Goal: Task Accomplishment & Management: Manage account settings

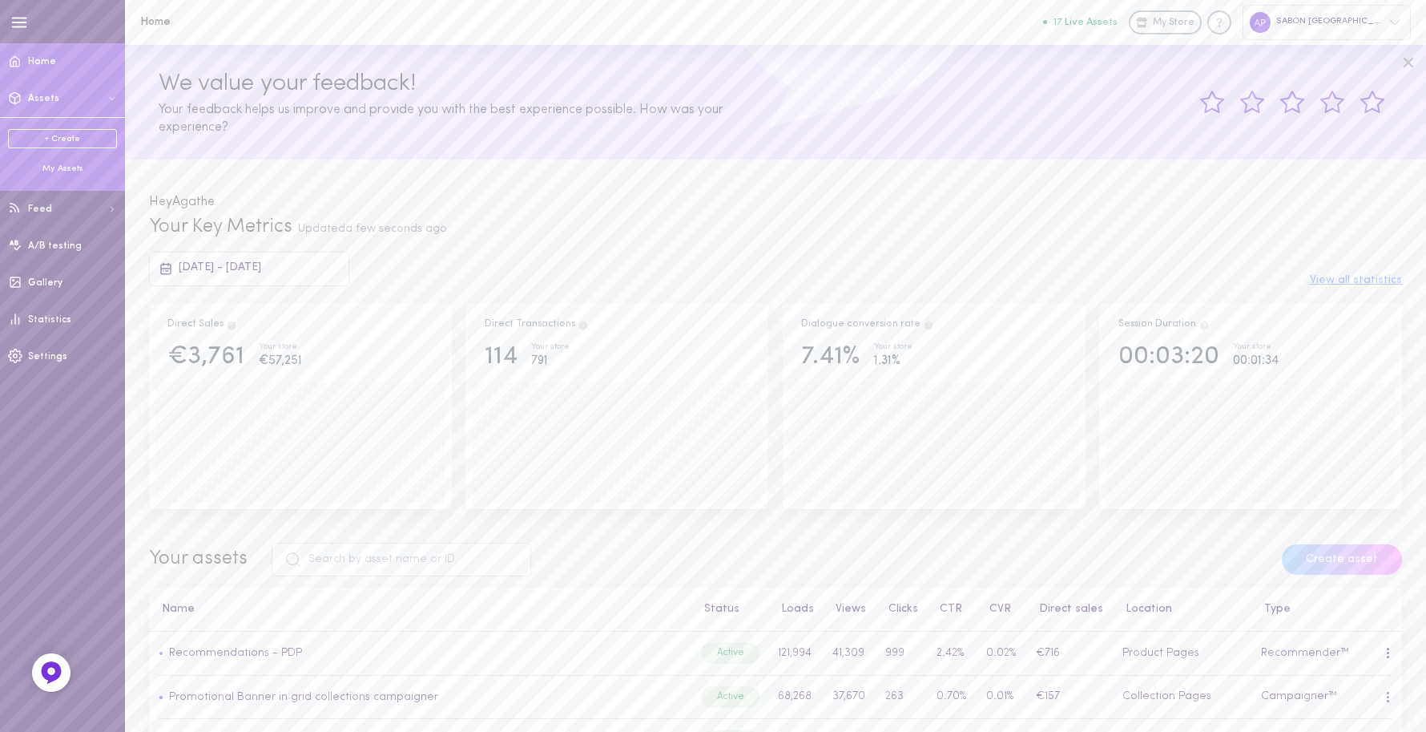
click at [69, 169] on div "My Assets" at bounding box center [62, 169] width 109 height 12
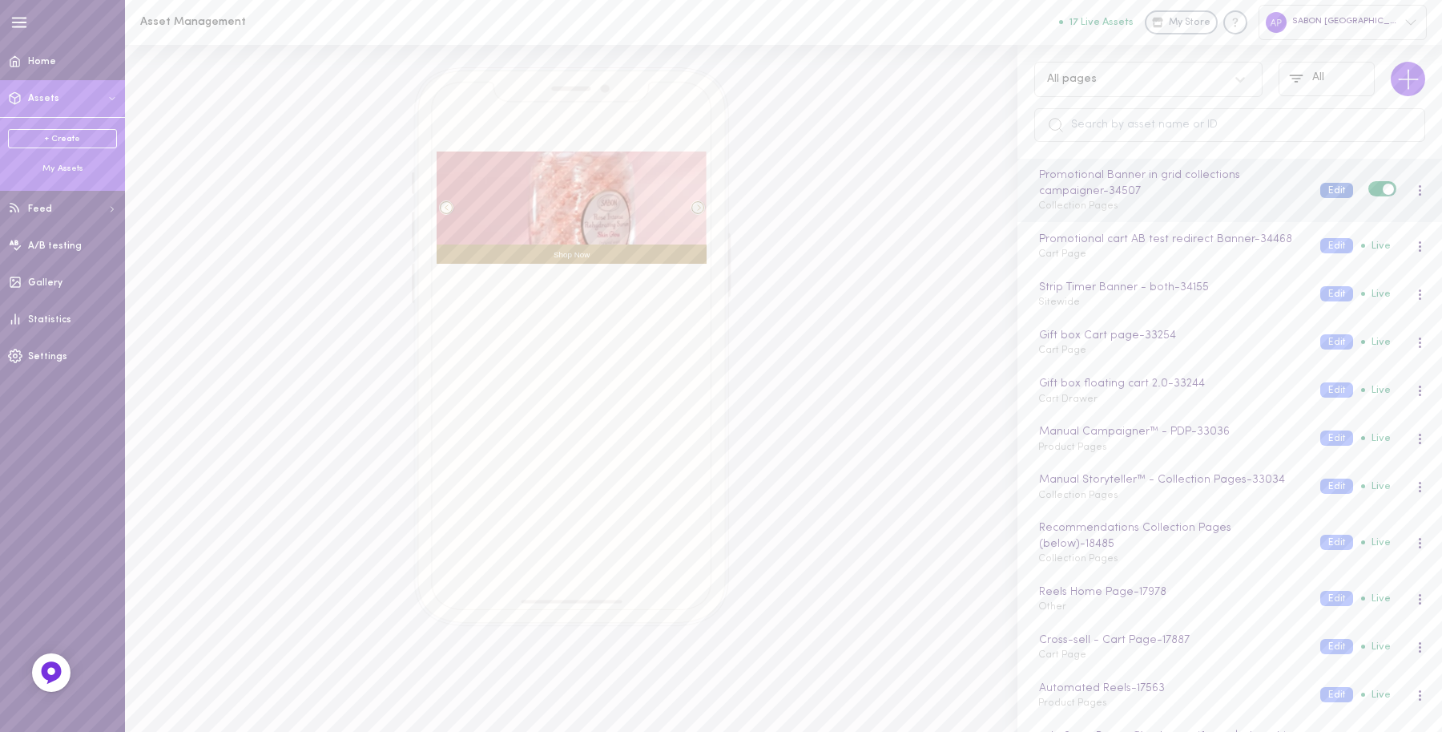
click at [1322, 191] on button "Edit" at bounding box center [1337, 190] width 33 height 15
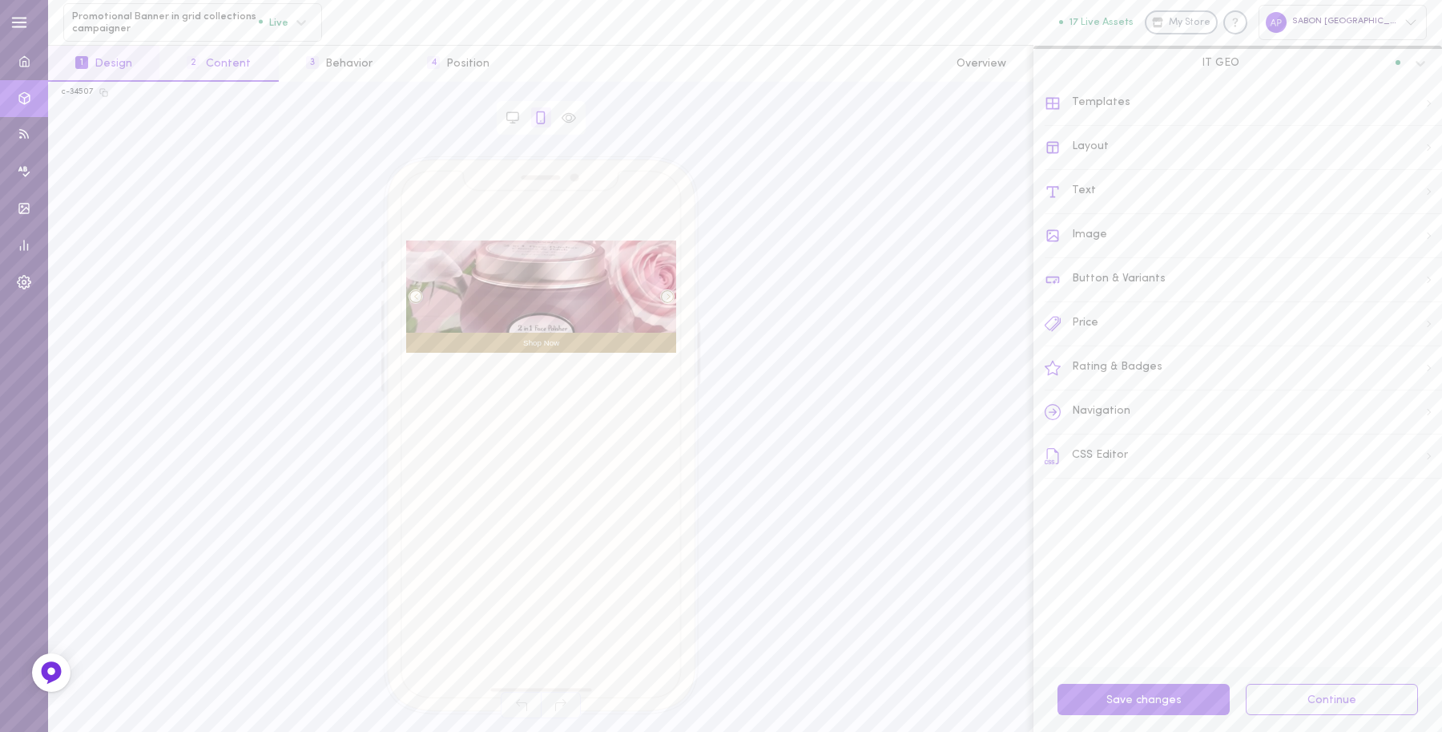
click at [254, 57] on button "2 Content" at bounding box center [218, 64] width 119 height 36
click at [341, 72] on button "3 Behavior" at bounding box center [339, 64] width 121 height 36
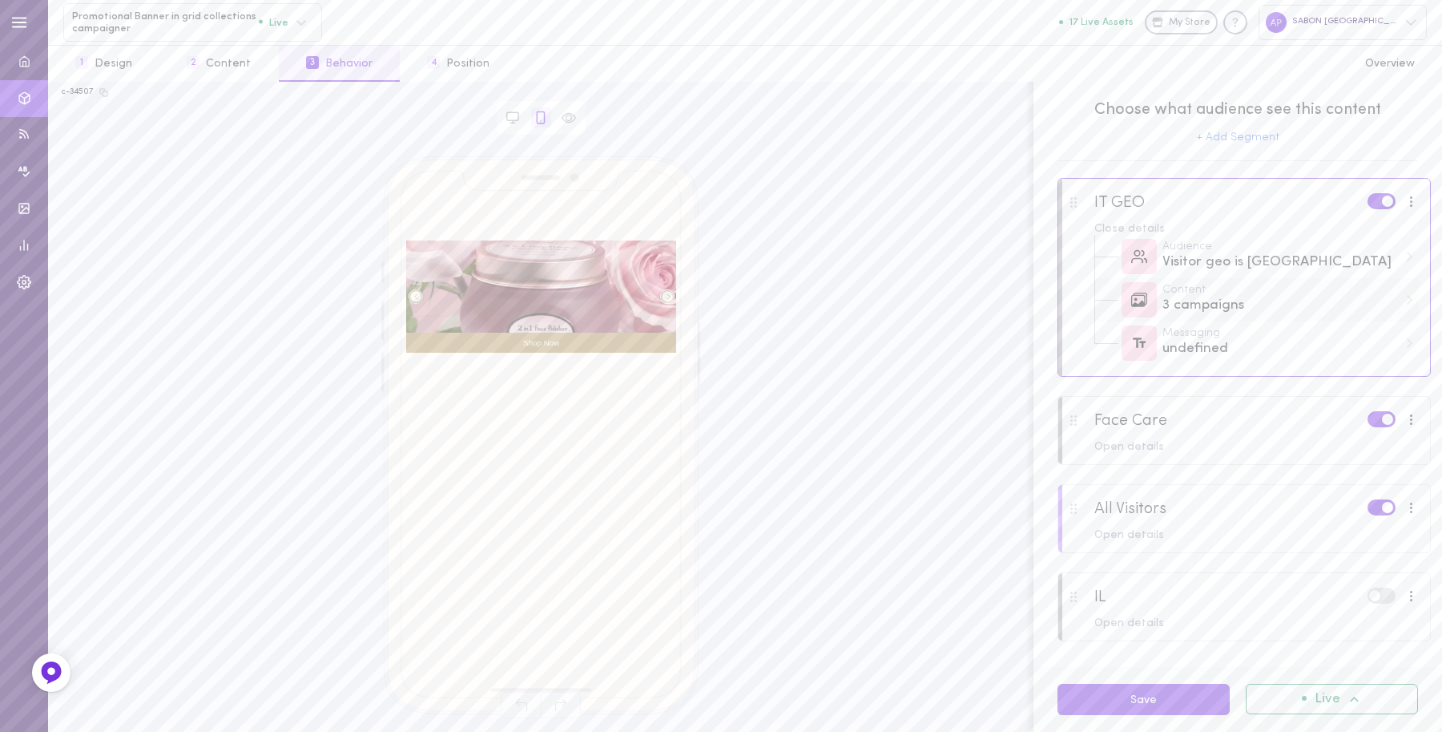
click at [1208, 303] on div "3 campaigns" at bounding box center [1281, 306] width 236 height 20
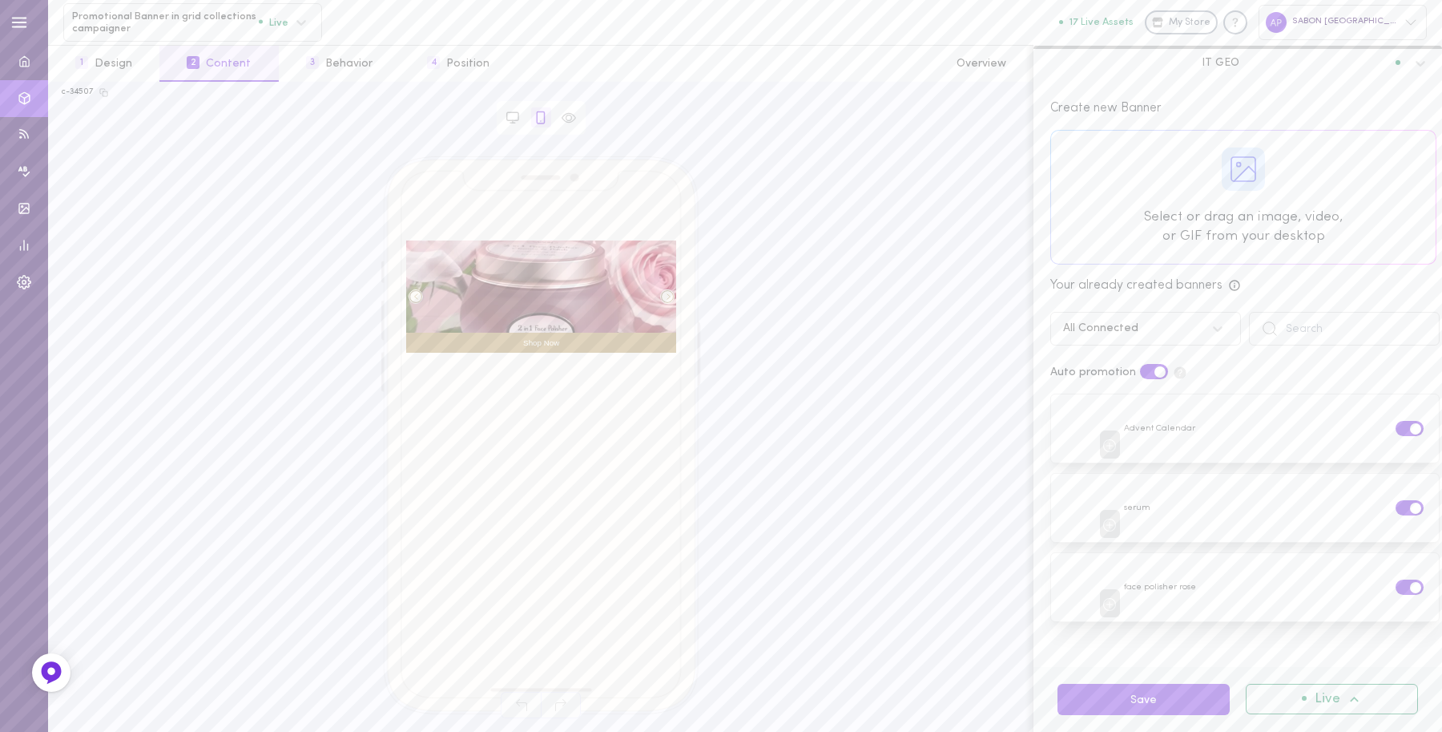
click at [1216, 203] on div at bounding box center [1243, 197] width 385 height 133
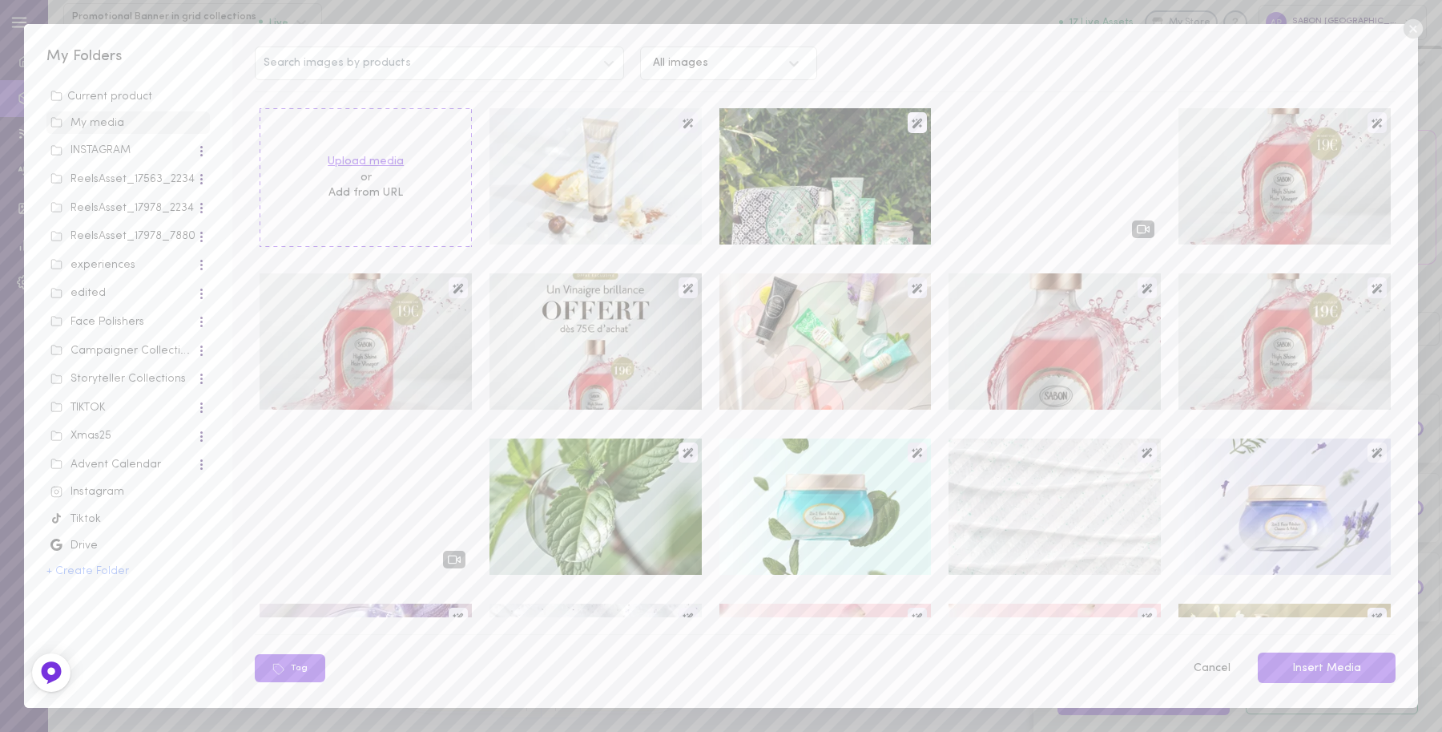
click at [365, 163] on label "Upload media" at bounding box center [366, 162] width 76 height 16
click at [0, 0] on input "Upload media" at bounding box center [0, 0] width 0 height 0
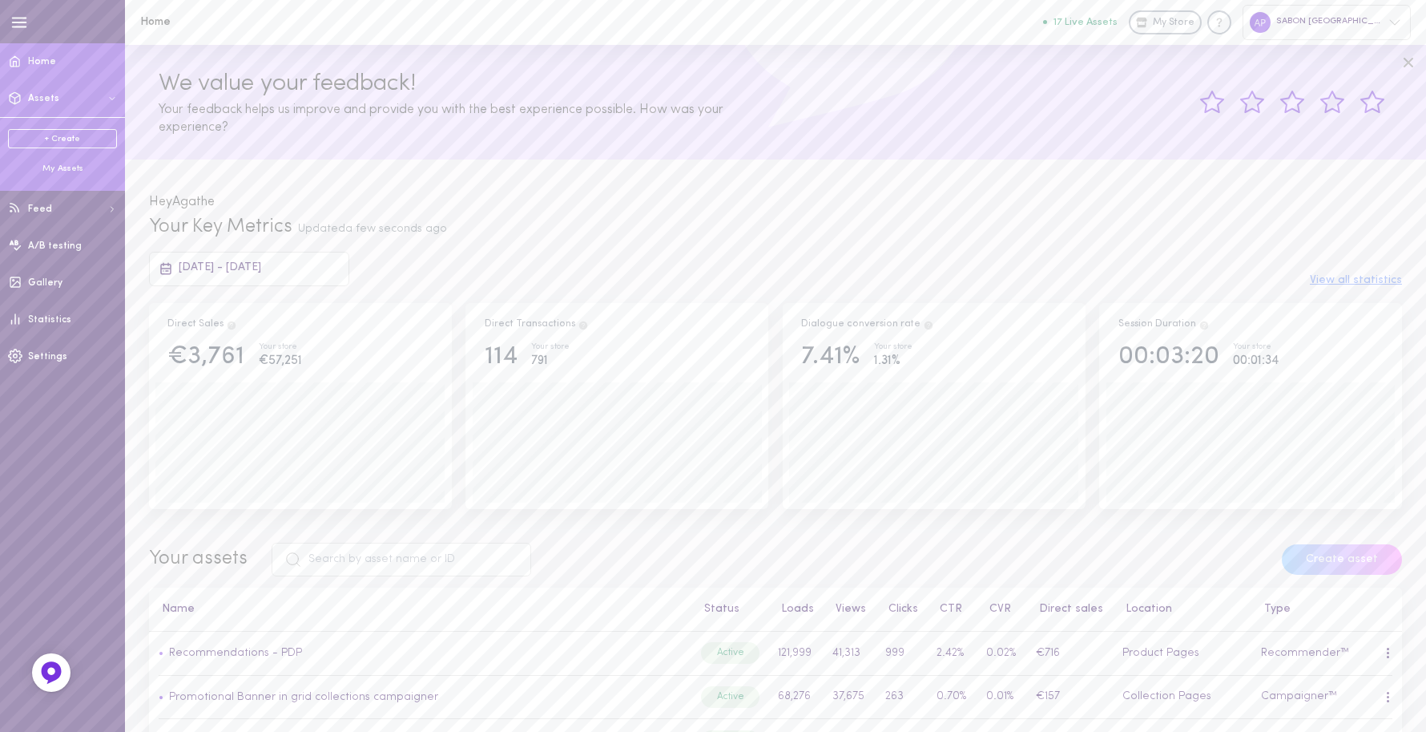
click at [60, 164] on div "My Assets" at bounding box center [62, 169] width 109 height 12
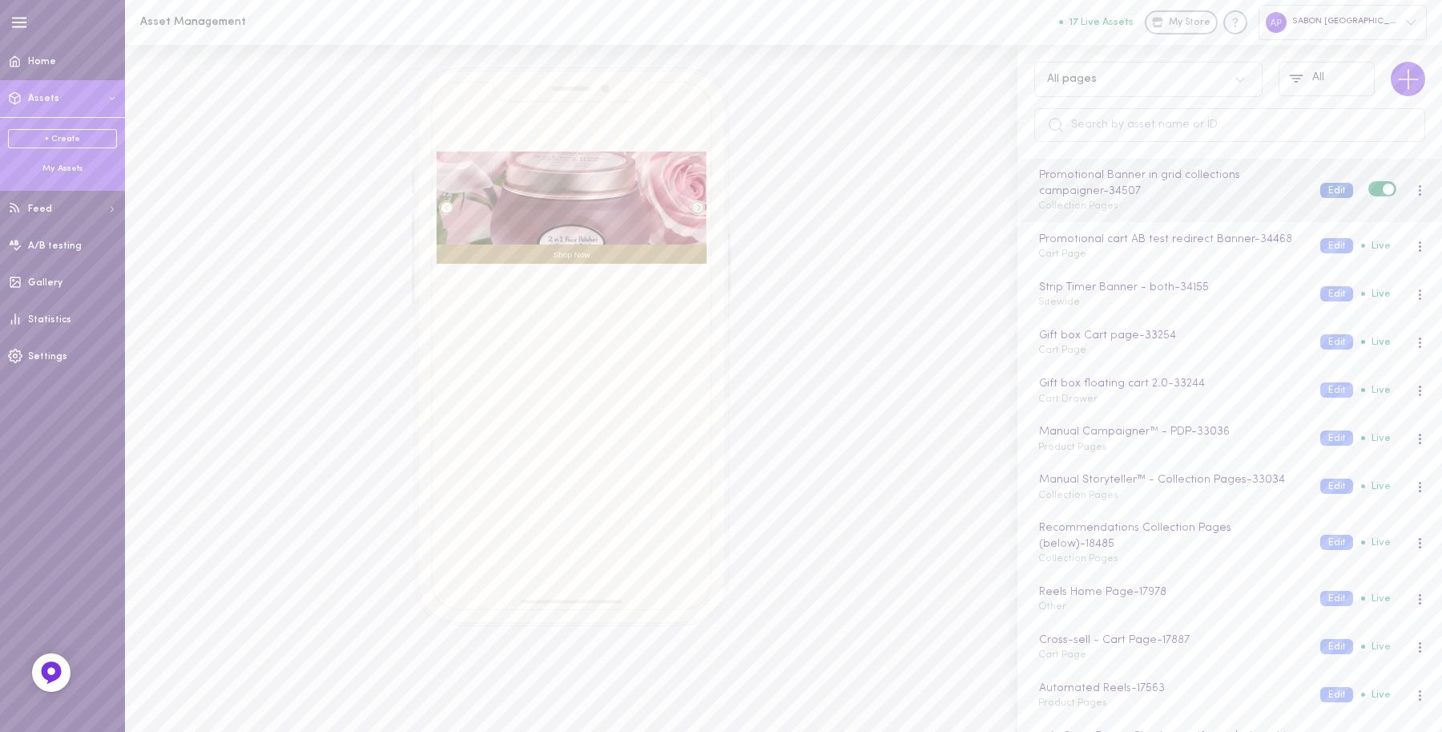
click at [1321, 191] on button "Edit" at bounding box center [1337, 190] width 33 height 15
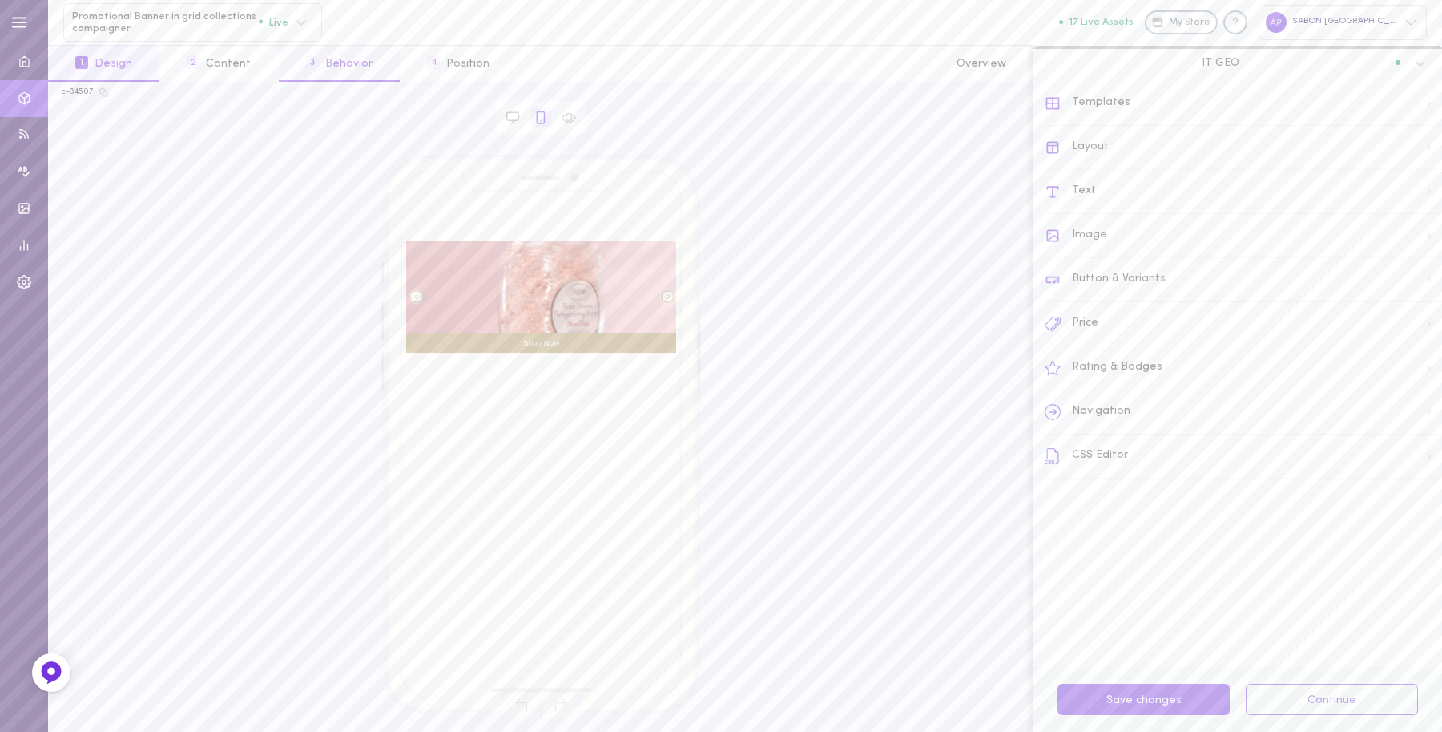
click at [354, 71] on button "3 Behavior" at bounding box center [339, 64] width 121 height 36
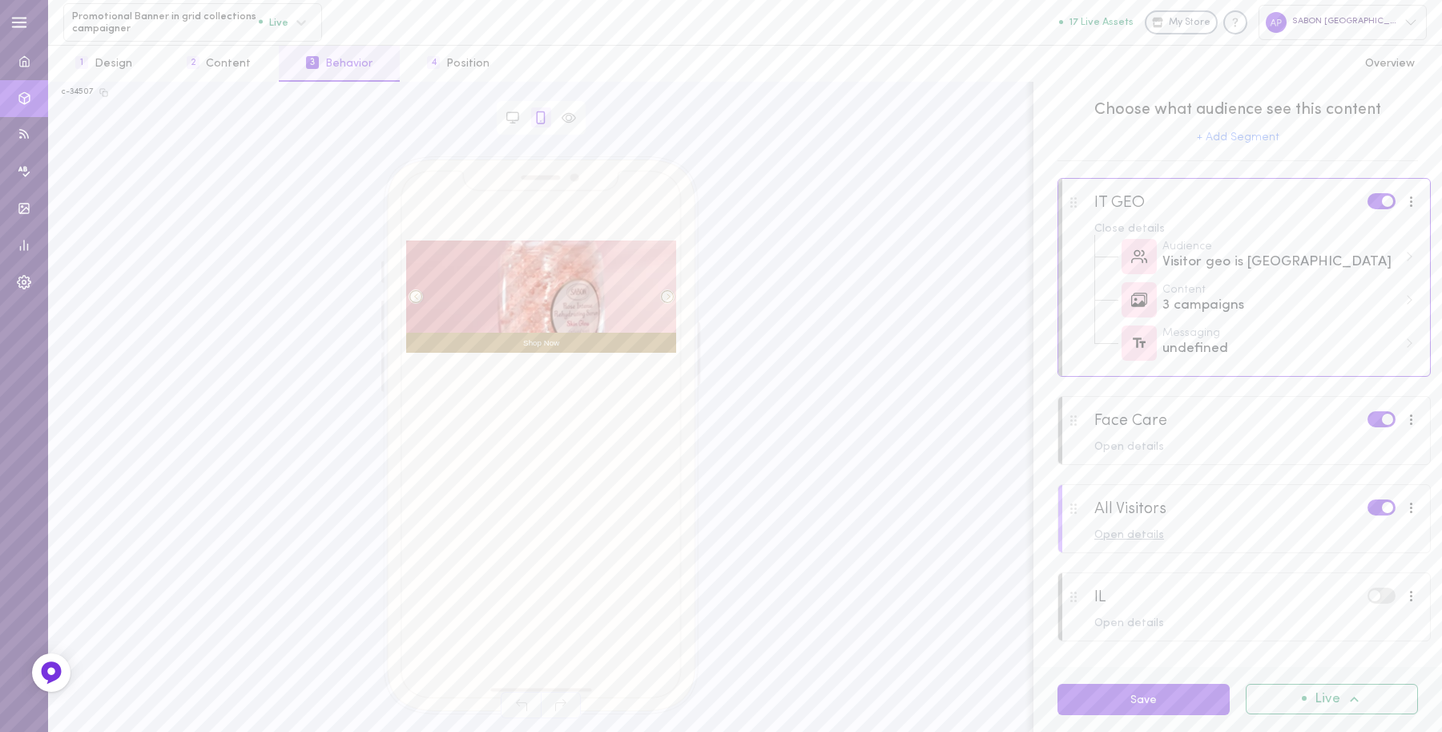
click at [1147, 541] on div "Open details" at bounding box center [1257, 535] width 325 height 11
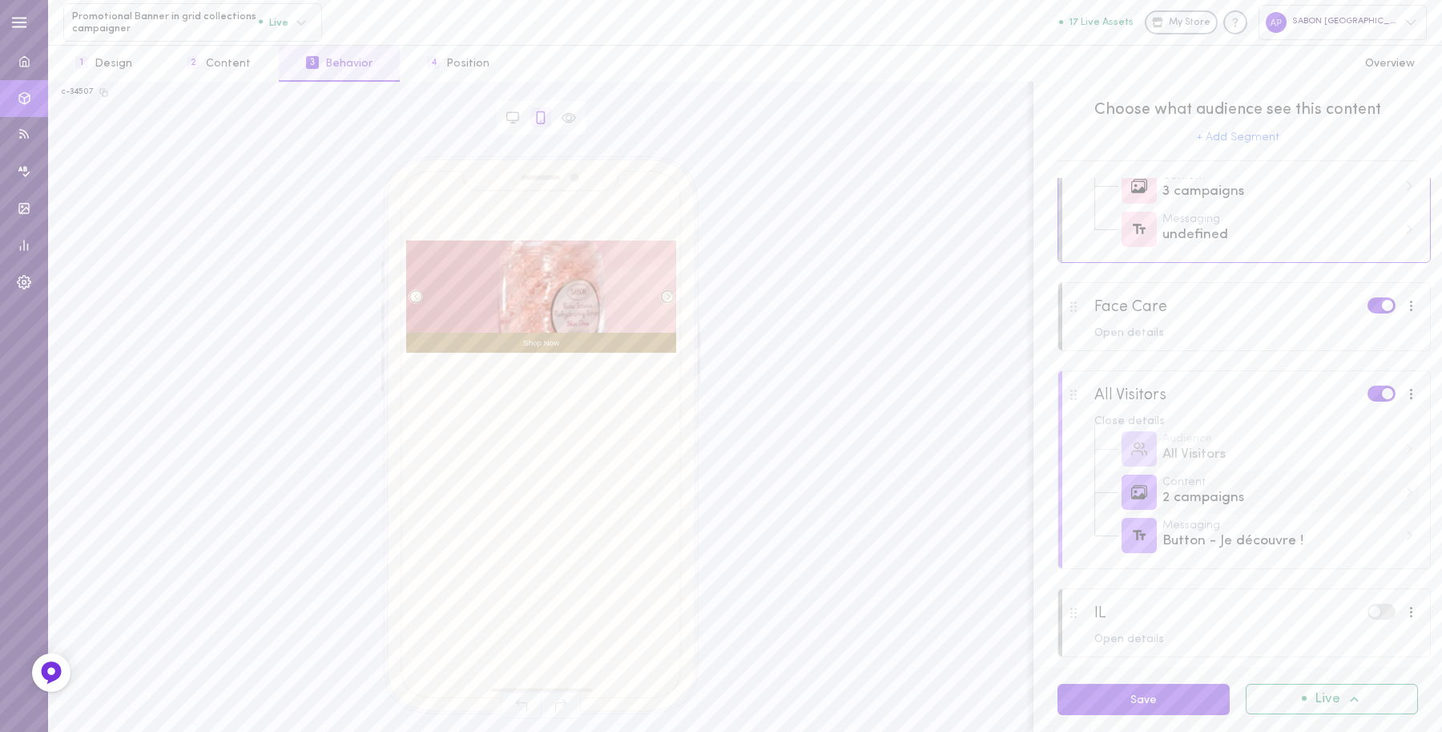
click at [1248, 494] on div "2 campaigns" at bounding box center [1281, 498] width 236 height 20
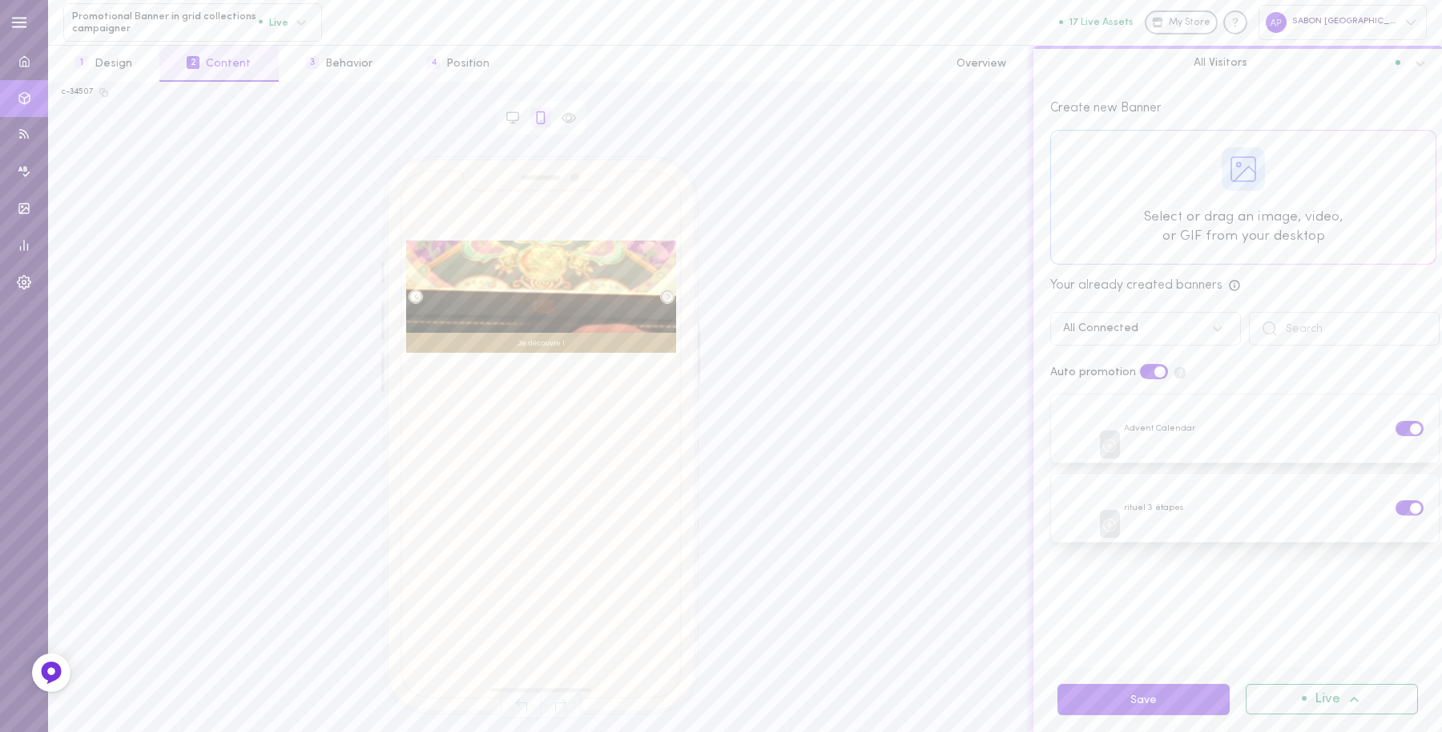
click at [1236, 154] on div at bounding box center [1243, 197] width 385 height 133
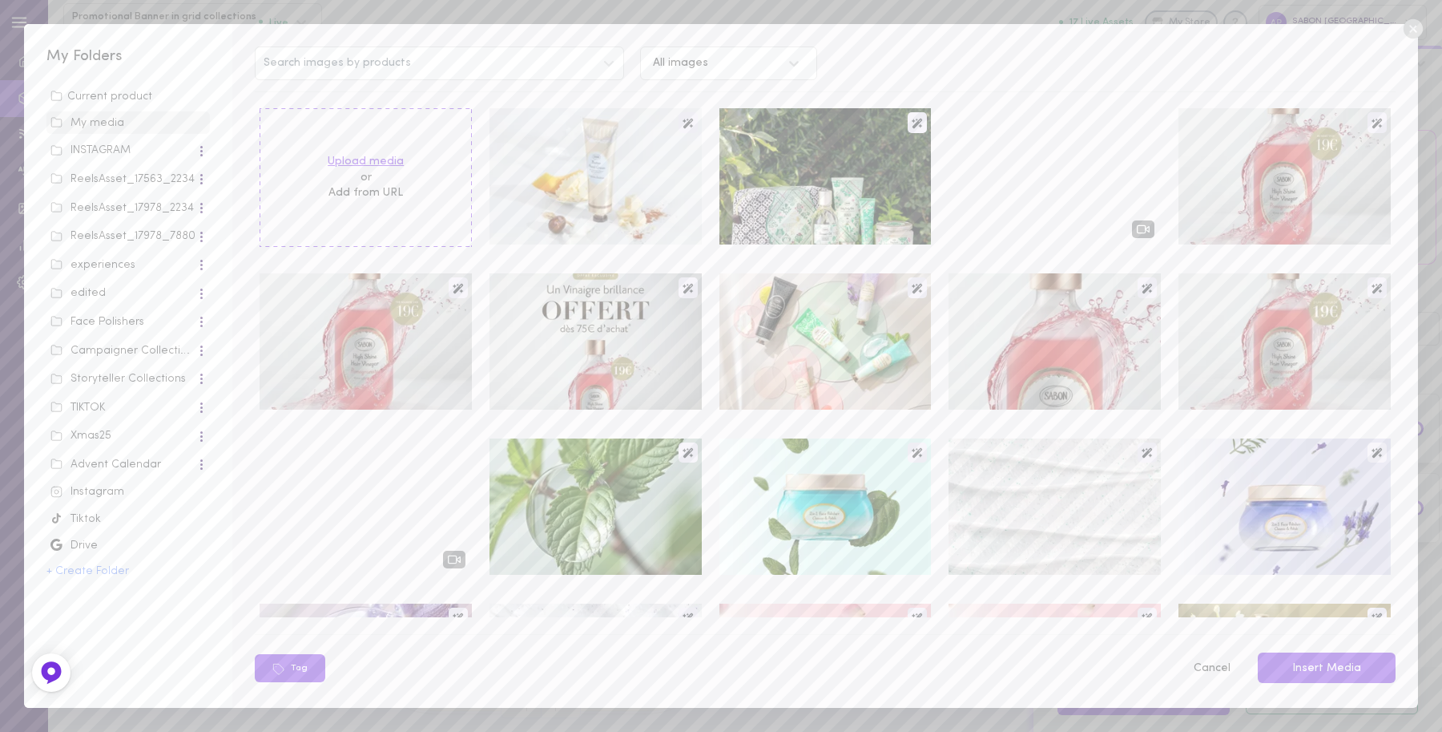
click at [394, 156] on label "Upload media" at bounding box center [366, 162] width 76 height 16
click at [0, 0] on input "Upload media" at bounding box center [0, 0] width 0 height 0
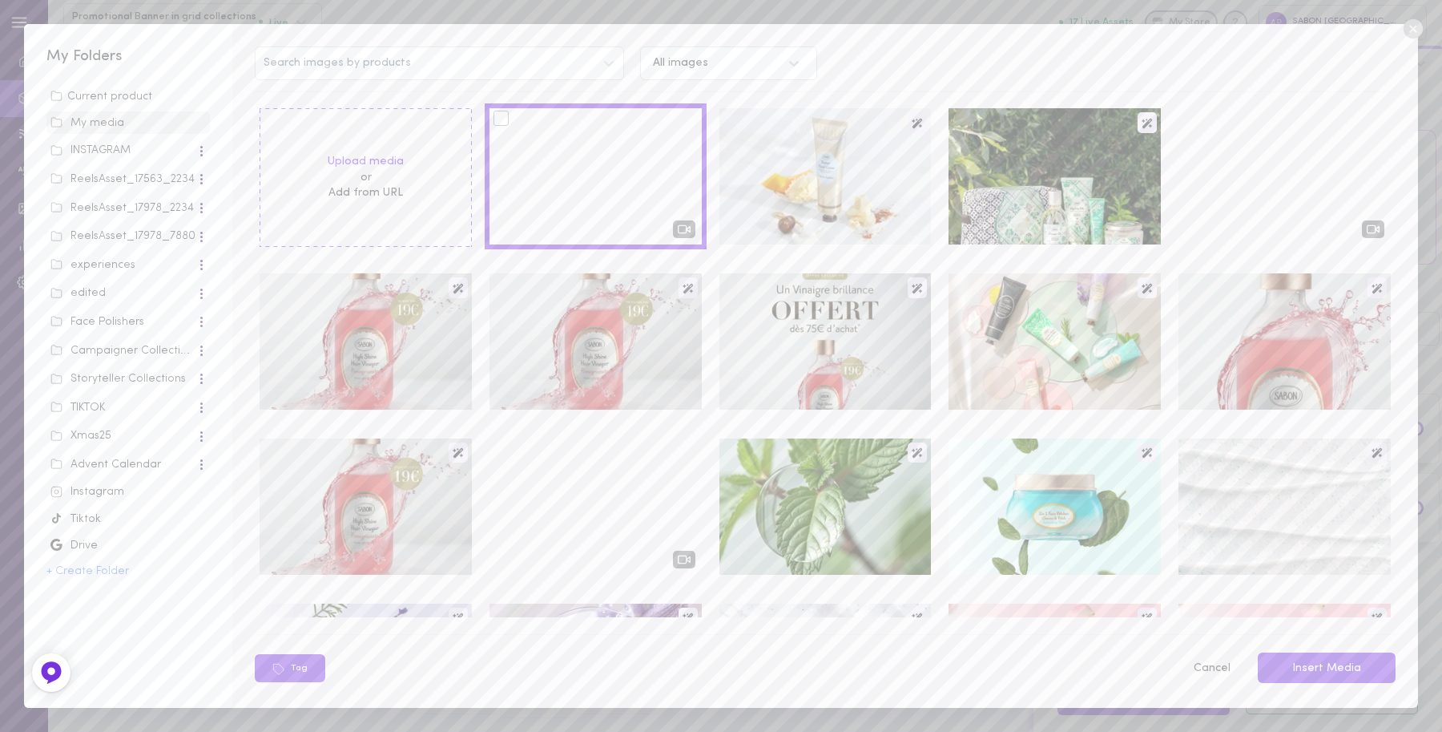
click at [498, 117] on div at bounding box center [501, 118] width 15 height 15
click at [0, 0] on input "checkbox" at bounding box center [0, 0] width 0 height 0
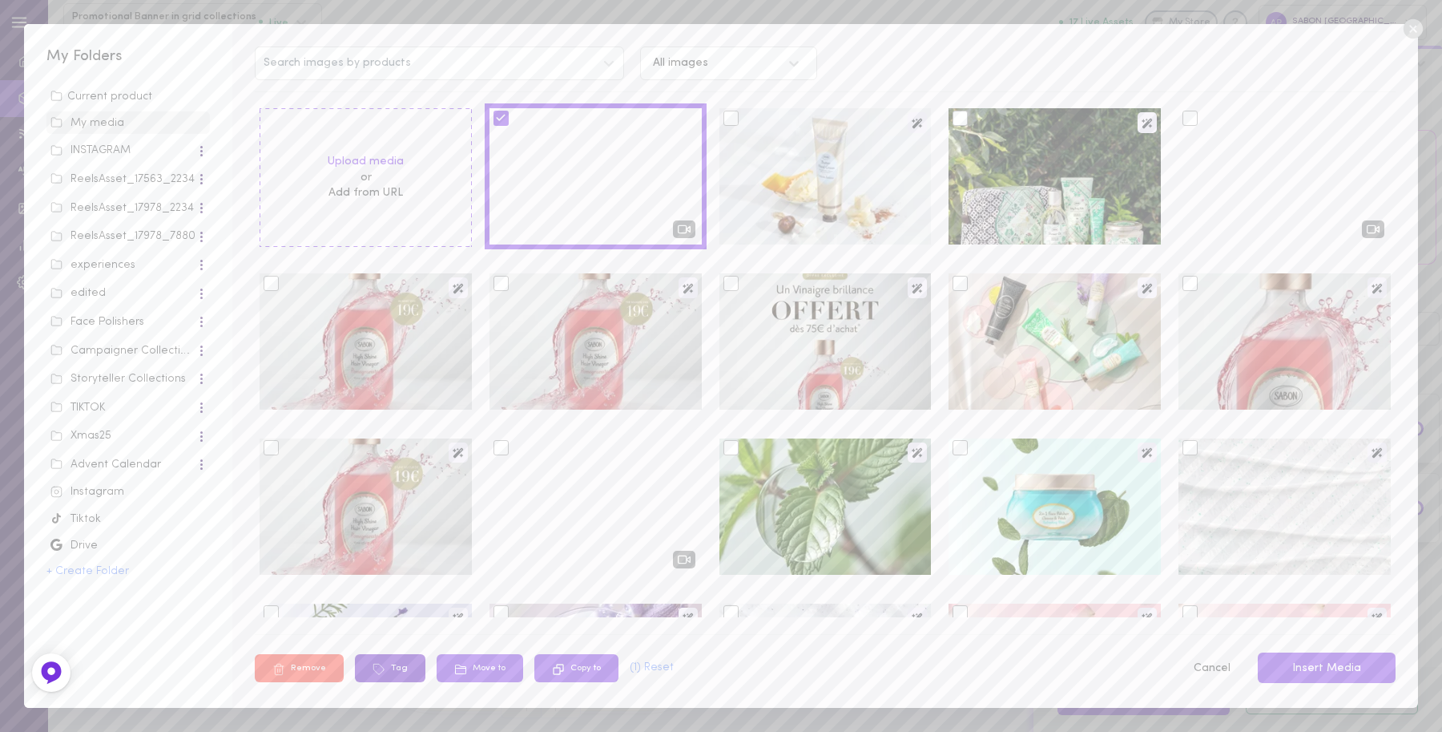
click at [391, 667] on button "Tag" at bounding box center [390, 668] width 71 height 28
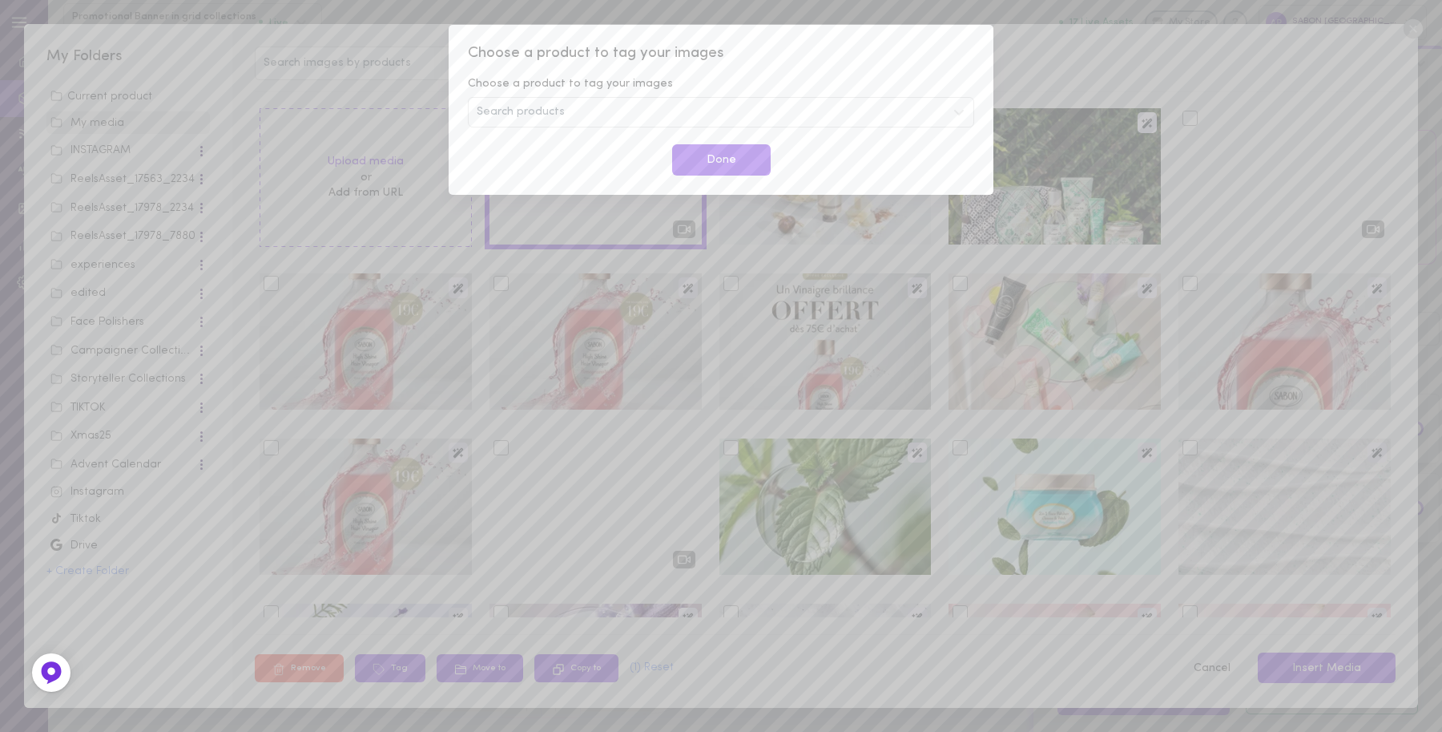
click at [594, 107] on div "Search products" at bounding box center [721, 112] width 506 height 30
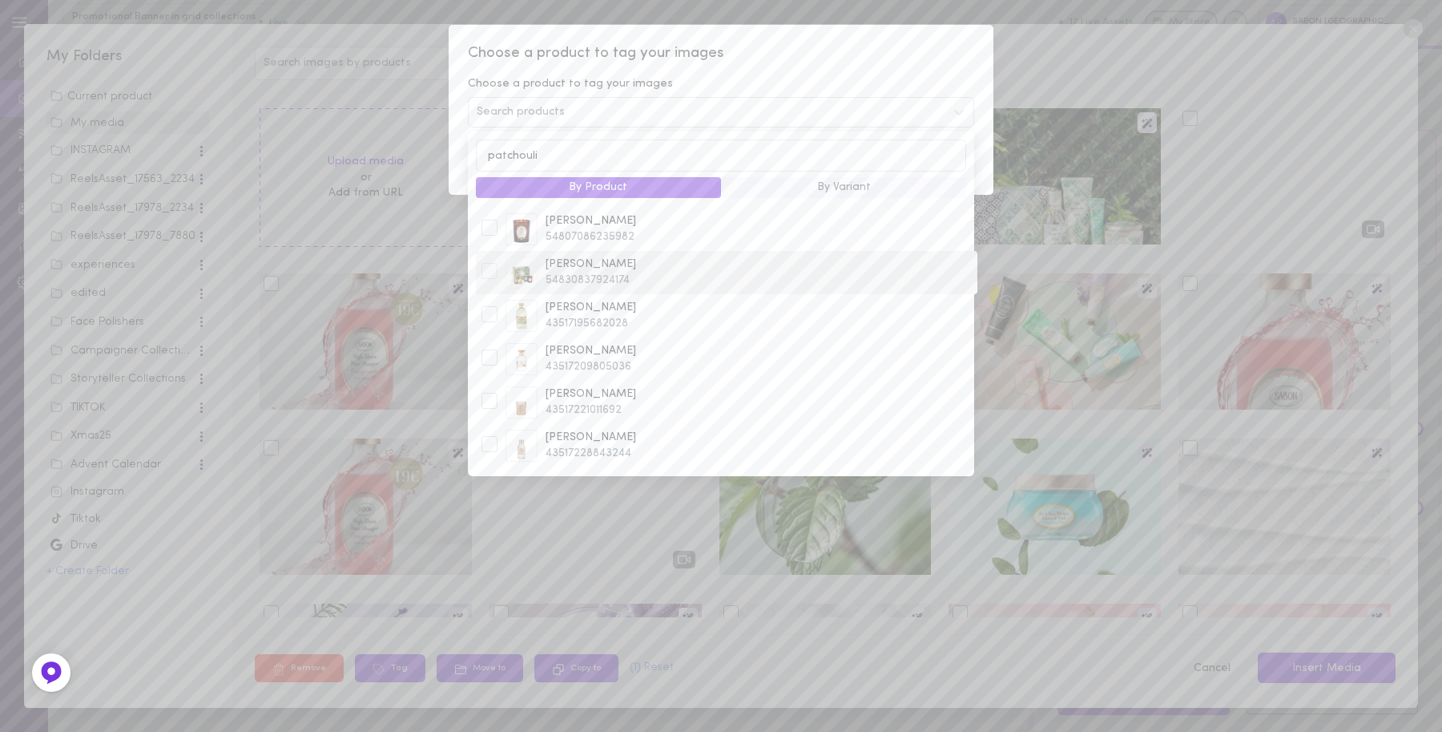
scroll to position [0, 0]
type input "p"
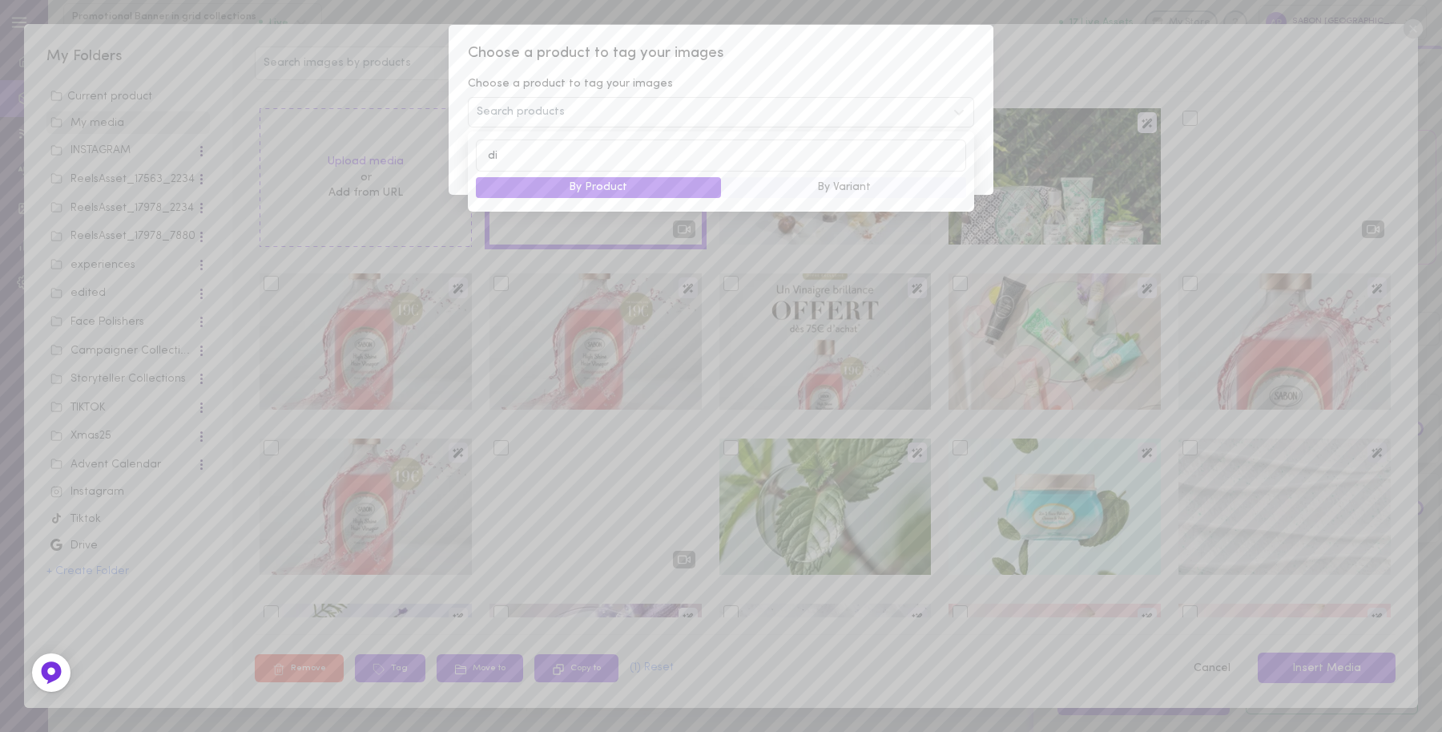
type input "d"
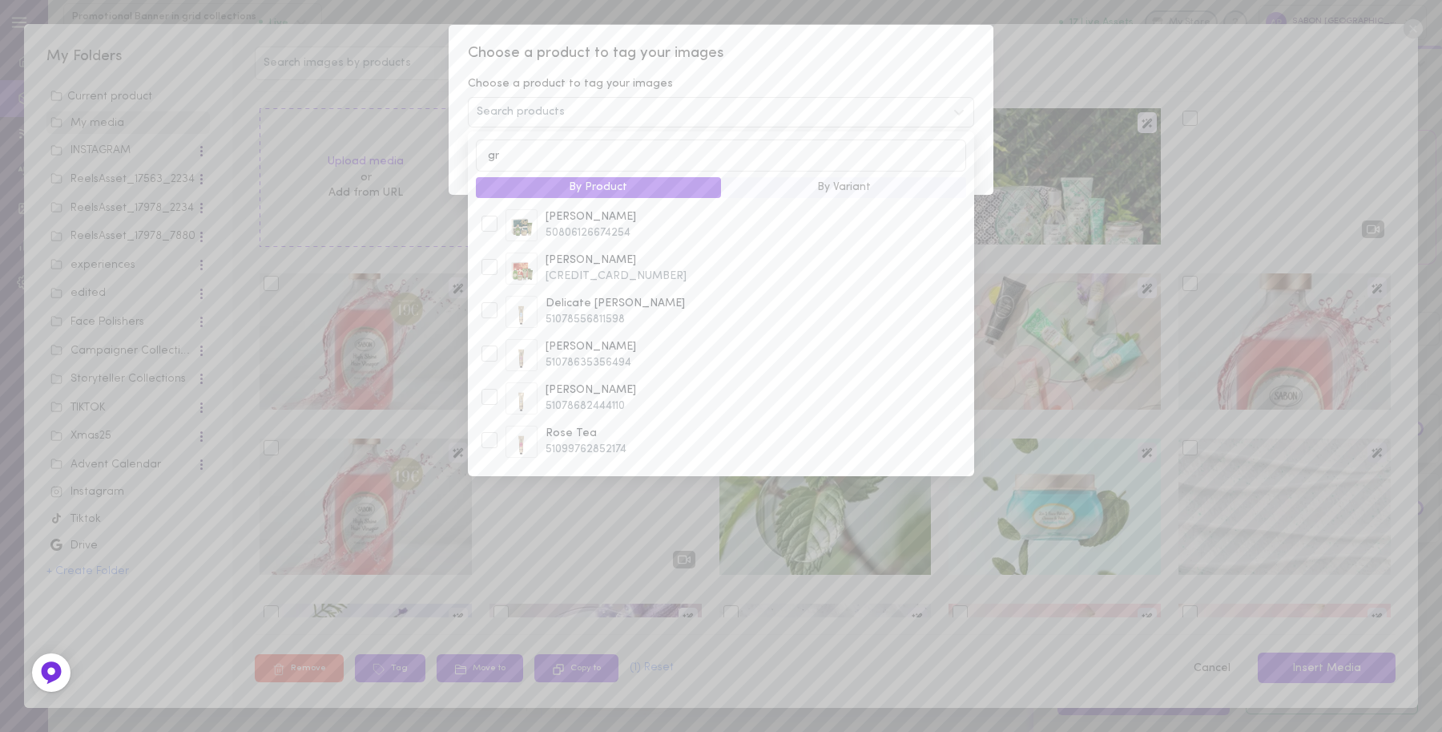
type input "g"
click at [554, 413] on span "47068780790094" at bounding box center [759, 411] width 426 height 16
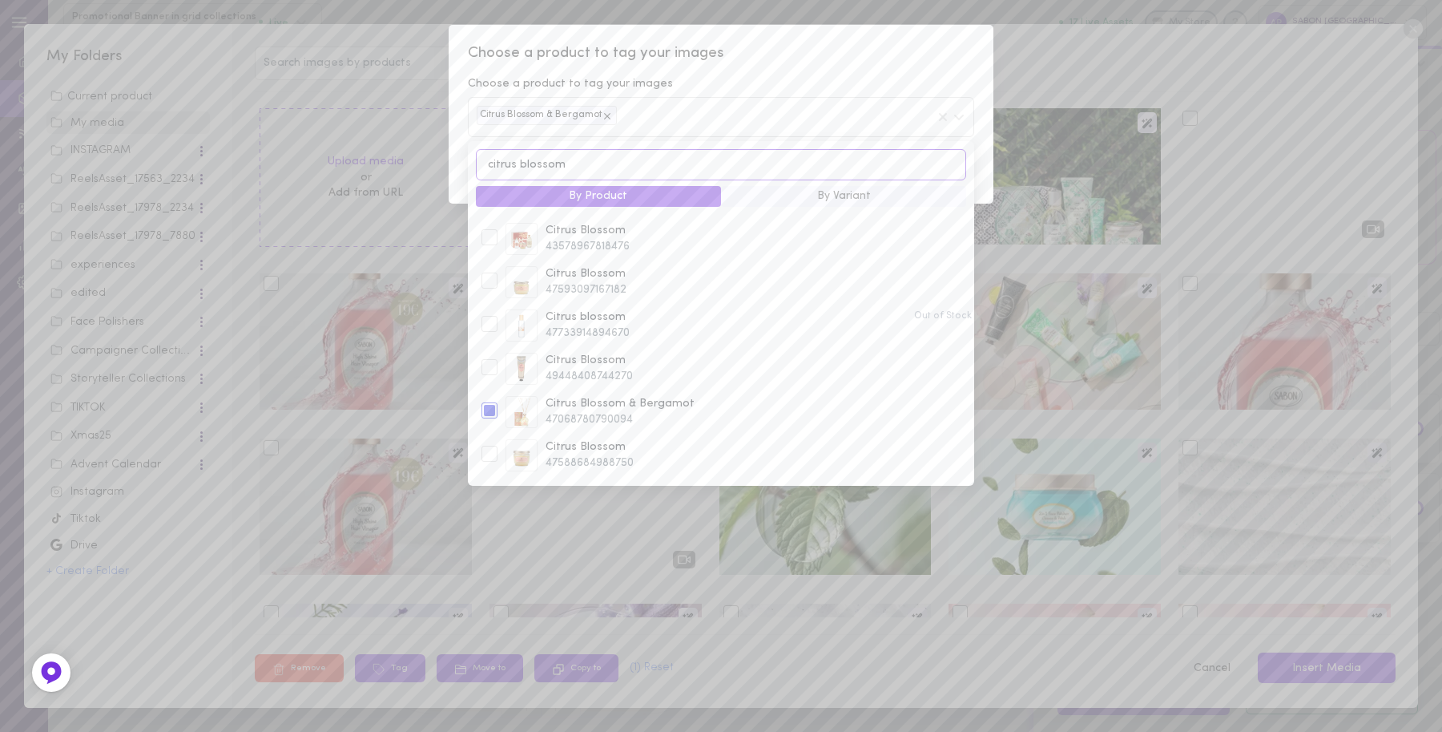
click at [563, 171] on input "citrus blossom" at bounding box center [721, 164] width 490 height 31
click at [566, 176] on input "lavender" at bounding box center [721, 164] width 490 height 31
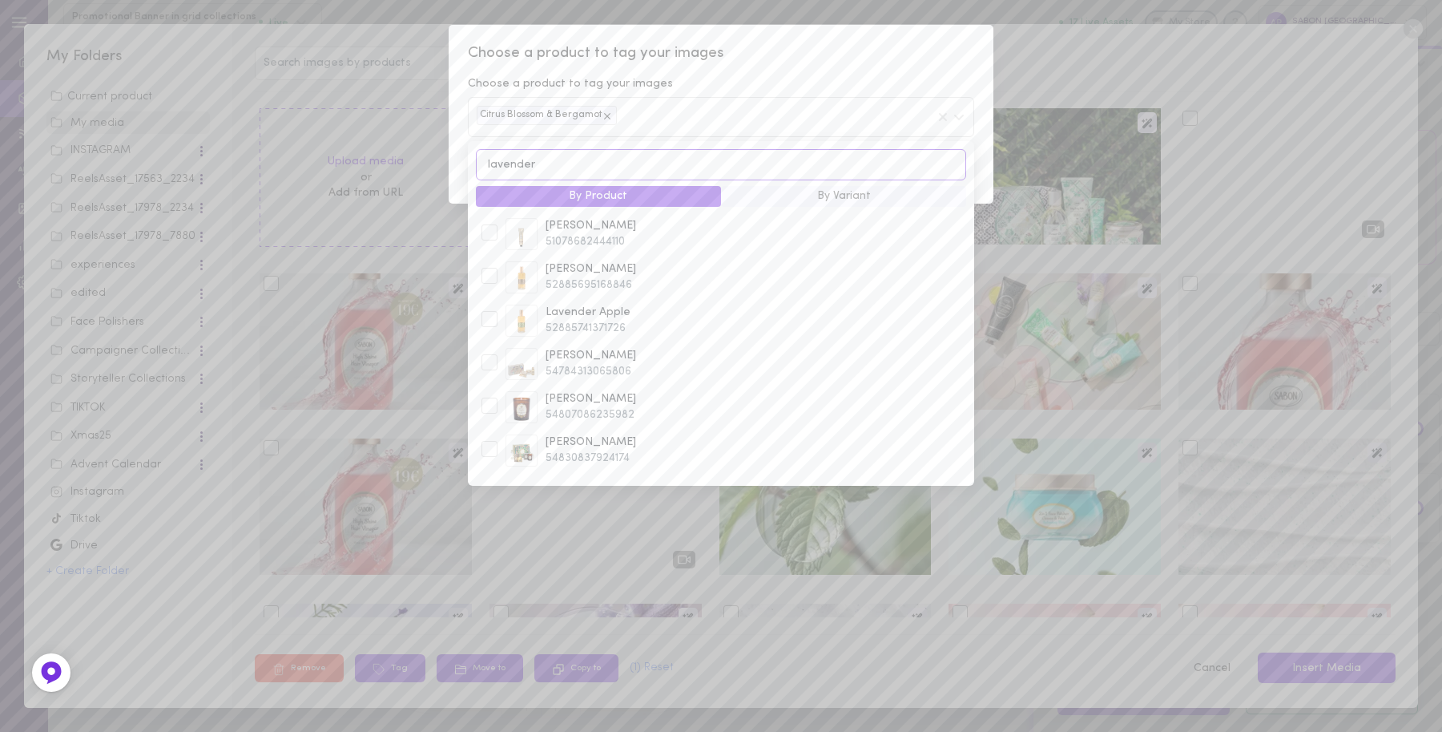
click at [566, 176] on input "lavender" at bounding box center [721, 164] width 490 height 31
type input "v"
click at [591, 166] on input "patchouli" at bounding box center [721, 164] width 490 height 31
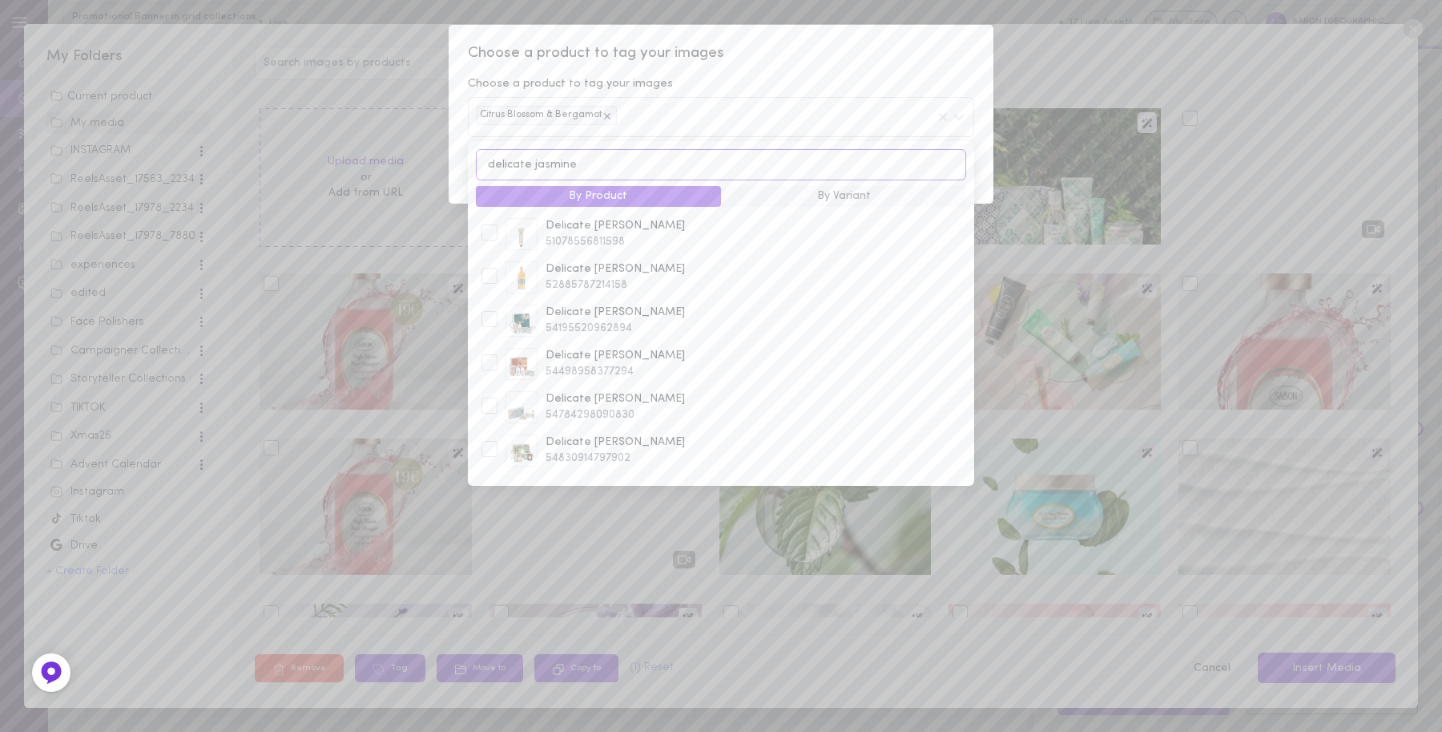
type input "delicate jasmine"
click at [841, 201] on button "By Variant" at bounding box center [843, 196] width 245 height 21
click at [647, 193] on button "By Product" at bounding box center [598, 196] width 245 height 21
click at [793, 201] on button "By Variant" at bounding box center [843, 196] width 245 height 21
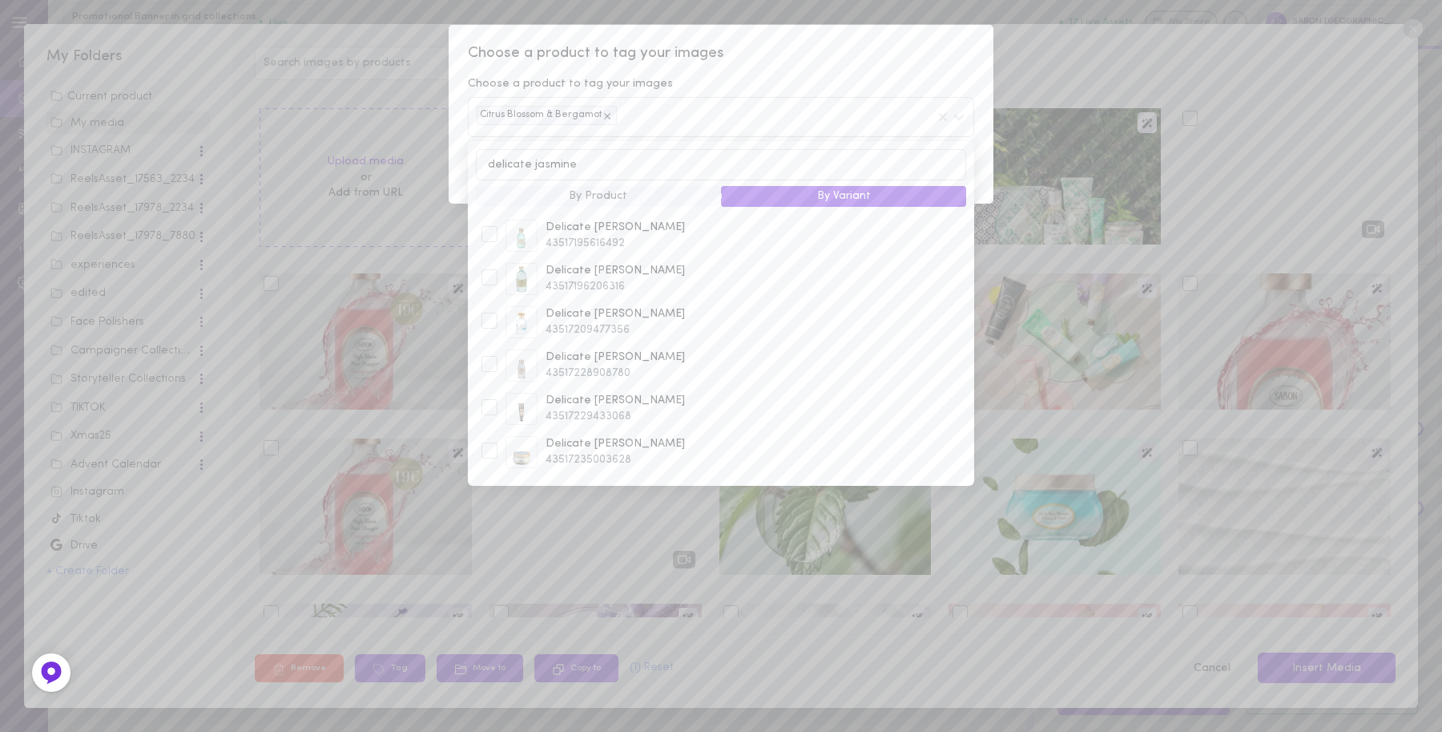
scroll to position [304, 0]
click at [721, 186] on button "By Variant" at bounding box center [843, 196] width 245 height 21
click at [714, 180] on input "delicate jasmine" at bounding box center [721, 164] width 490 height 31
click at [578, 178] on input "delicate jasmine" at bounding box center [721, 164] width 490 height 31
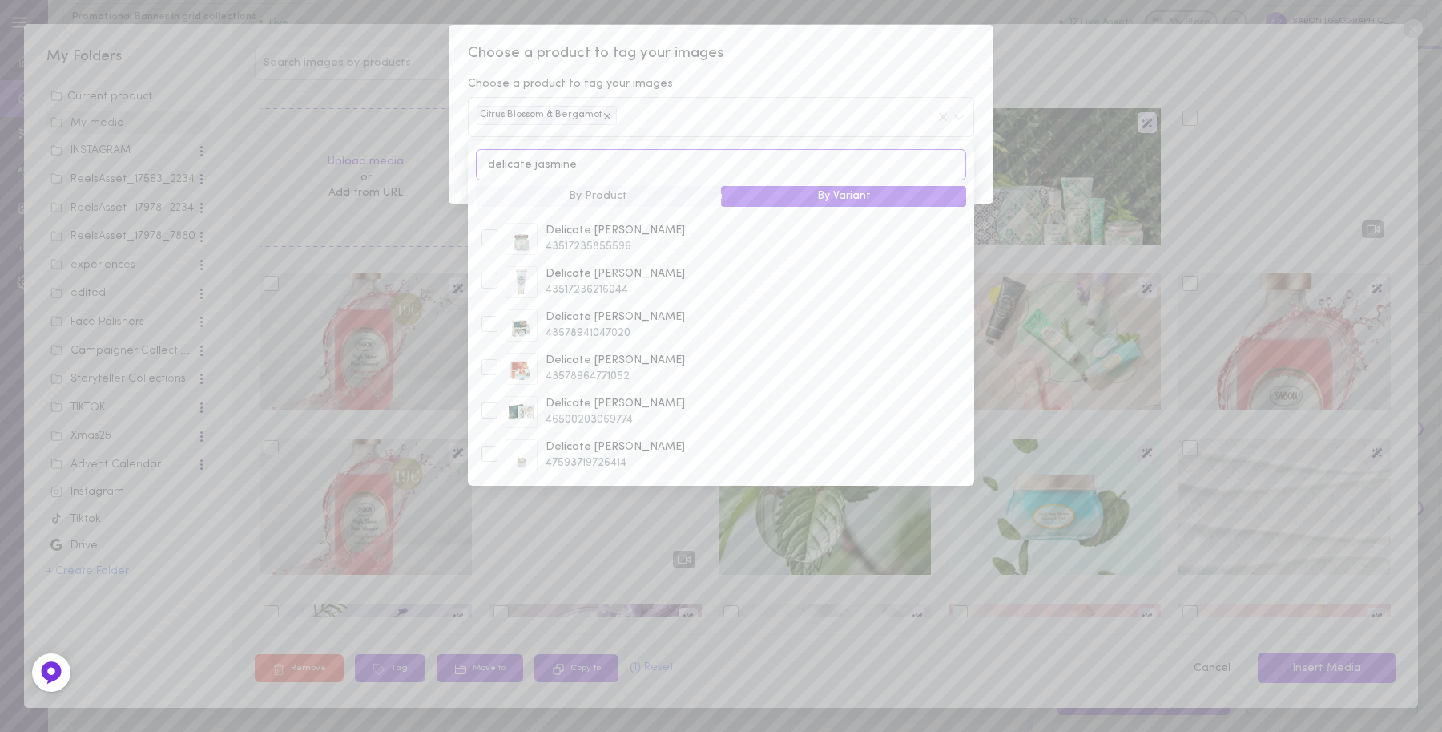
click at [578, 178] on input "delicate jasmine" at bounding box center [721, 164] width 490 height 31
type input "jasmin"
click at [651, 154] on input "jasmin" at bounding box center [721, 164] width 490 height 31
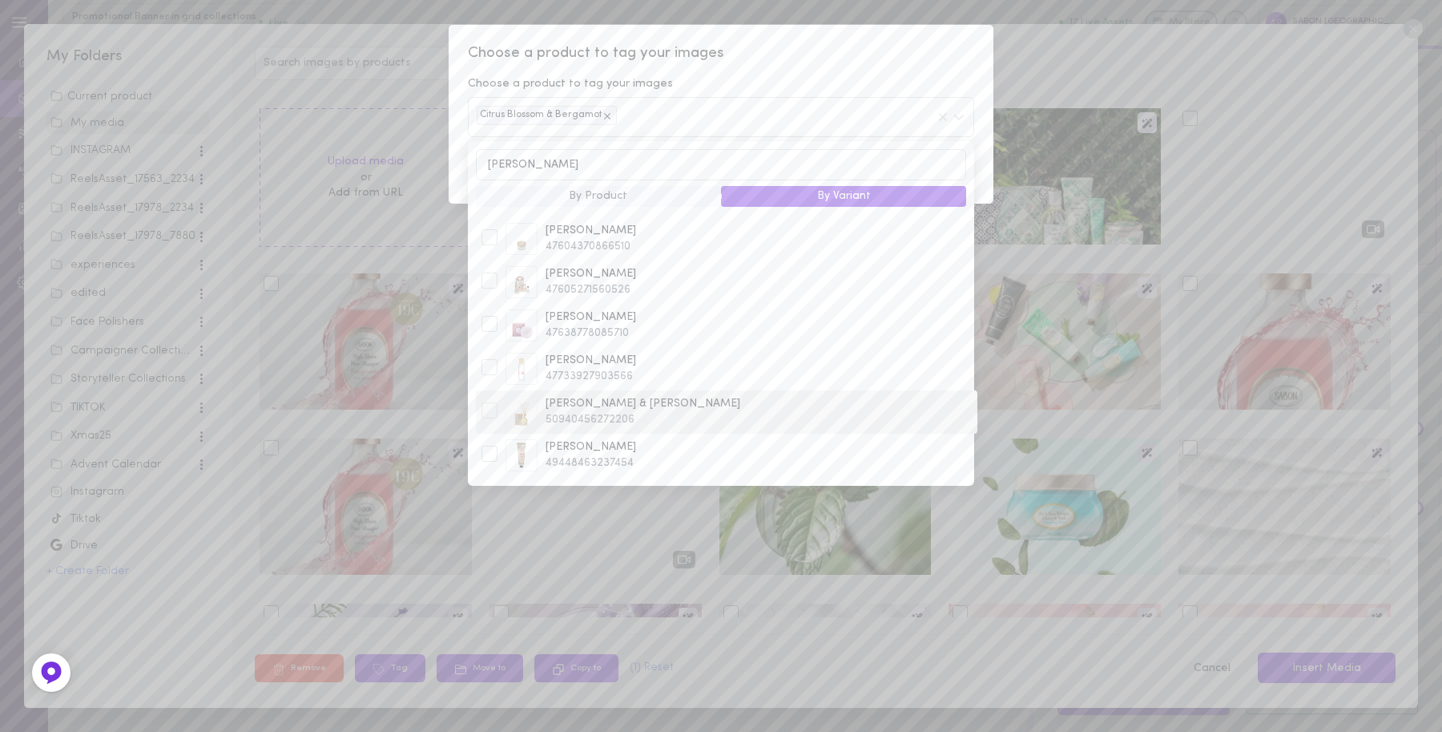
click at [647, 415] on span "50940456272206" at bounding box center [759, 420] width 426 height 16
click at [663, 167] on input "green rose" at bounding box center [721, 164] width 490 height 31
type input "g"
click at [987, 176] on div "Choose a product to tag your images Choose a product to tag your images Citrus …" at bounding box center [721, 114] width 545 height 179
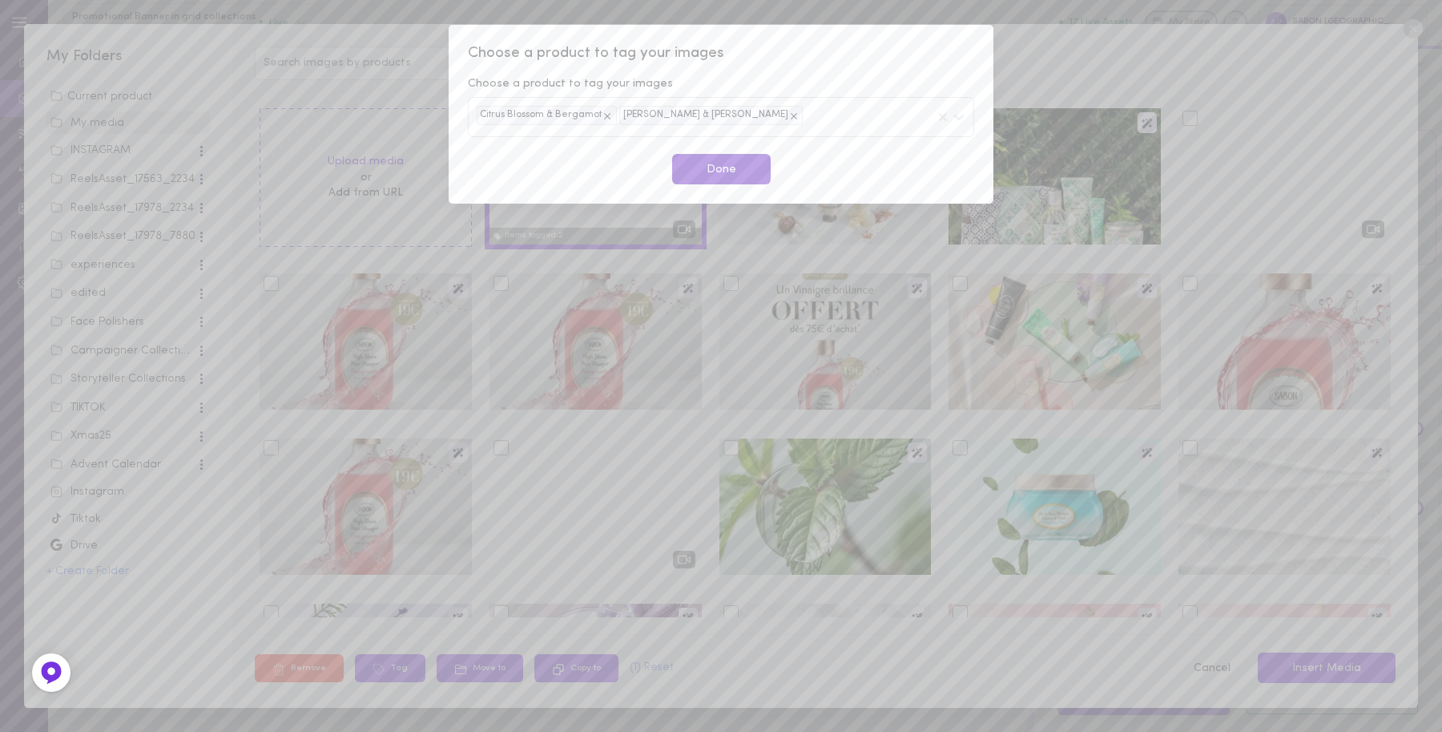
click at [724, 178] on button "Done" at bounding box center [721, 169] width 99 height 31
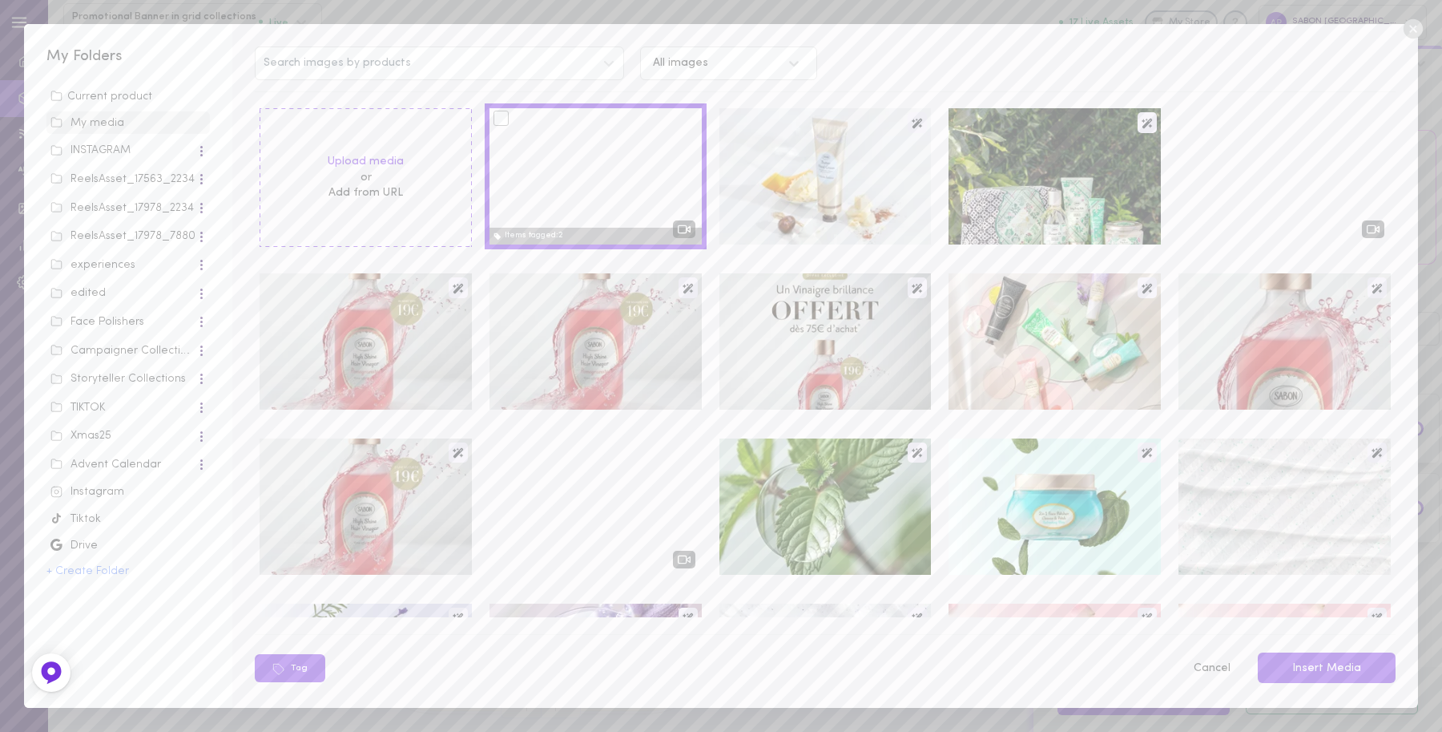
click at [494, 112] on div at bounding box center [501, 118] width 15 height 15
click at [0, 0] on input "checkbox" at bounding box center [0, 0] width 0 height 0
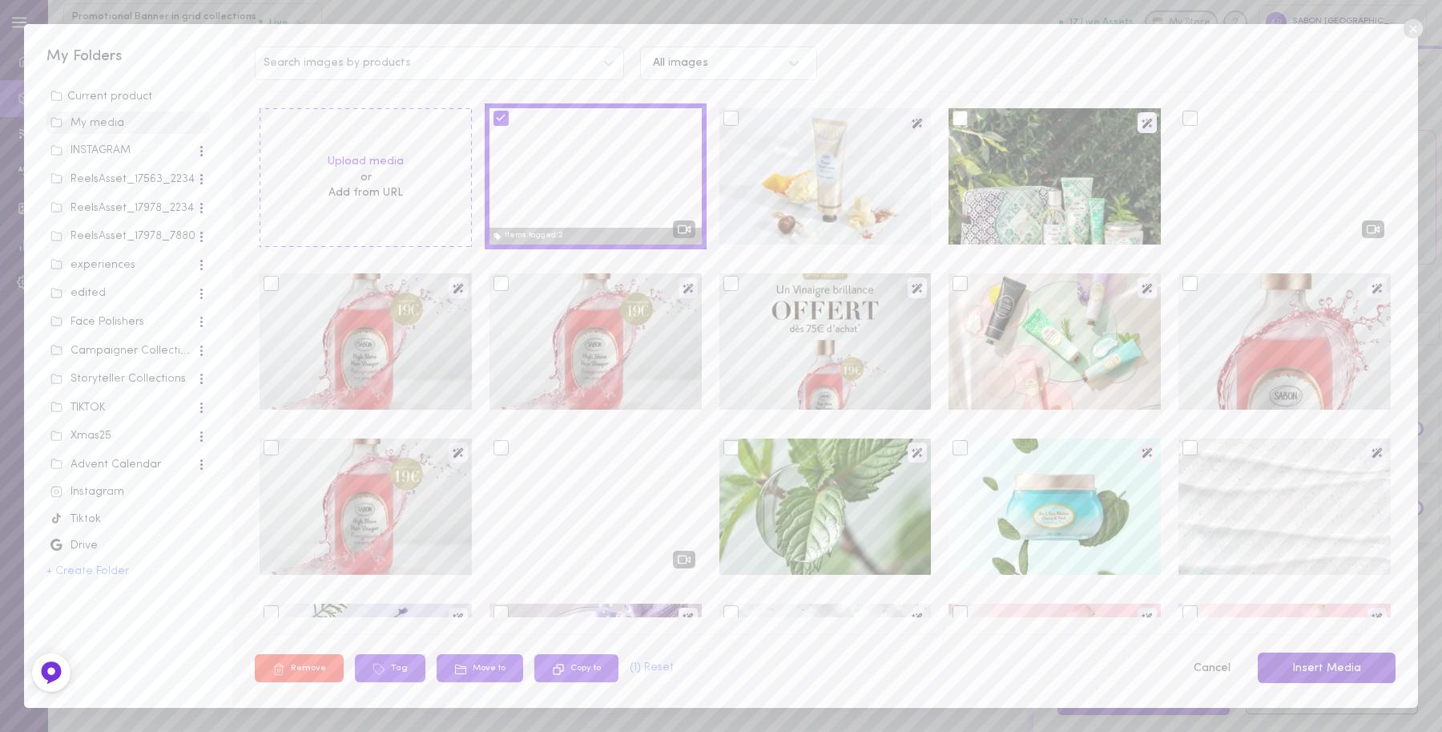
click at [1351, 663] on button "Insert Media" at bounding box center [1327, 667] width 138 height 31
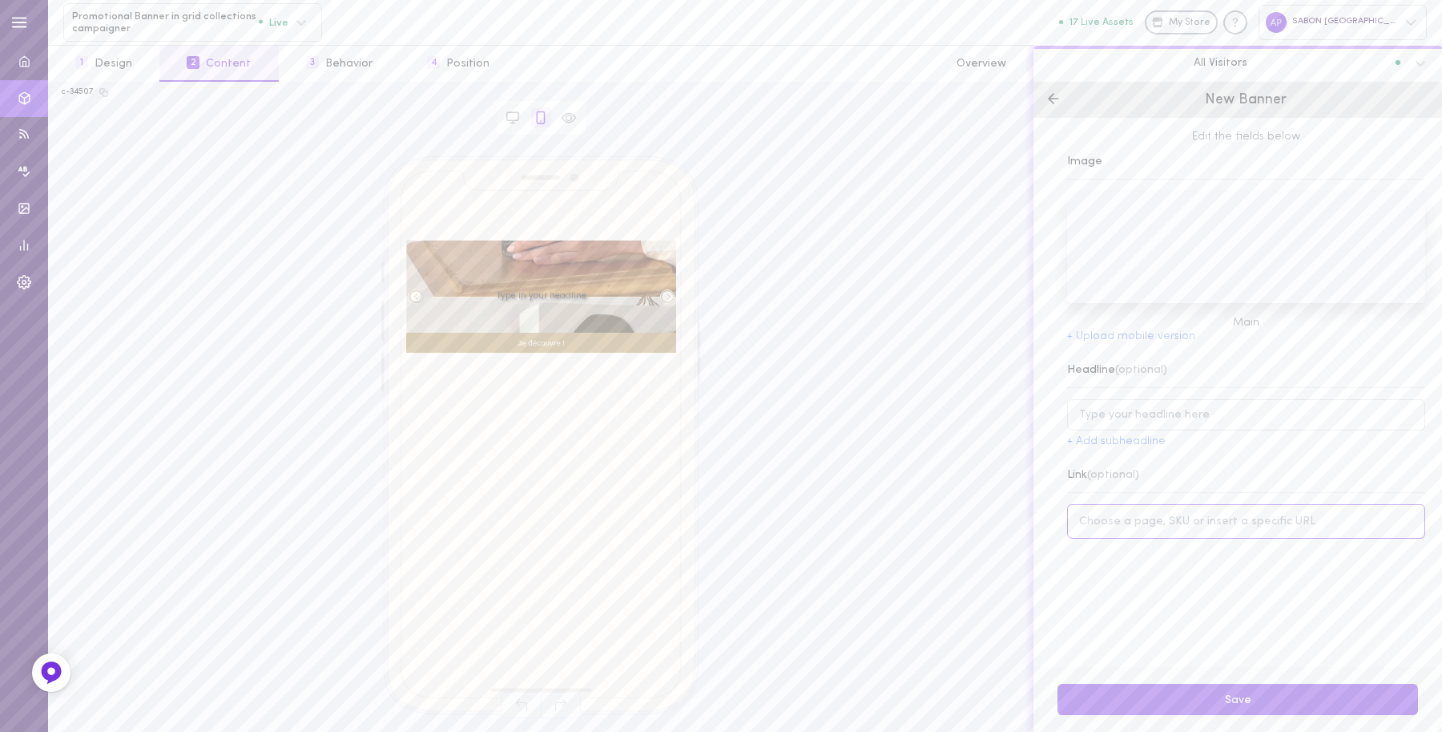
click at [1162, 538] on input at bounding box center [1246, 521] width 358 height 34
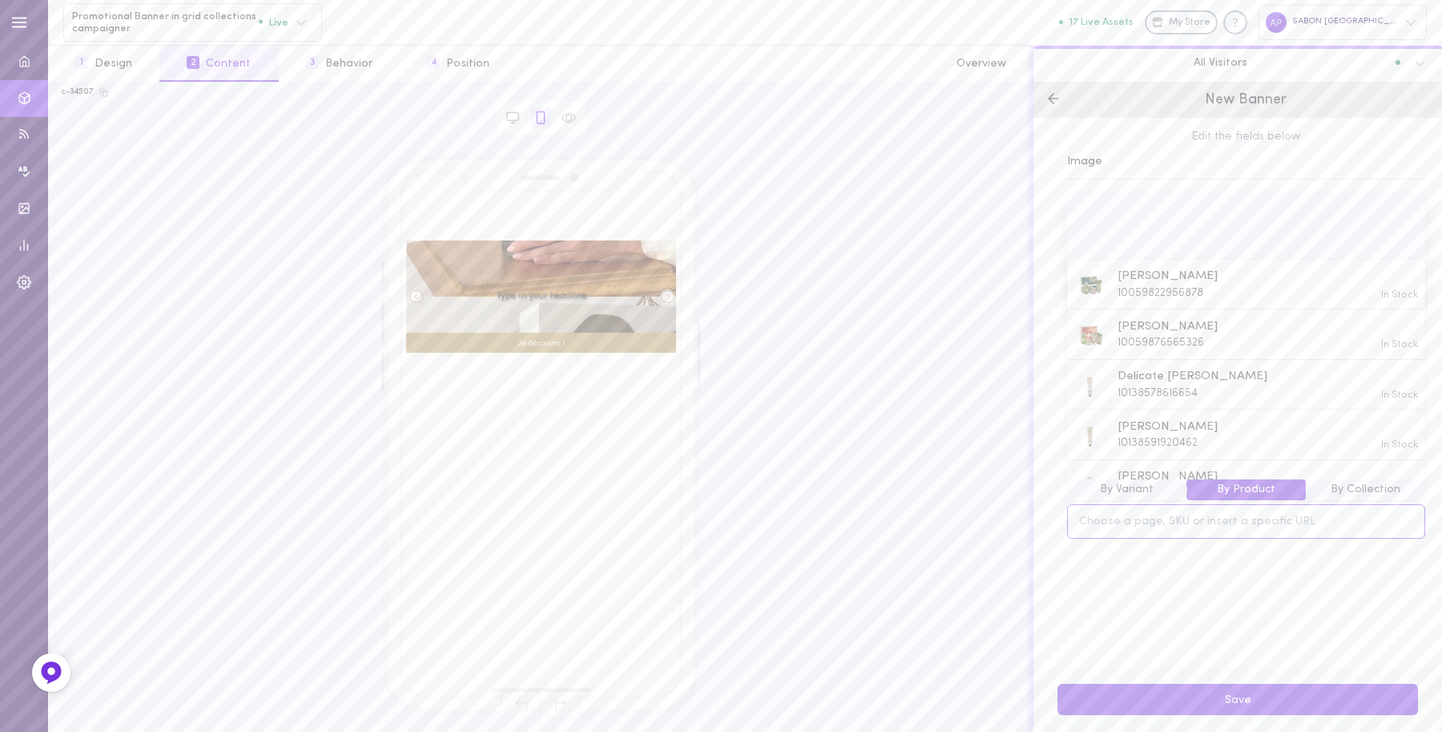
paste input "https://fr.sabon.com/collections/diffuseur-de-parfum"
type input "https://fr.sabon.com/collections/diffuseur-de-parfum"
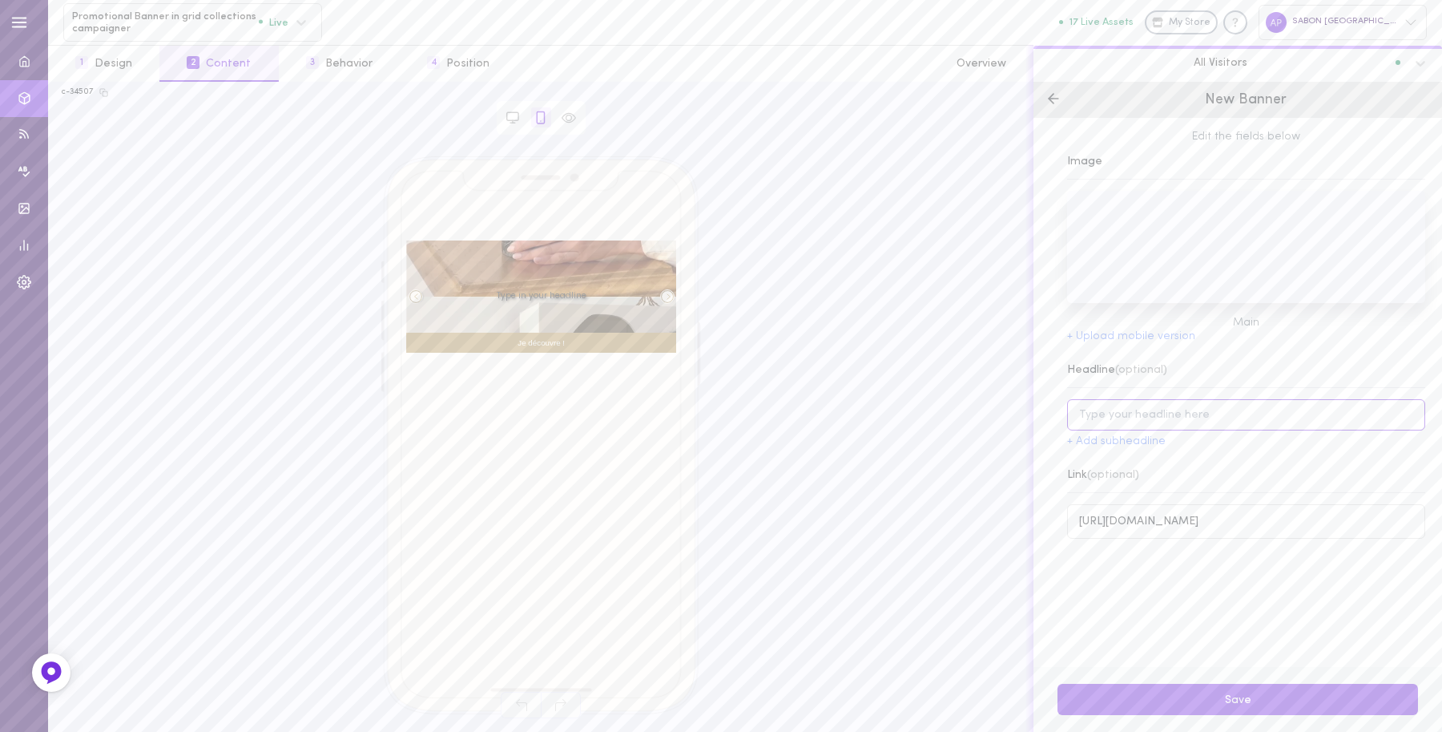
click at [1143, 421] on input at bounding box center [1246, 414] width 358 height 31
type input "Diffuseurs"
click at [1240, 700] on button "Save" at bounding box center [1238, 698] width 361 height 31
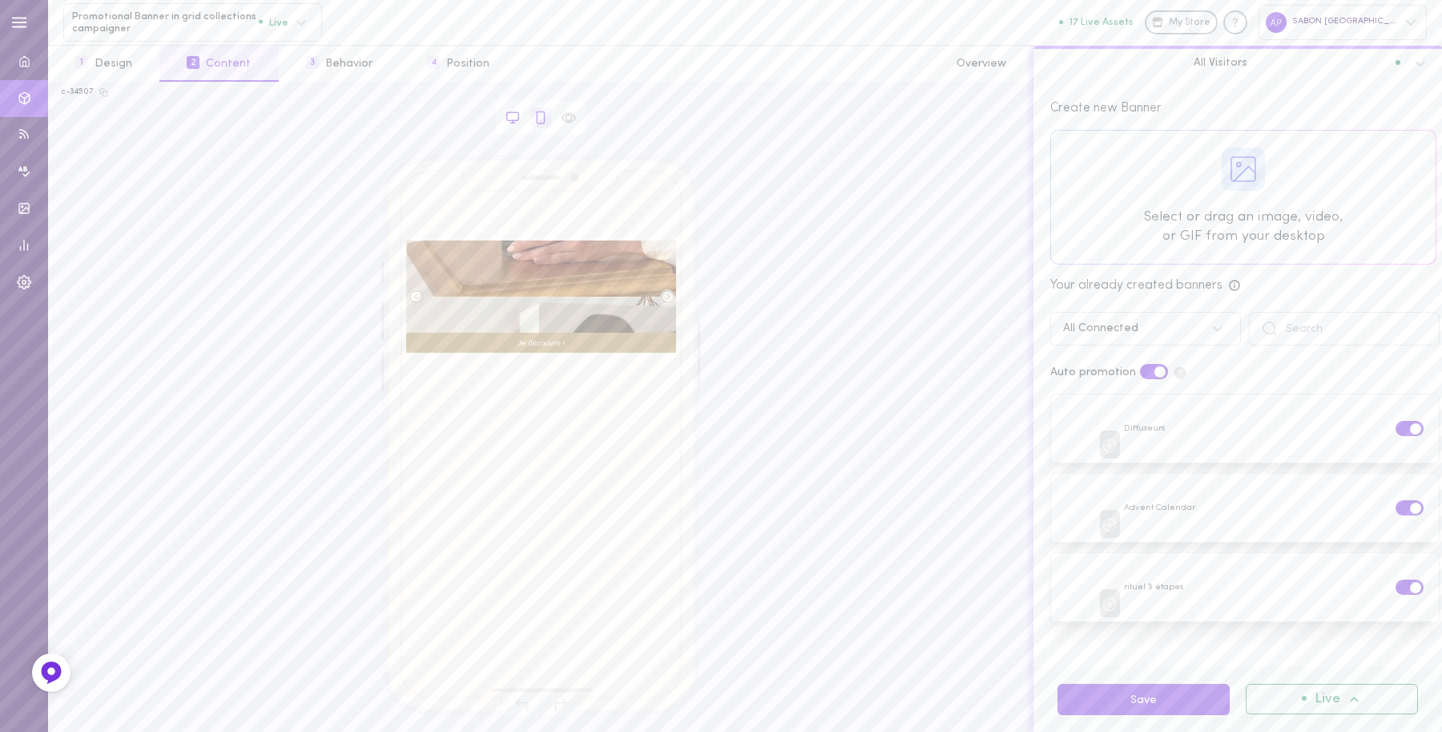
click at [514, 121] on icon at bounding box center [513, 118] width 14 height 14
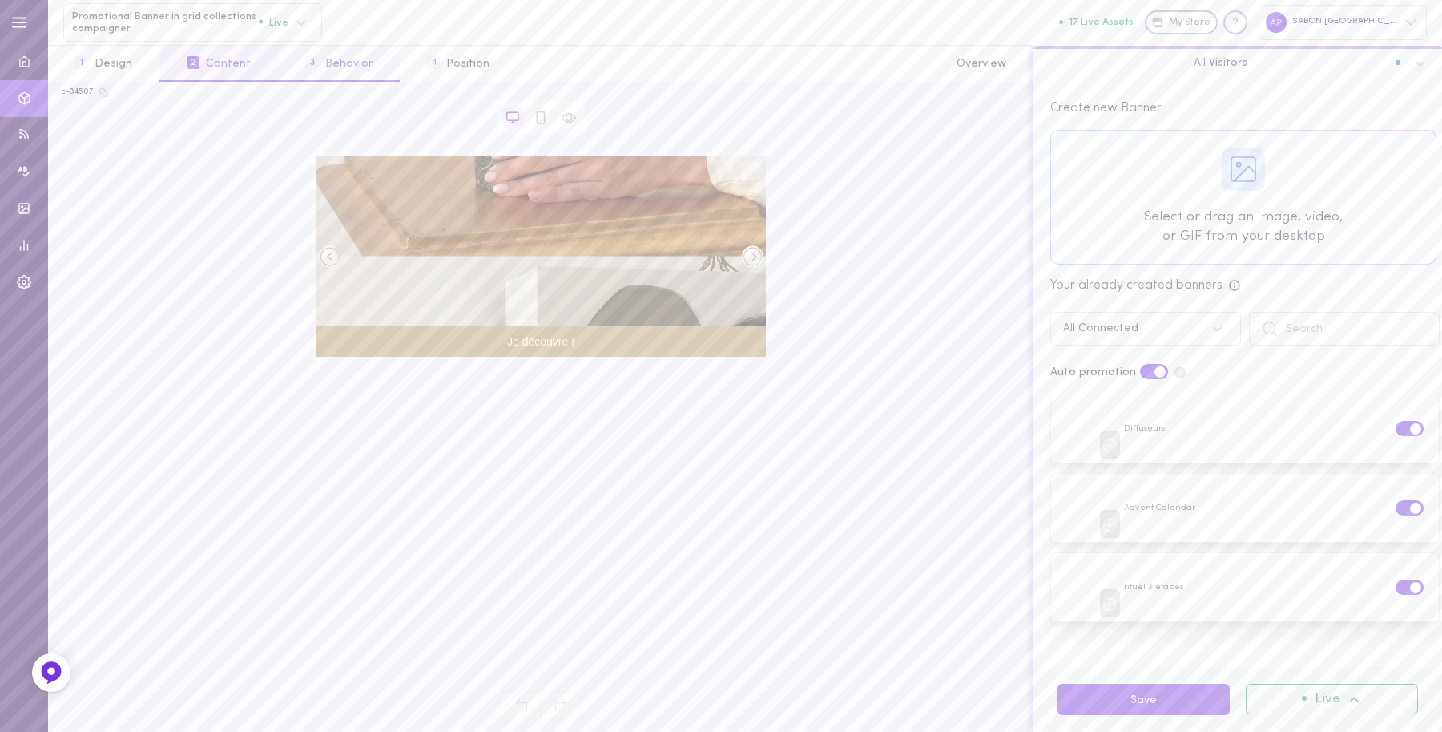
click at [329, 69] on button "3 Behavior" at bounding box center [339, 64] width 121 height 36
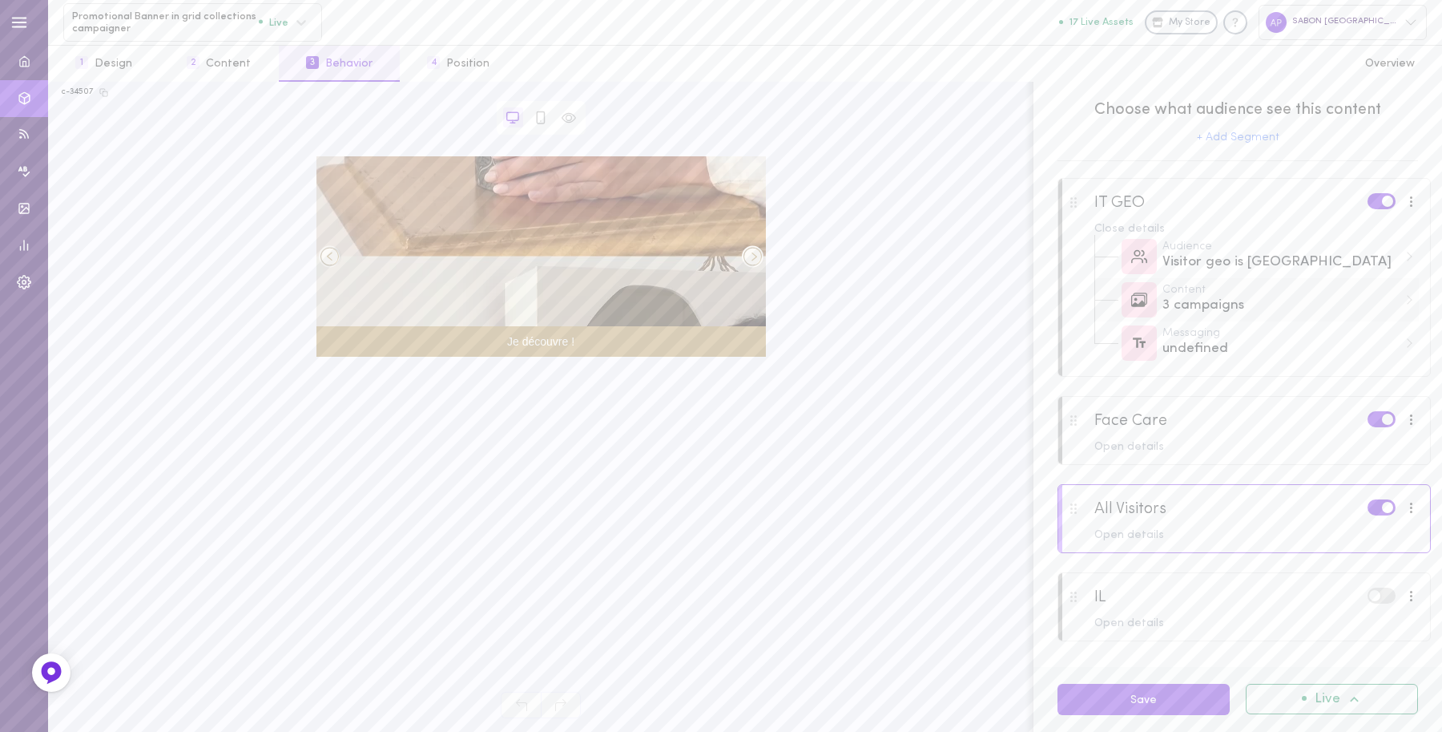
click at [1208, 299] on div "3 campaigns" at bounding box center [1281, 306] width 236 height 20
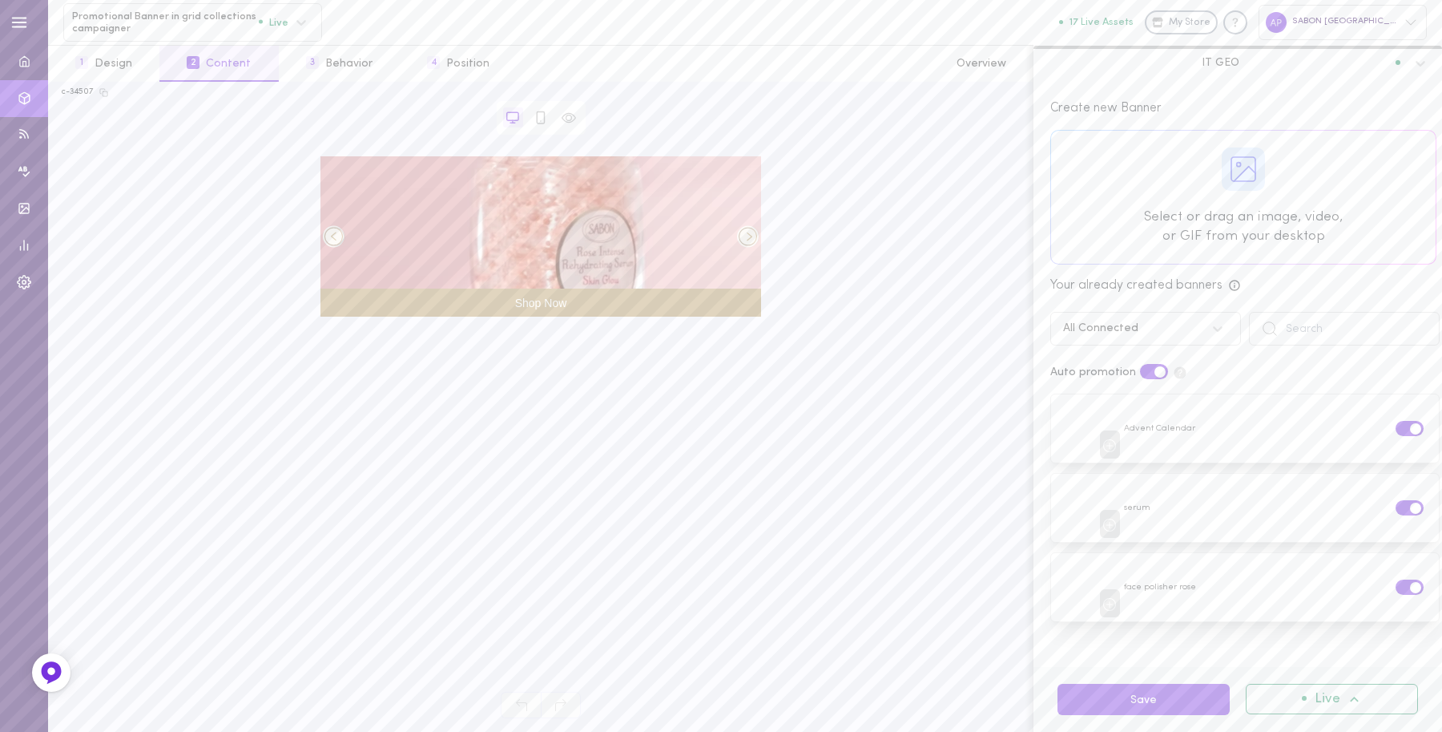
click at [1200, 223] on div at bounding box center [1243, 197] width 385 height 133
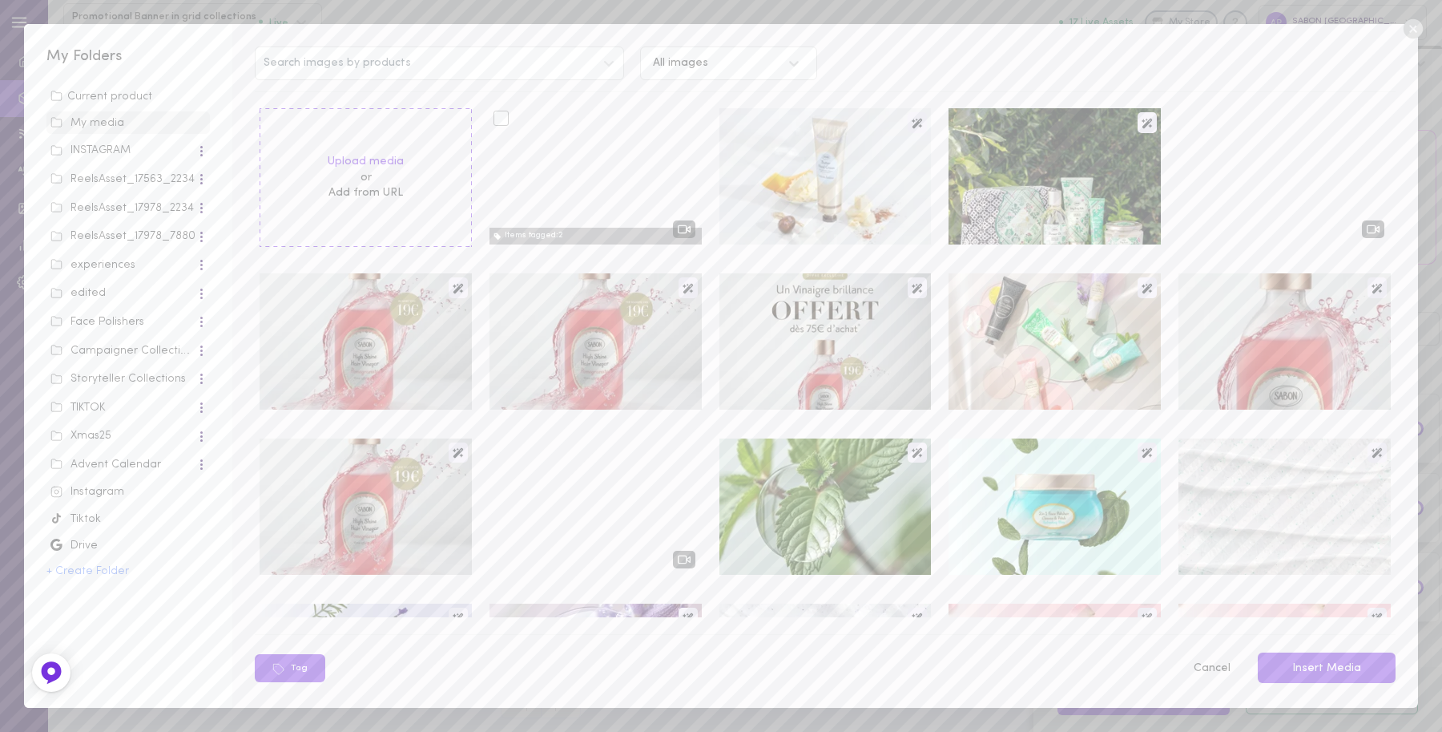
click at [591, 178] on div at bounding box center [596, 176] width 212 height 136
click at [494, 116] on div at bounding box center [501, 118] width 15 height 15
click at [0, 0] on input "checkbox" at bounding box center [0, 0] width 0 height 0
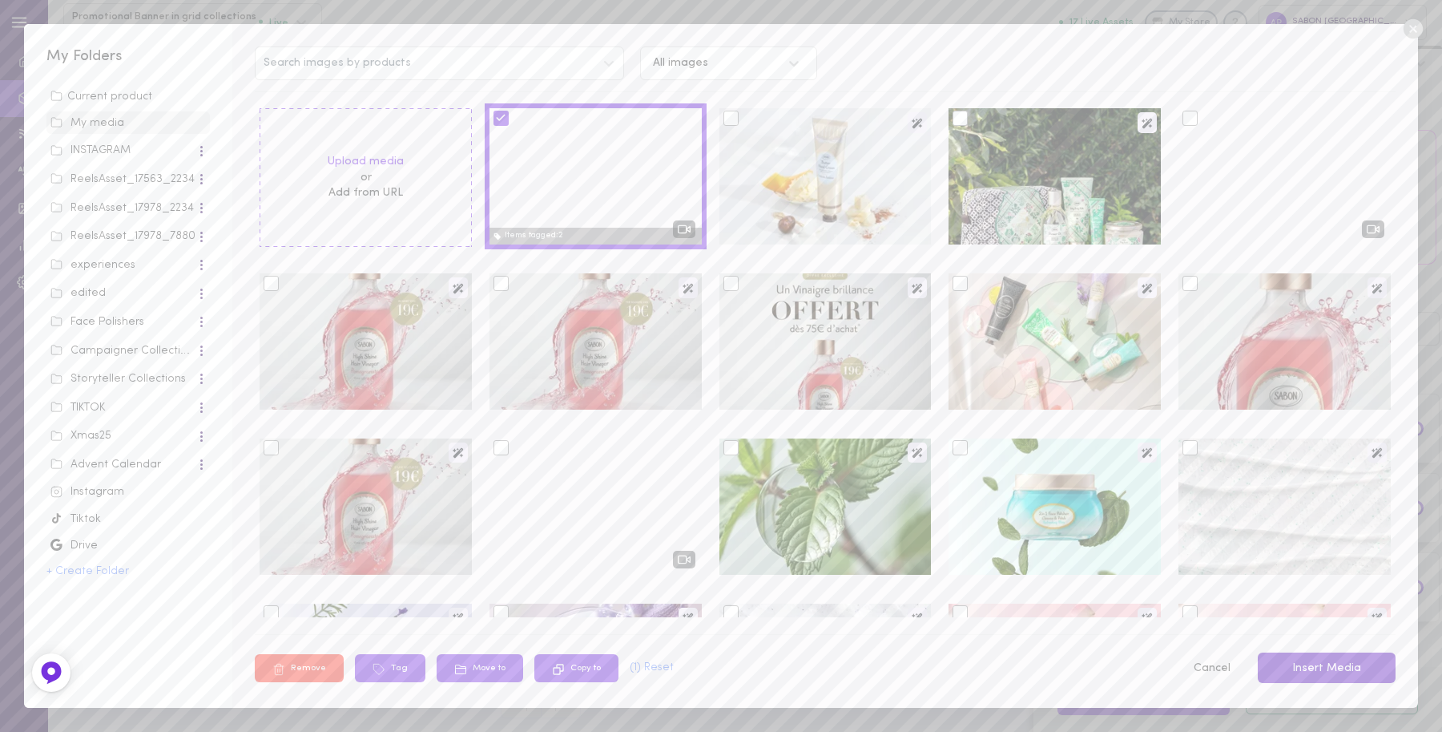
click at [1325, 659] on button "Insert Media" at bounding box center [1327, 667] width 138 height 31
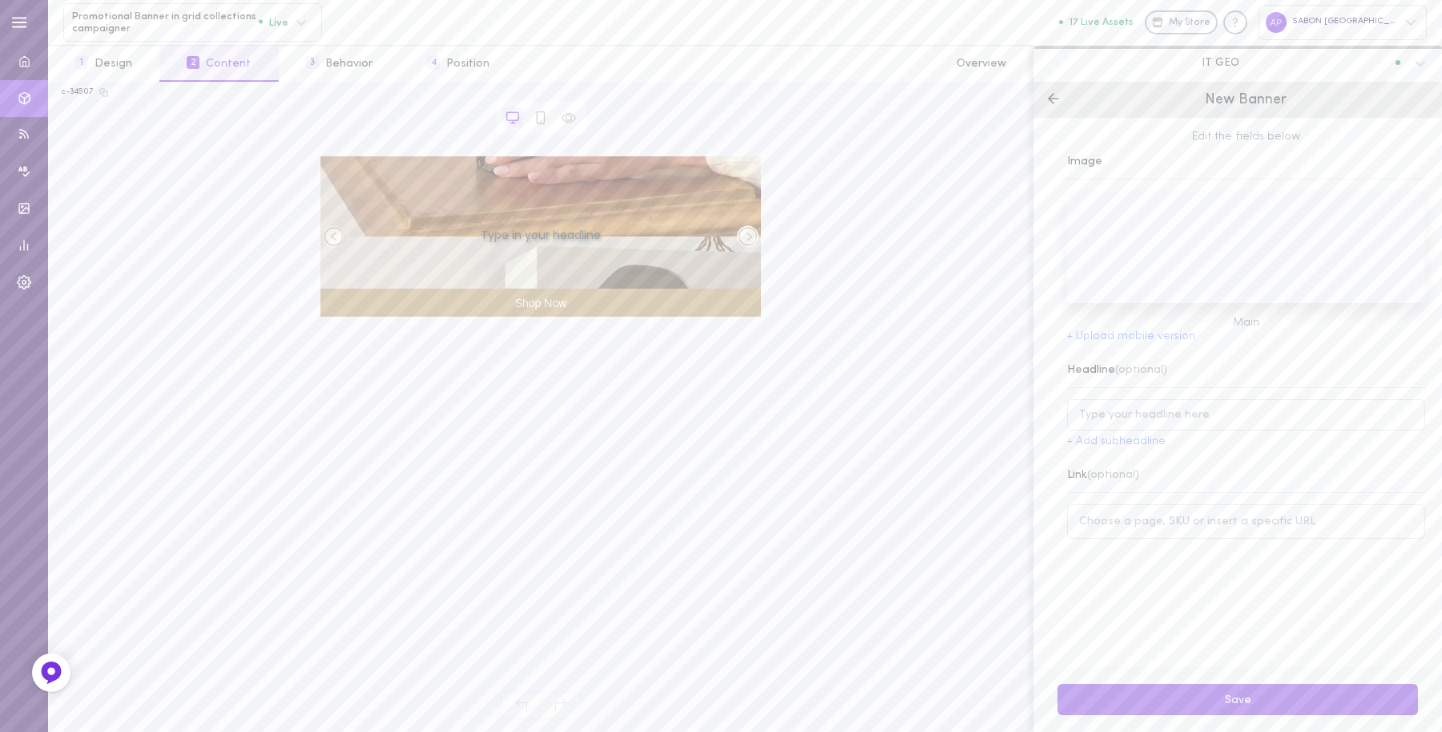
click at [1052, 94] on polyline at bounding box center [1051, 99] width 5 height 10
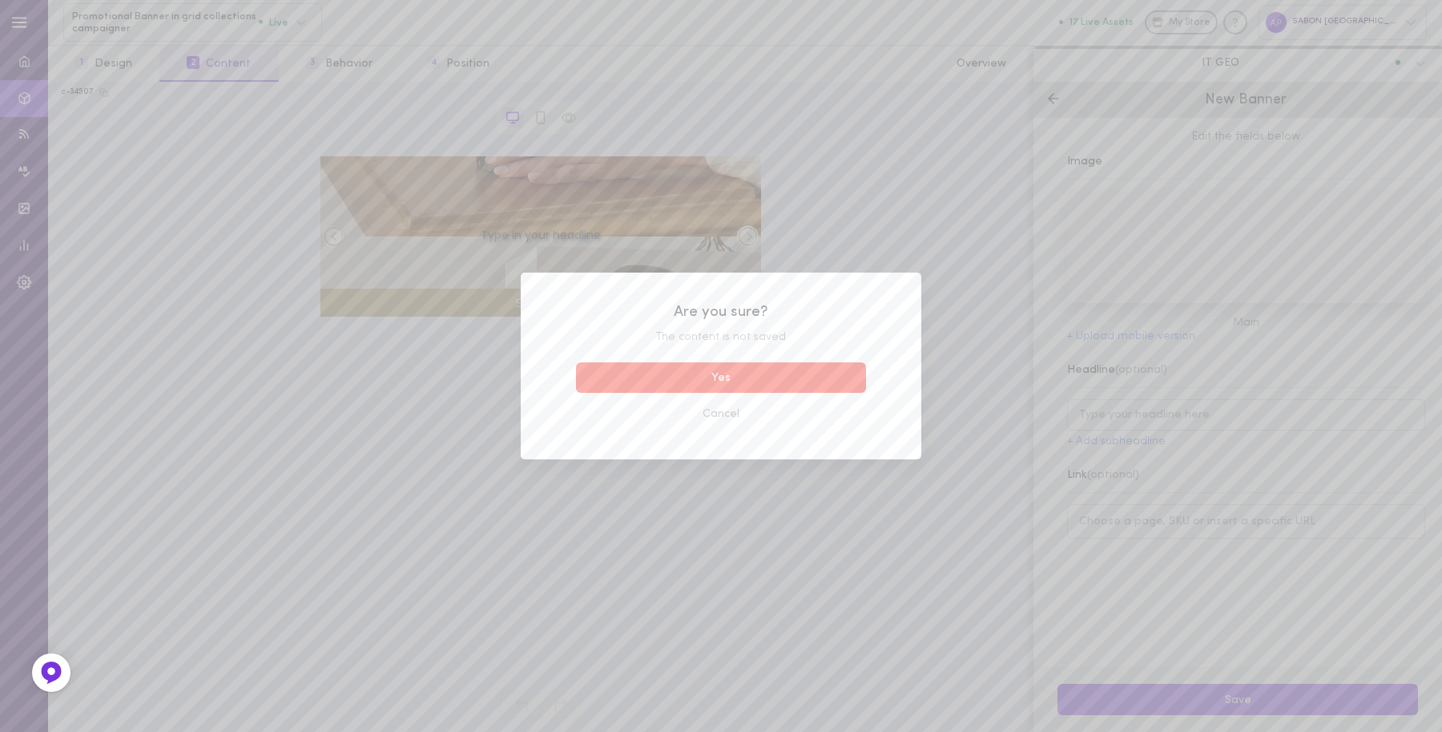
click at [762, 370] on button "Yes" at bounding box center [721, 377] width 290 height 31
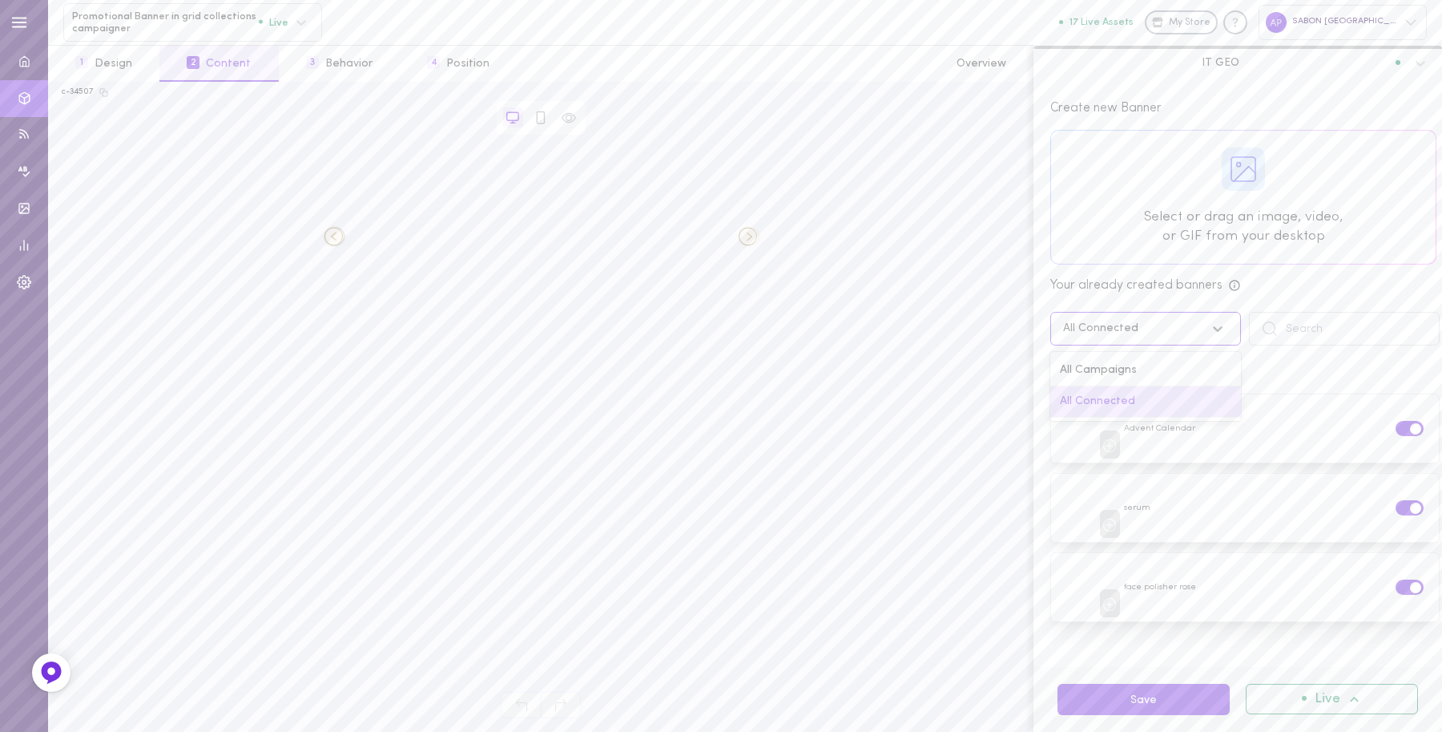
click at [1134, 329] on div "All Connected" at bounding box center [1100, 328] width 75 height 11
click at [1127, 370] on div "All Campaigns" at bounding box center [1145, 370] width 191 height 31
click at [1398, 630] on span at bounding box center [1403, 634] width 11 height 11
click at [0, 0] on input "checkbox" at bounding box center [0, 0] width 0 height 0
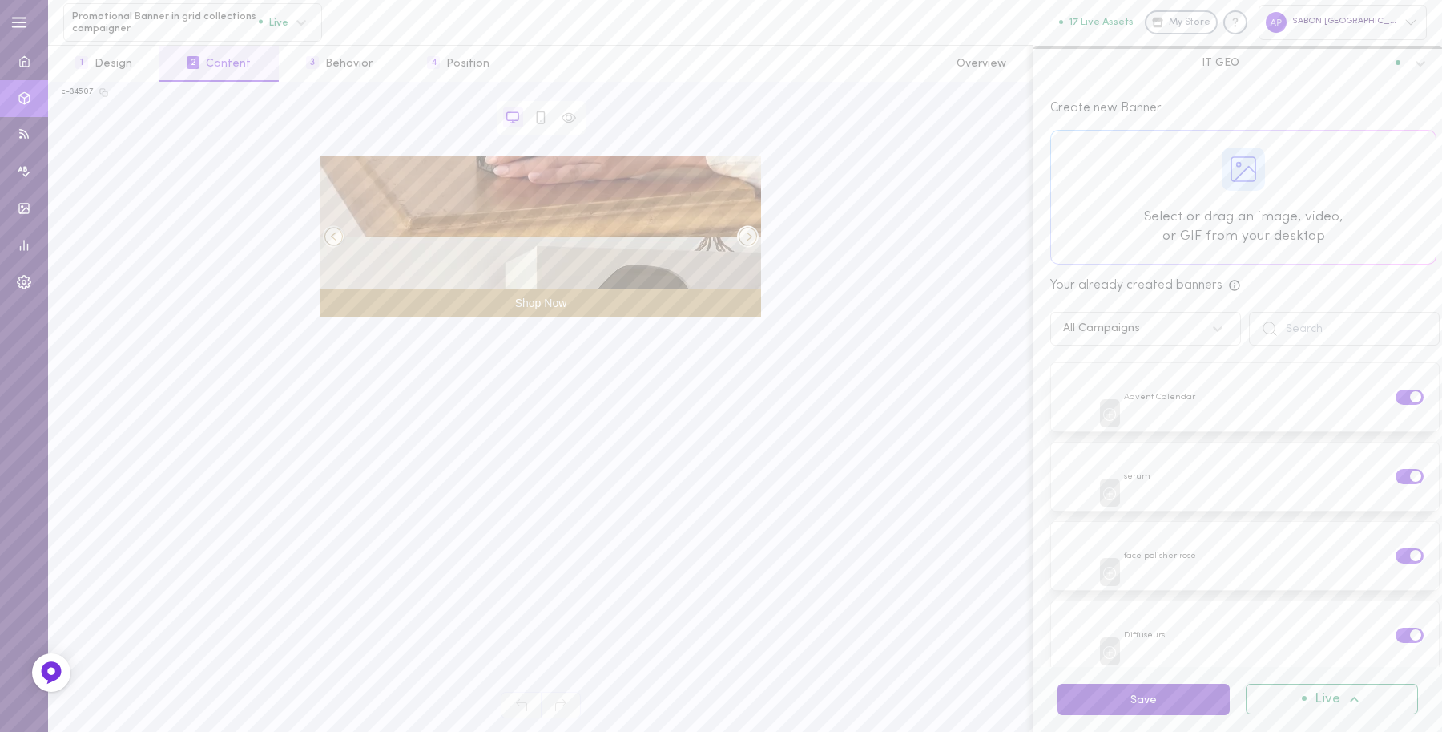
click at [1160, 702] on button "Save" at bounding box center [1144, 698] width 172 height 31
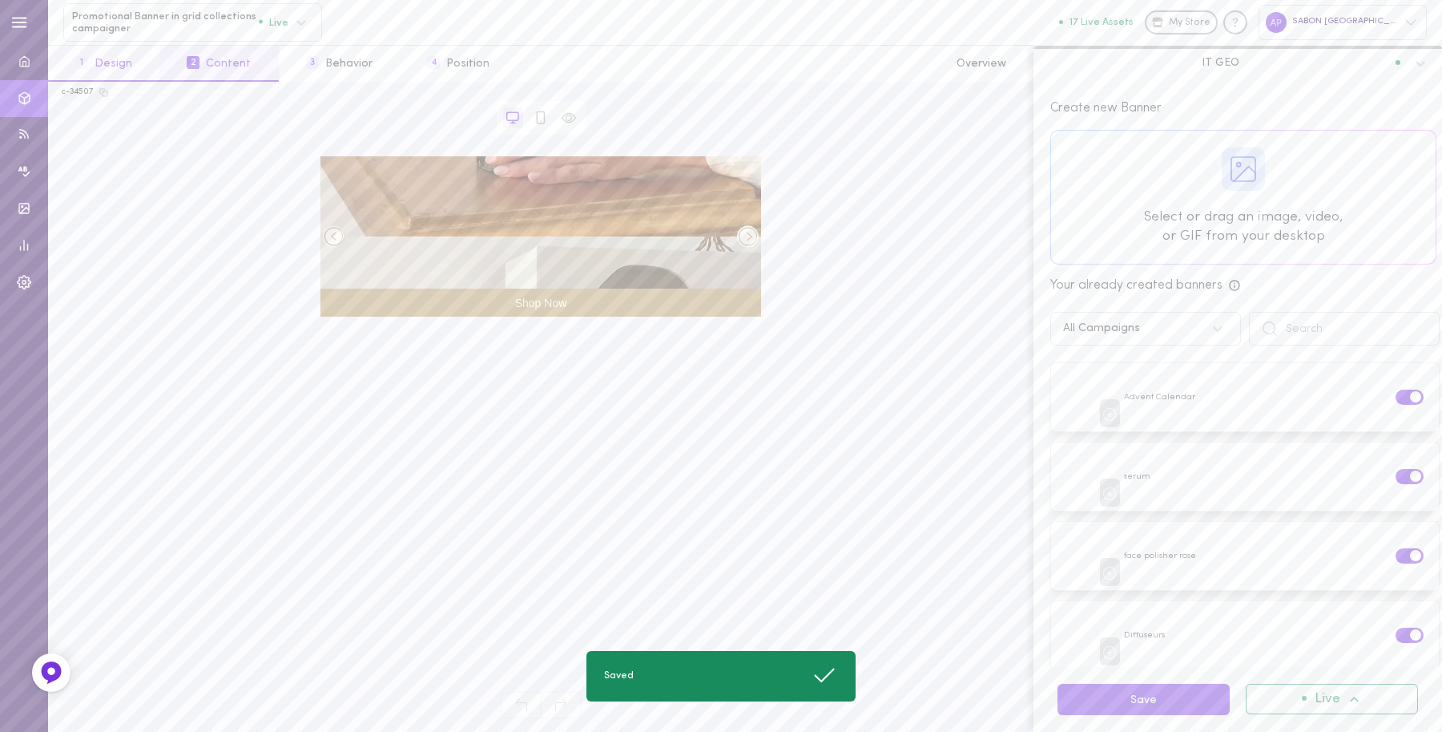
click at [103, 71] on button "1 Design" at bounding box center [103, 64] width 111 height 36
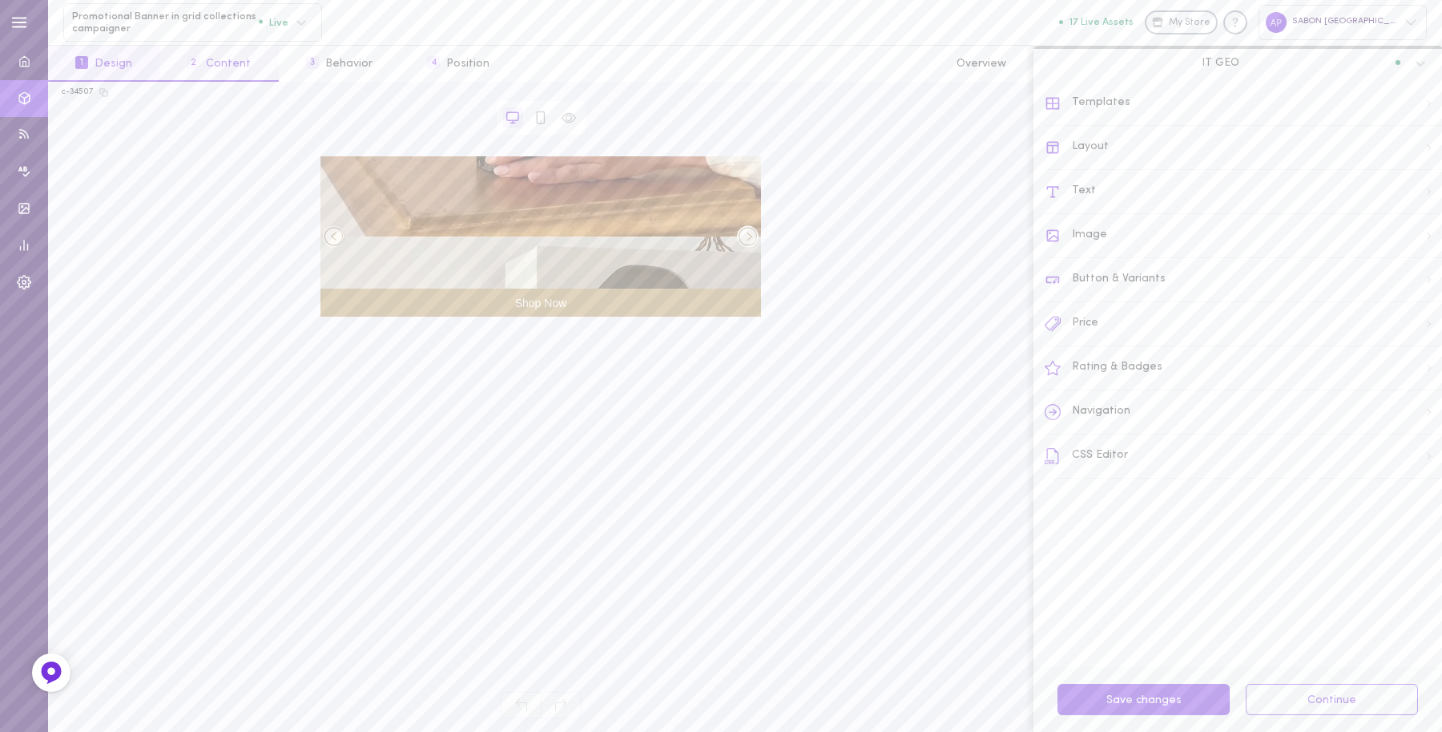
click at [246, 68] on button "2 Content" at bounding box center [218, 64] width 119 height 36
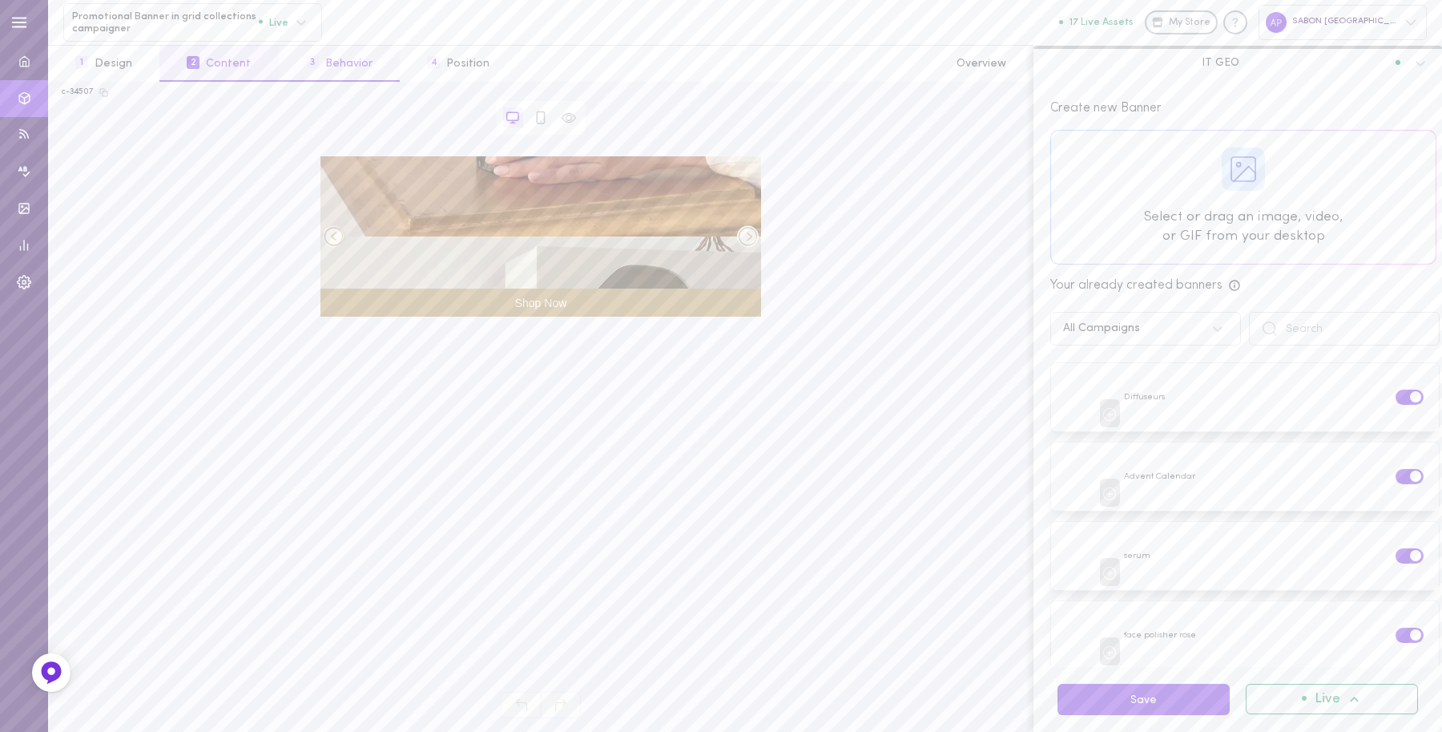
click at [349, 66] on button "3 Behavior" at bounding box center [339, 64] width 121 height 36
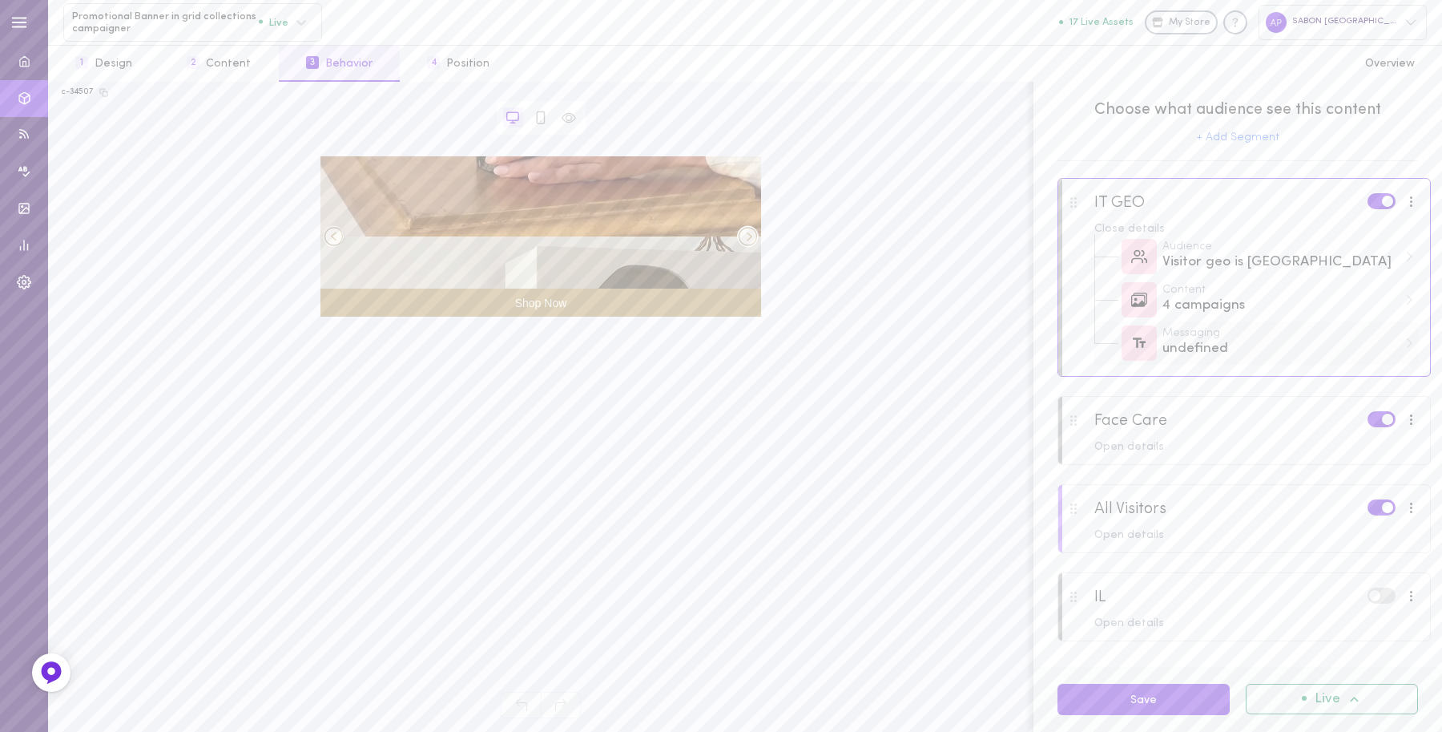
click at [1280, 345] on div "undefined" at bounding box center [1281, 349] width 236 height 20
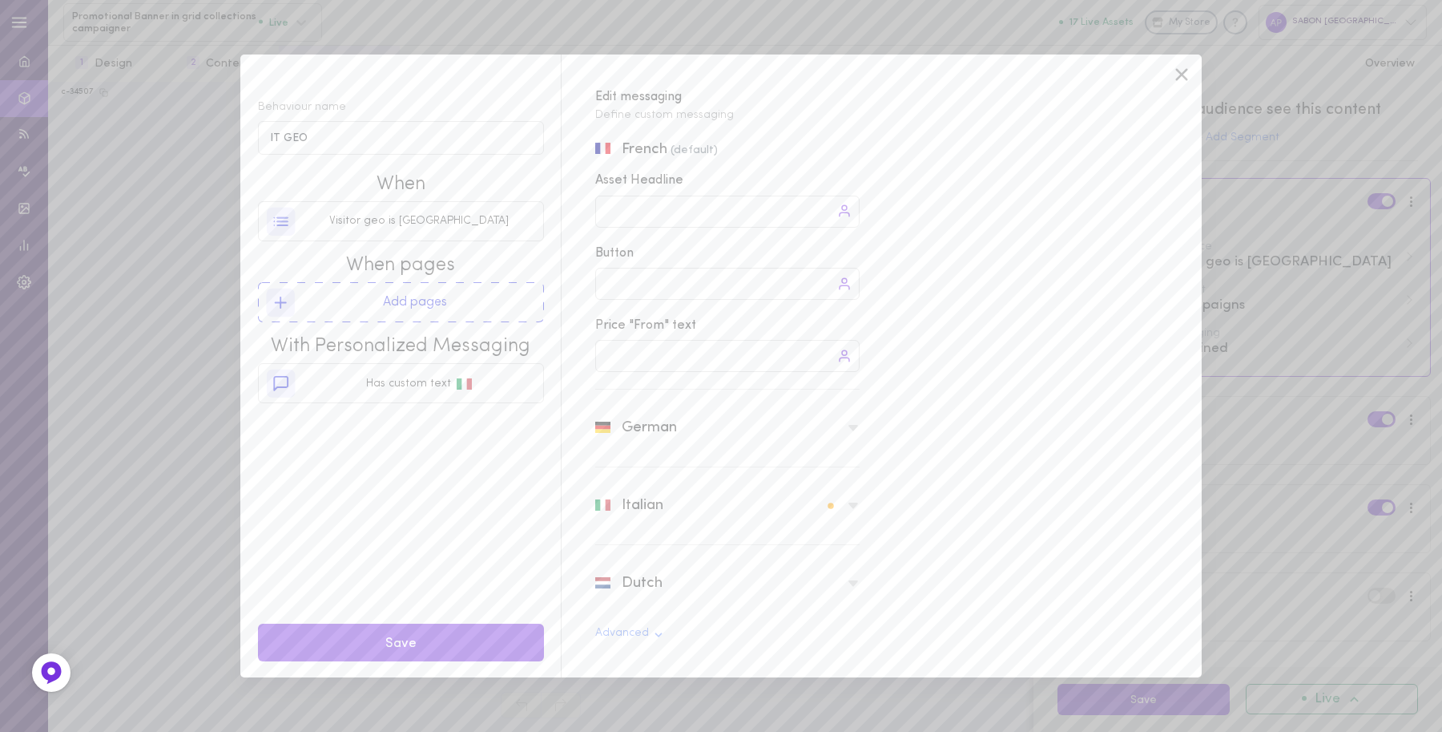
click at [771, 507] on div "Italian" at bounding box center [727, 505] width 264 height 54
click at [1176, 80] on icon at bounding box center [1182, 74] width 12 height 12
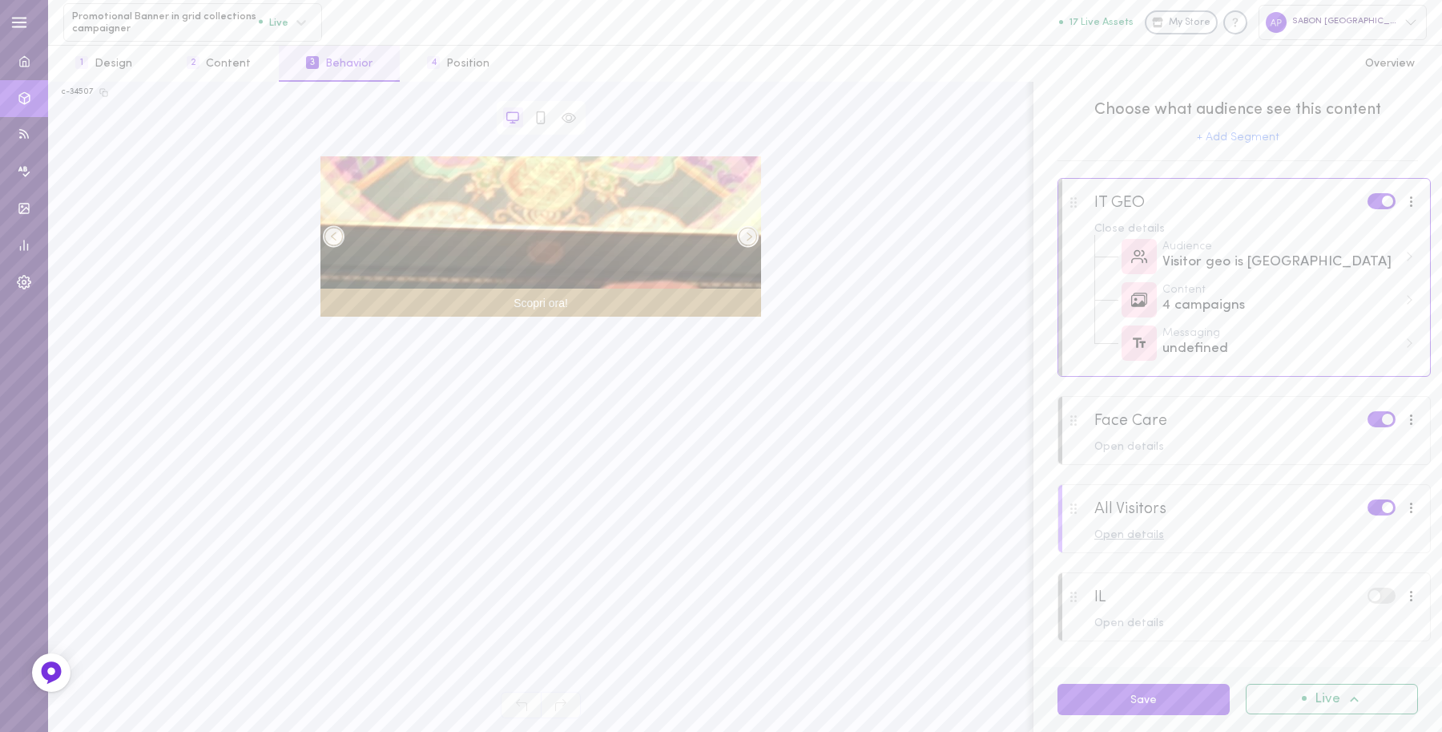
click at [1336, 530] on div "Open details" at bounding box center [1257, 535] width 325 height 11
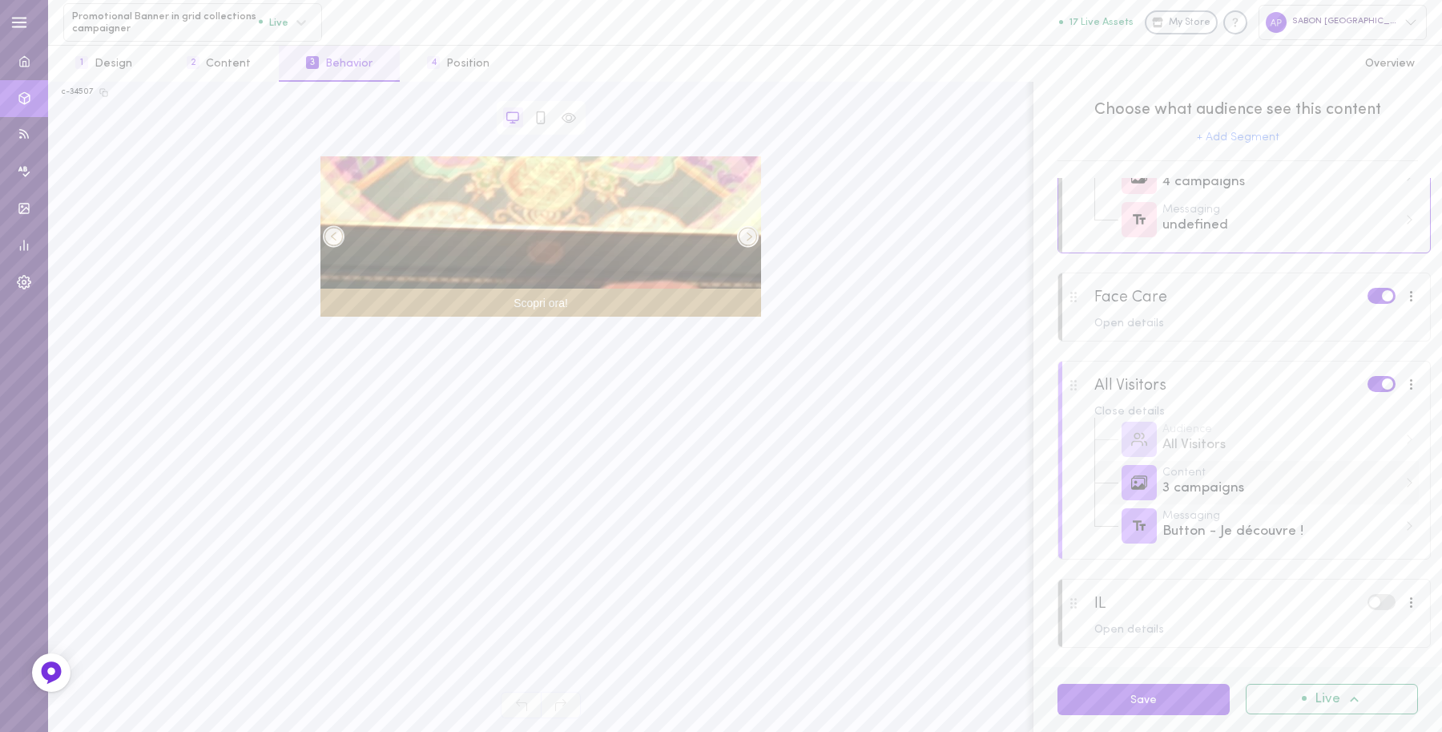
click at [1259, 490] on div "3 campaigns" at bounding box center [1281, 488] width 236 height 20
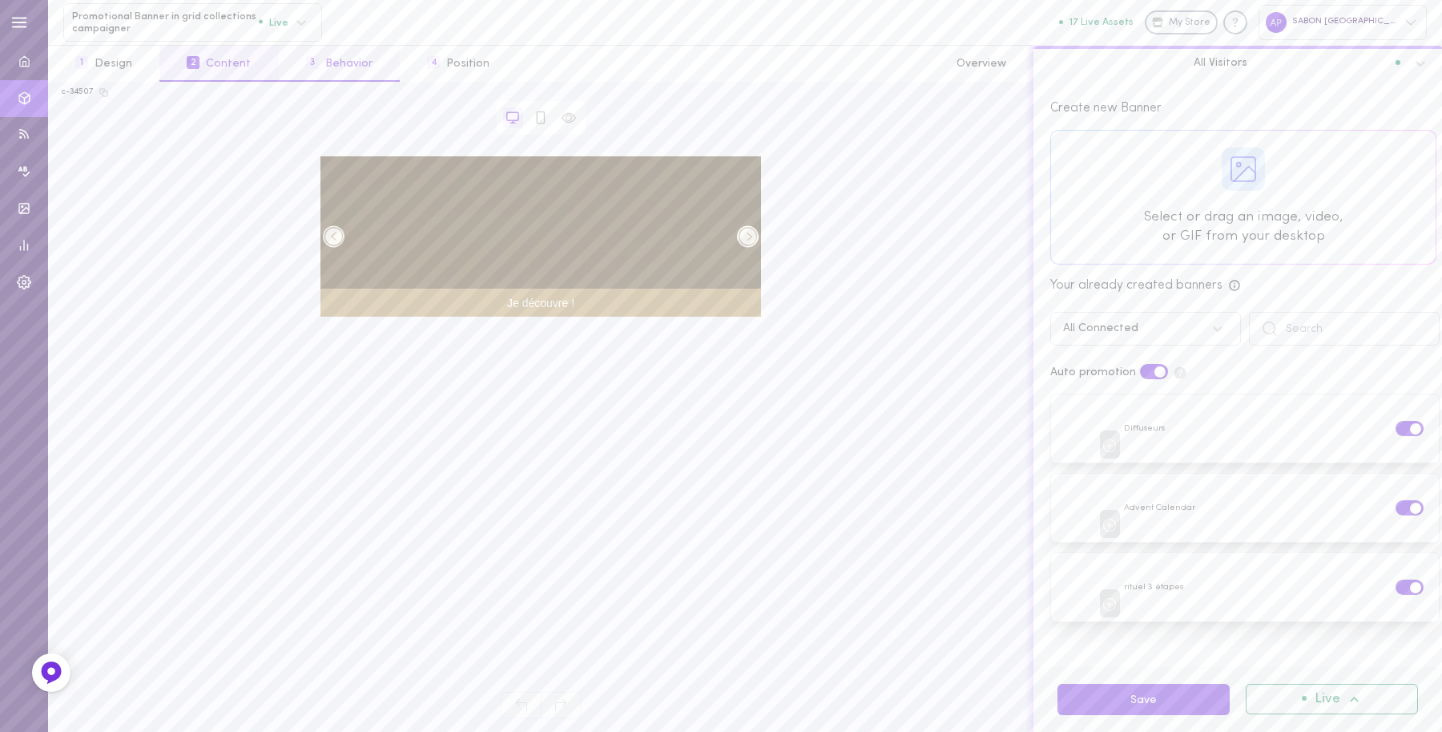
click at [308, 69] on button "3 Behavior" at bounding box center [339, 64] width 121 height 36
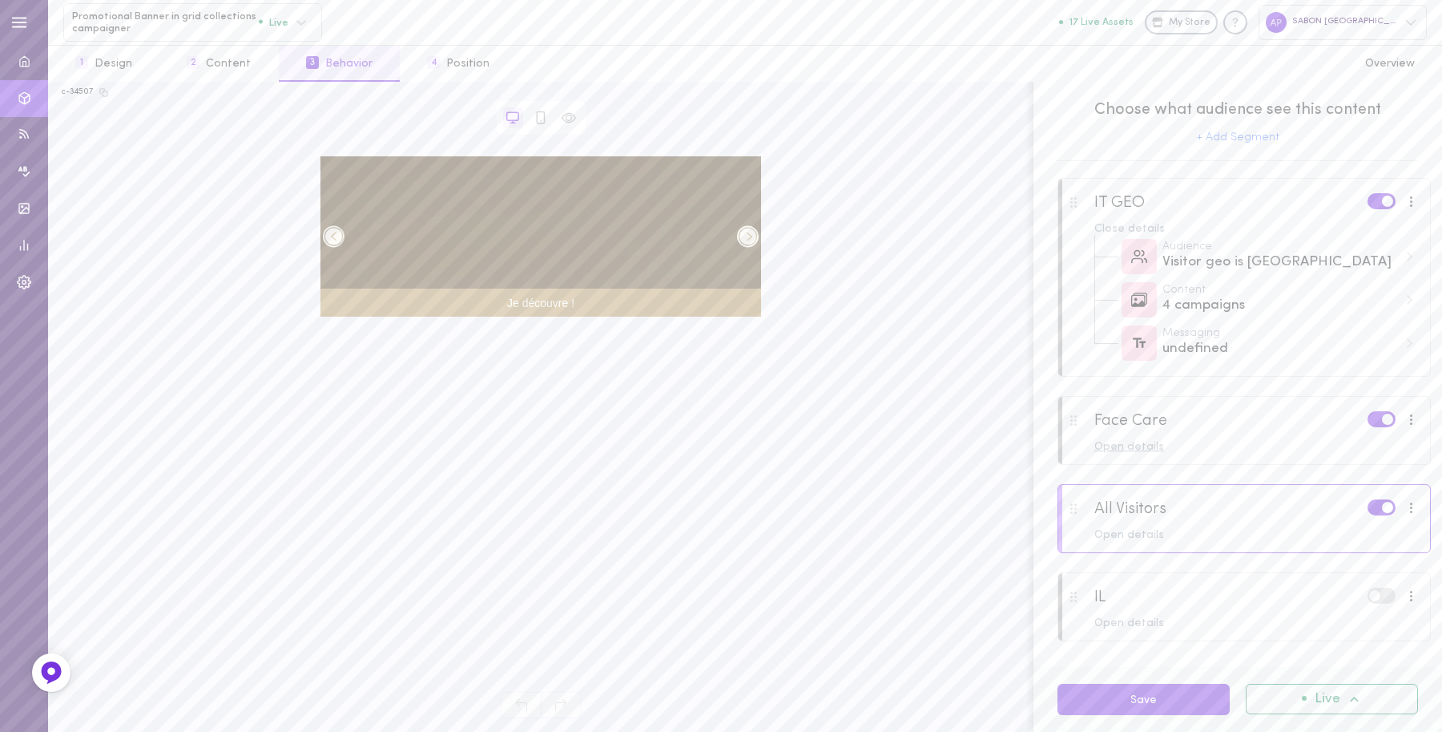
click at [1226, 446] on div "Open details" at bounding box center [1257, 447] width 325 height 11
click at [1260, 522] on div "2 campaigns" at bounding box center [1281, 524] width 236 height 20
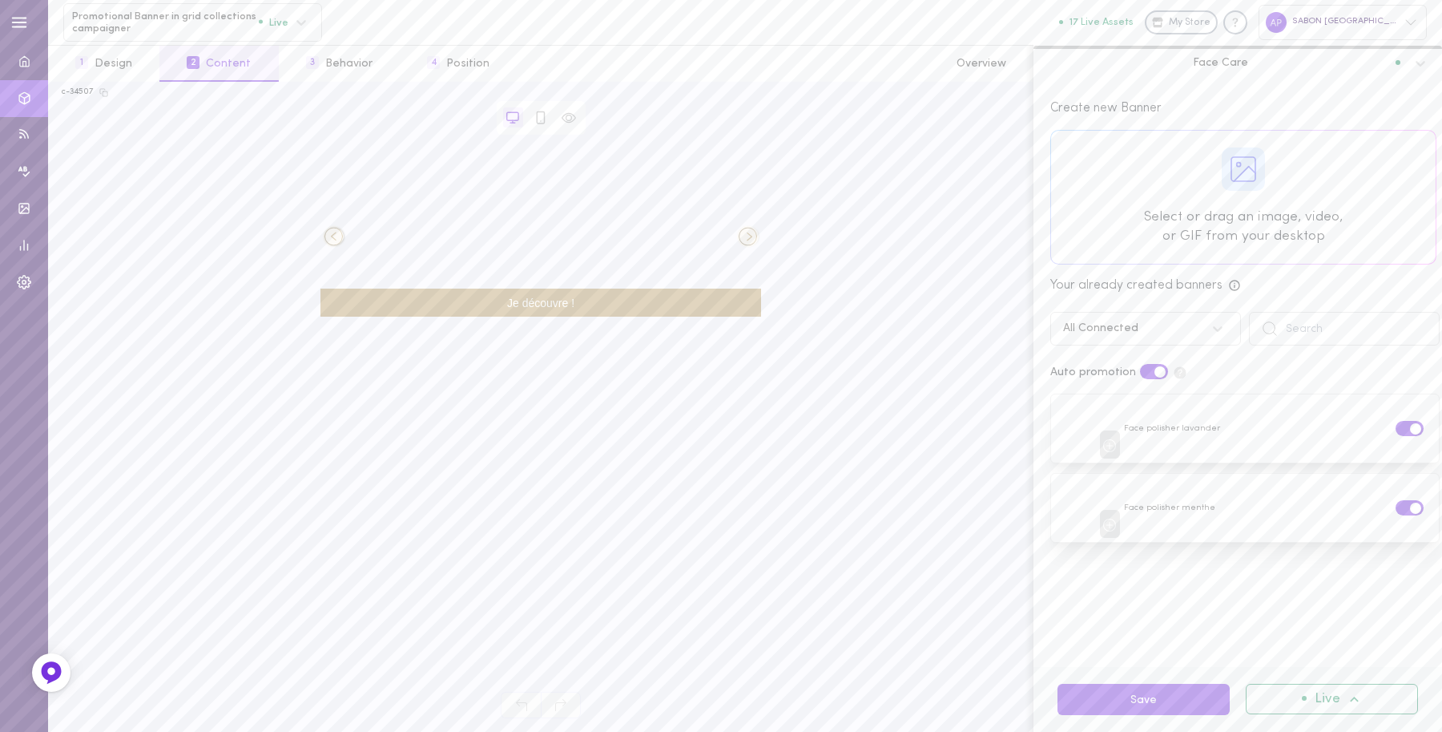
click at [1234, 223] on div at bounding box center [1243, 197] width 385 height 133
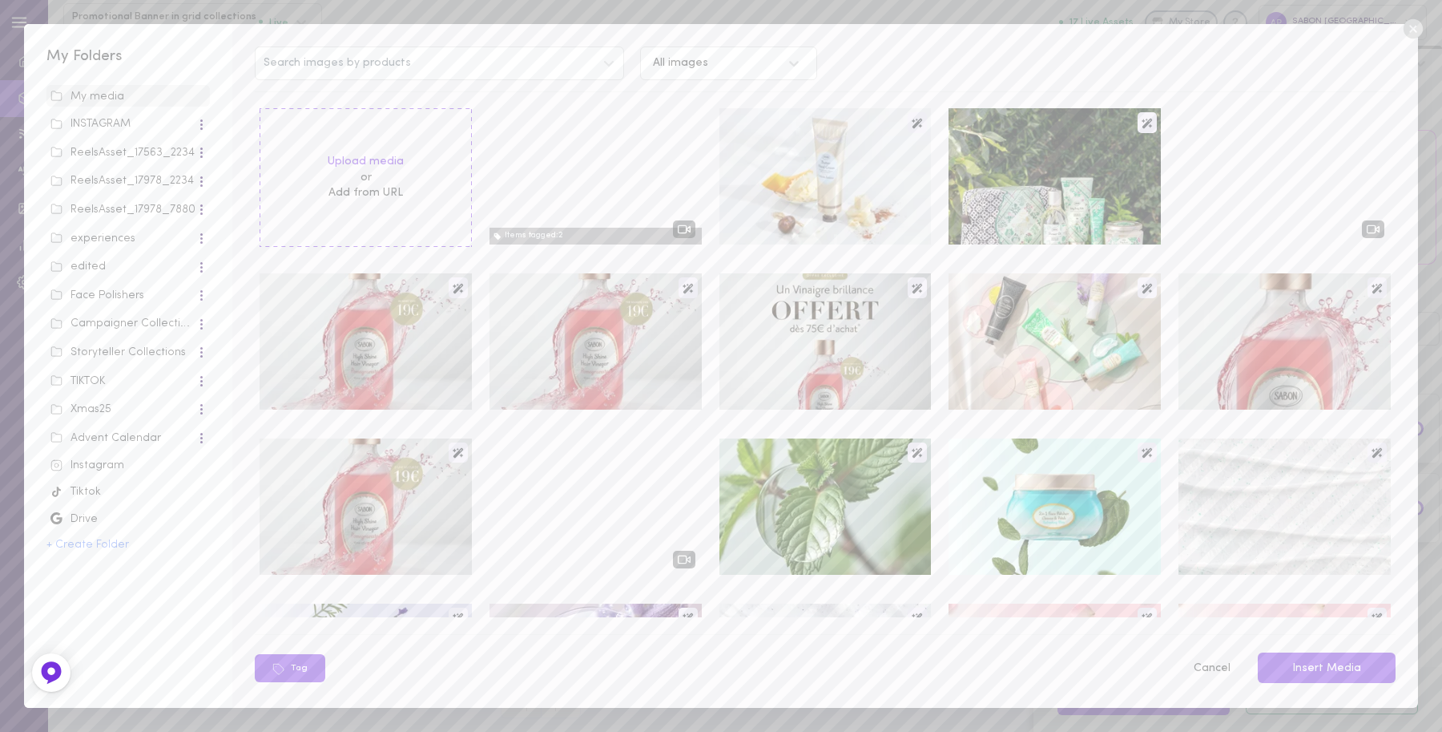
click at [1409, 30] on icon at bounding box center [1412, 28] width 19 height 19
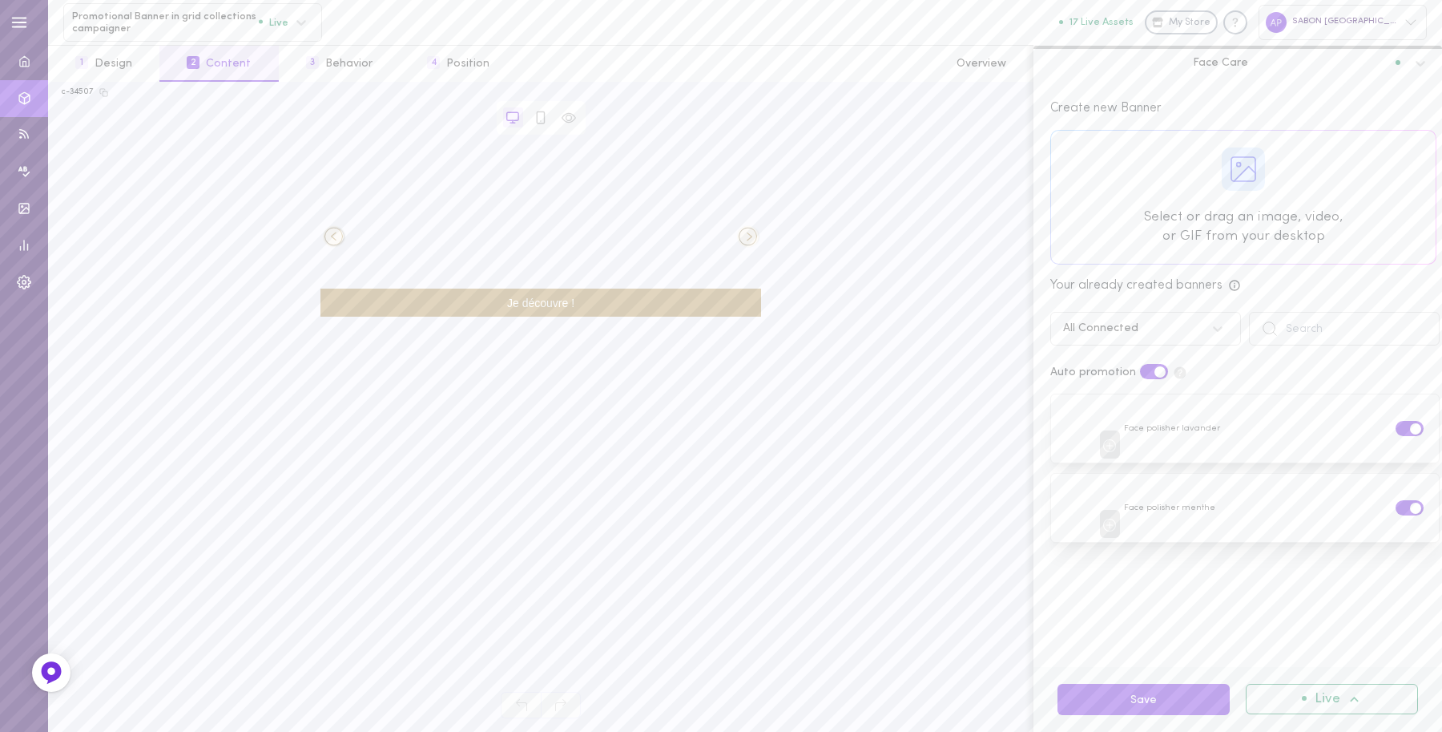
click at [1156, 321] on div "All Connected" at bounding box center [1129, 328] width 149 height 15
click at [1159, 359] on div "All Campaigns" at bounding box center [1145, 370] width 191 height 31
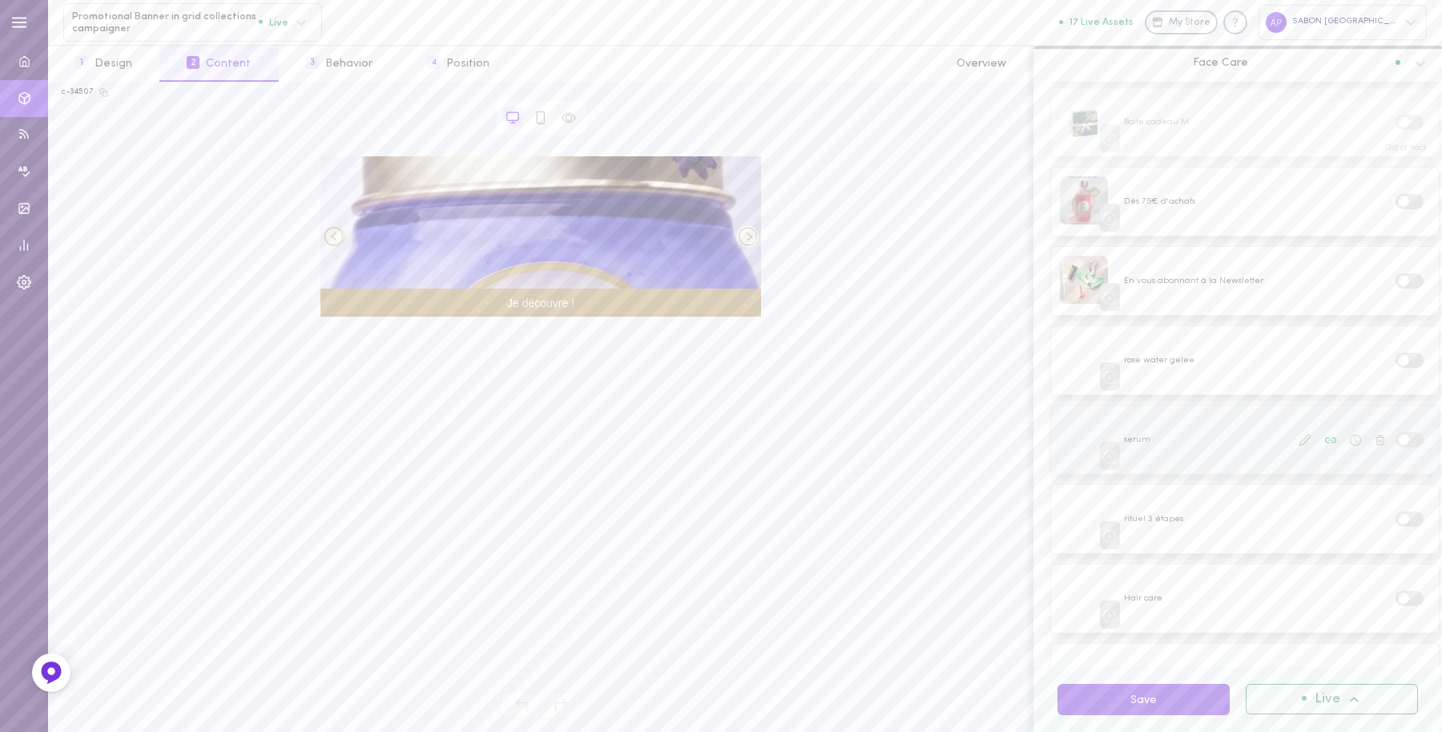
click at [1398, 433] on span at bounding box center [1403, 438] width 11 height 11
click at [0, 0] on input "checkbox" at bounding box center [0, 0] width 0 height 0
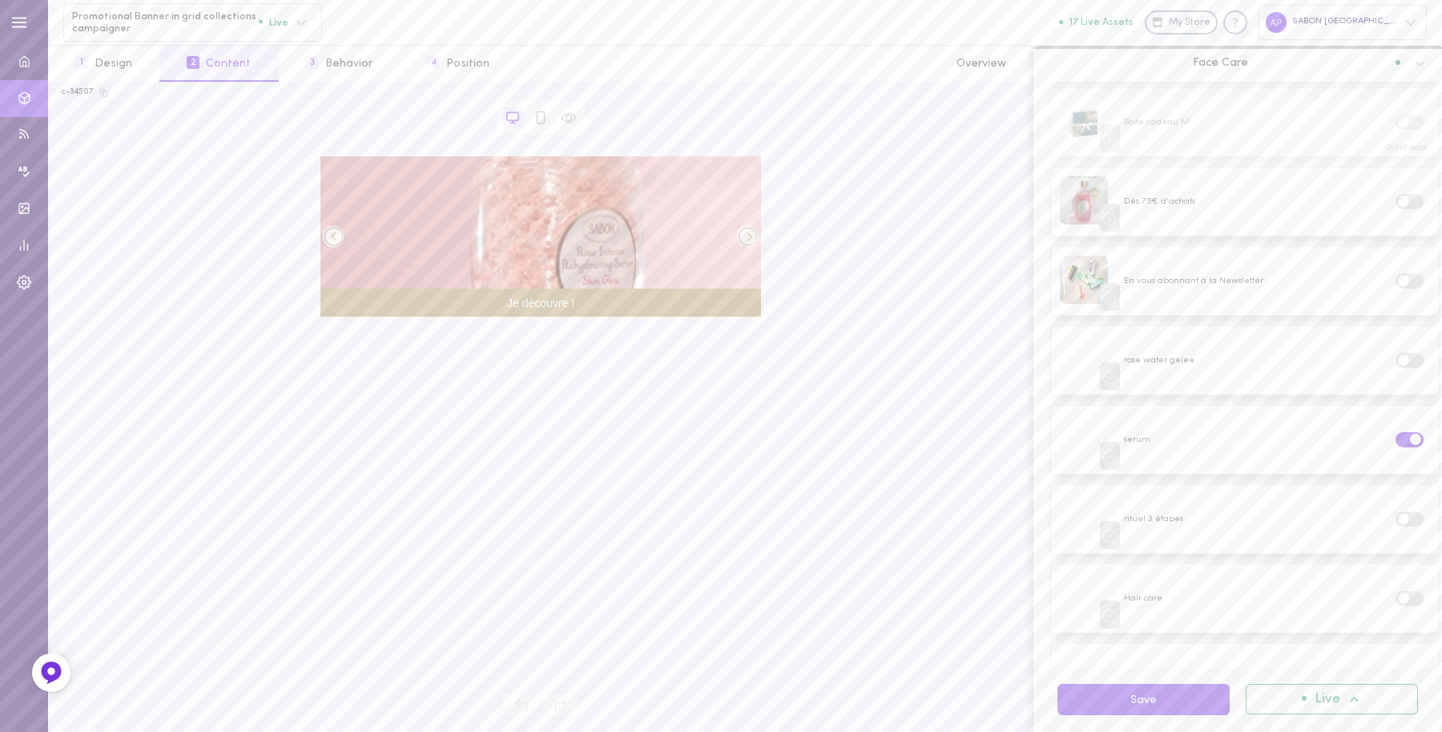
scroll to position [1803, 0]
click at [1396, 570] on label at bounding box center [1410, 577] width 28 height 15
click at [0, 0] on input "checkbox" at bounding box center [0, 0] width 0 height 0
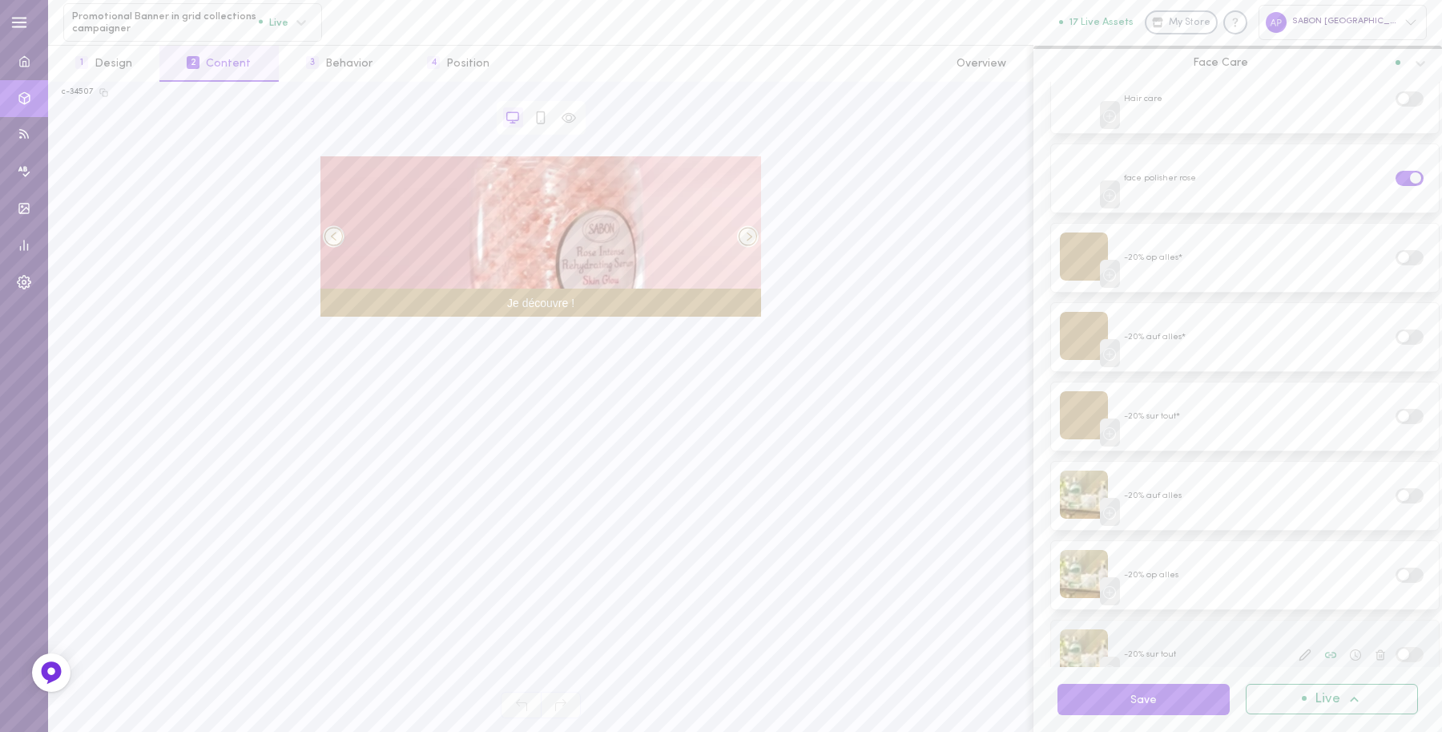
scroll to position [2204, 0]
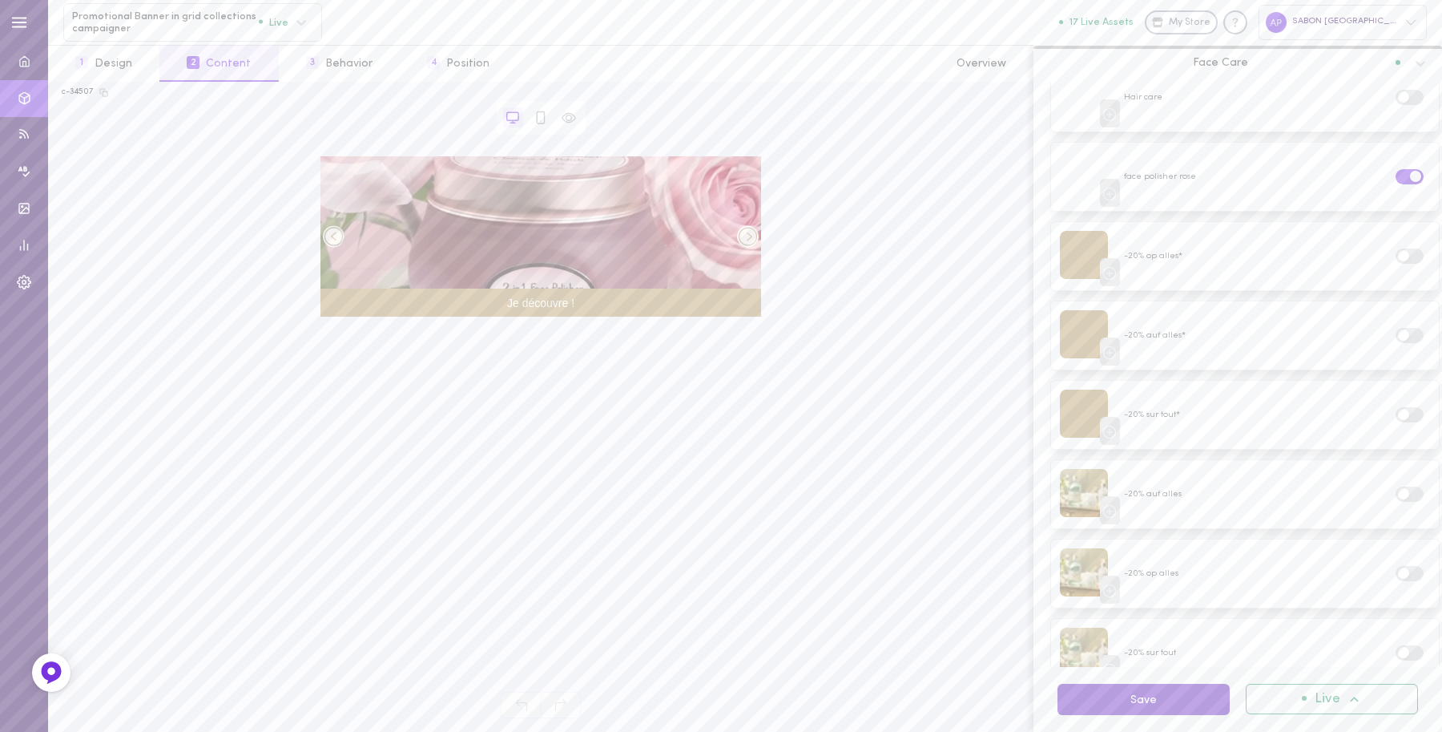
click at [1160, 700] on button "Save" at bounding box center [1144, 698] width 172 height 31
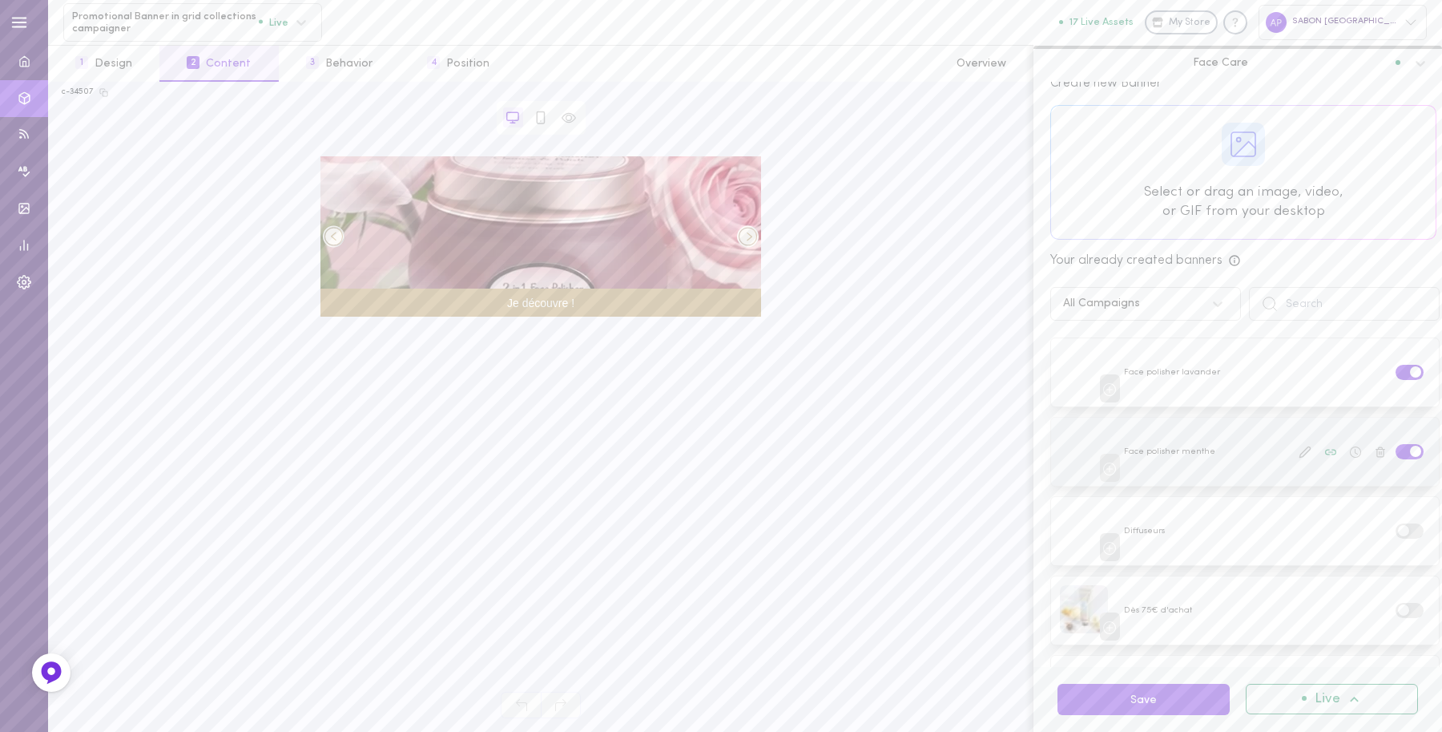
scroll to position [0, 0]
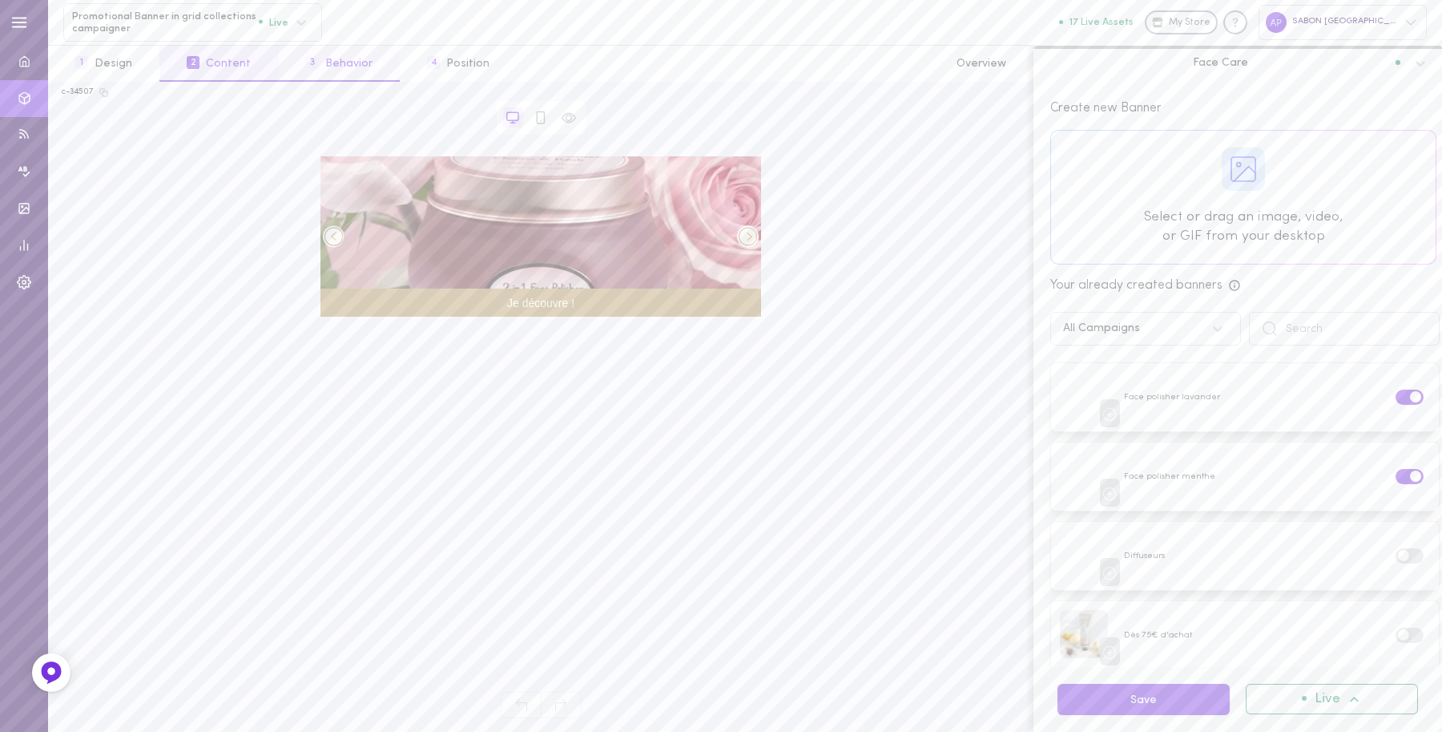
click at [311, 70] on button "3 Behavior" at bounding box center [339, 64] width 121 height 36
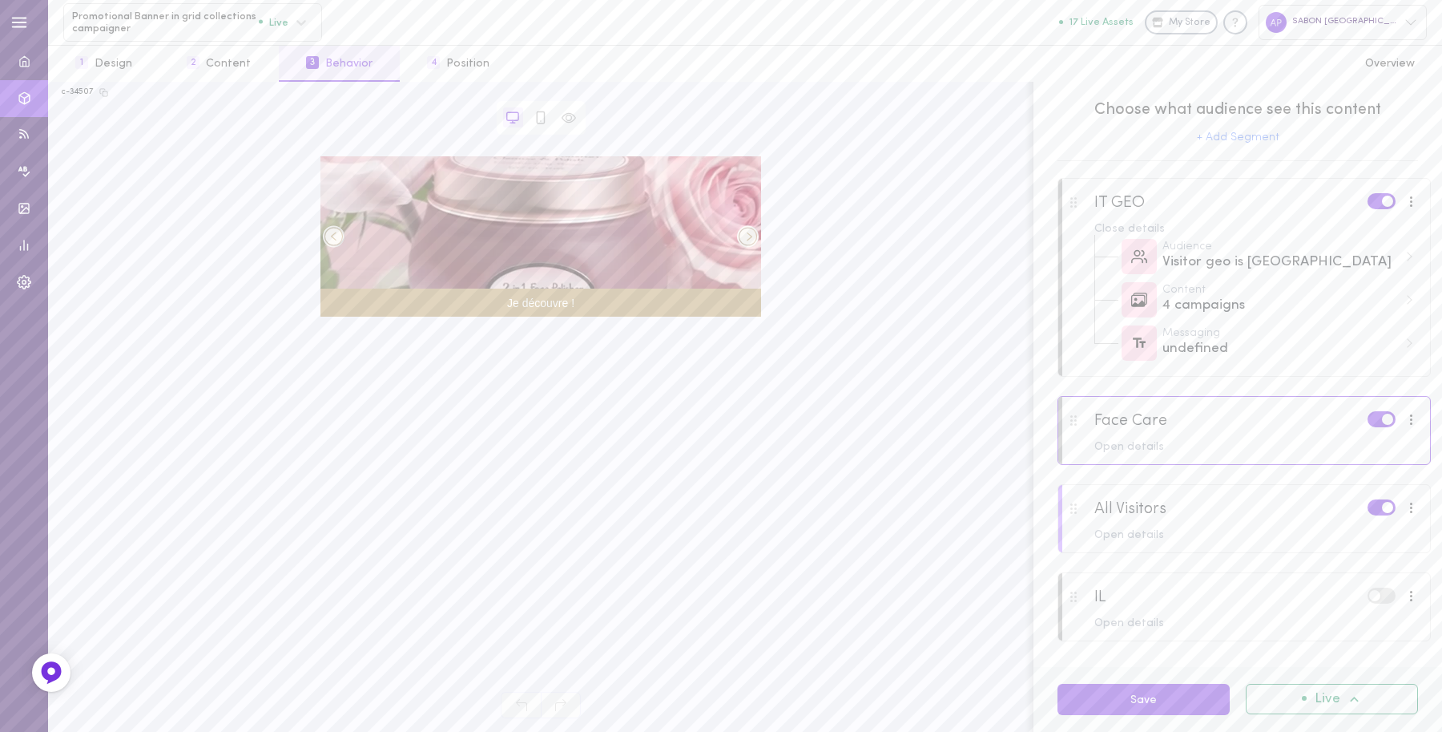
click at [1244, 427] on div at bounding box center [1244, 440] width 372 height 87
click at [1158, 446] on div "Open details" at bounding box center [1257, 447] width 325 height 11
click at [1102, 443] on div "Close details" at bounding box center [1257, 447] width 325 height 11
click at [1120, 451] on div "Open details" at bounding box center [1257, 447] width 325 height 11
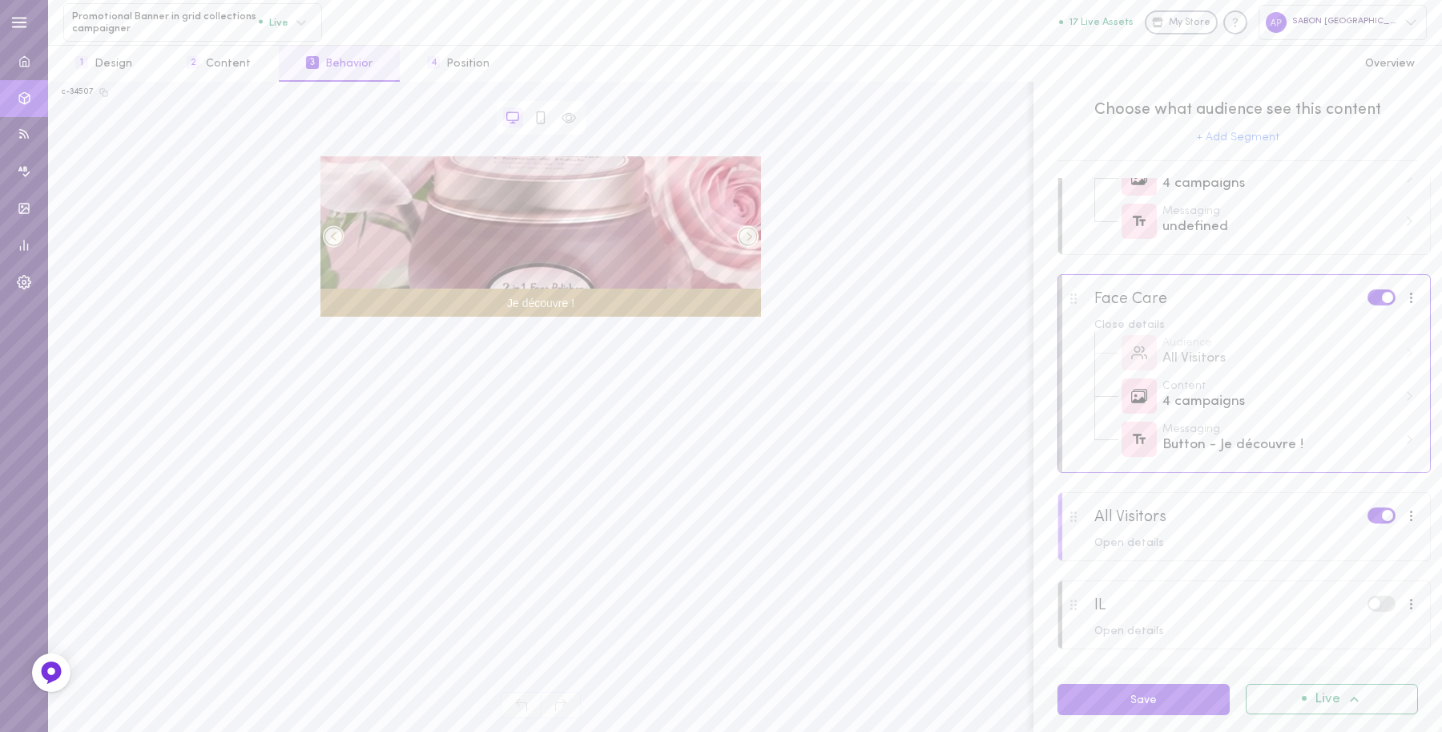
scroll to position [124, 0]
click at [1228, 527] on div at bounding box center [1244, 534] width 372 height 87
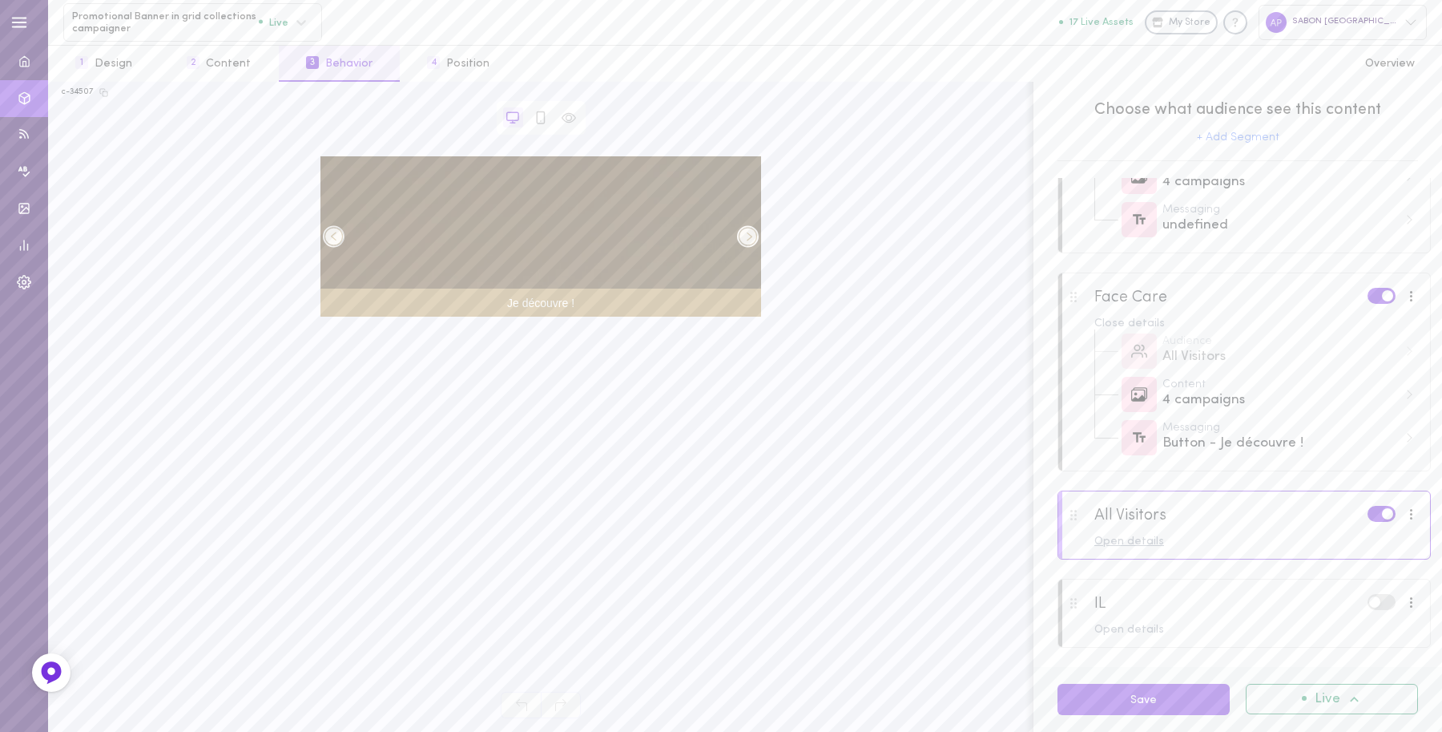
click at [1128, 543] on div "Open details" at bounding box center [1257, 541] width 325 height 11
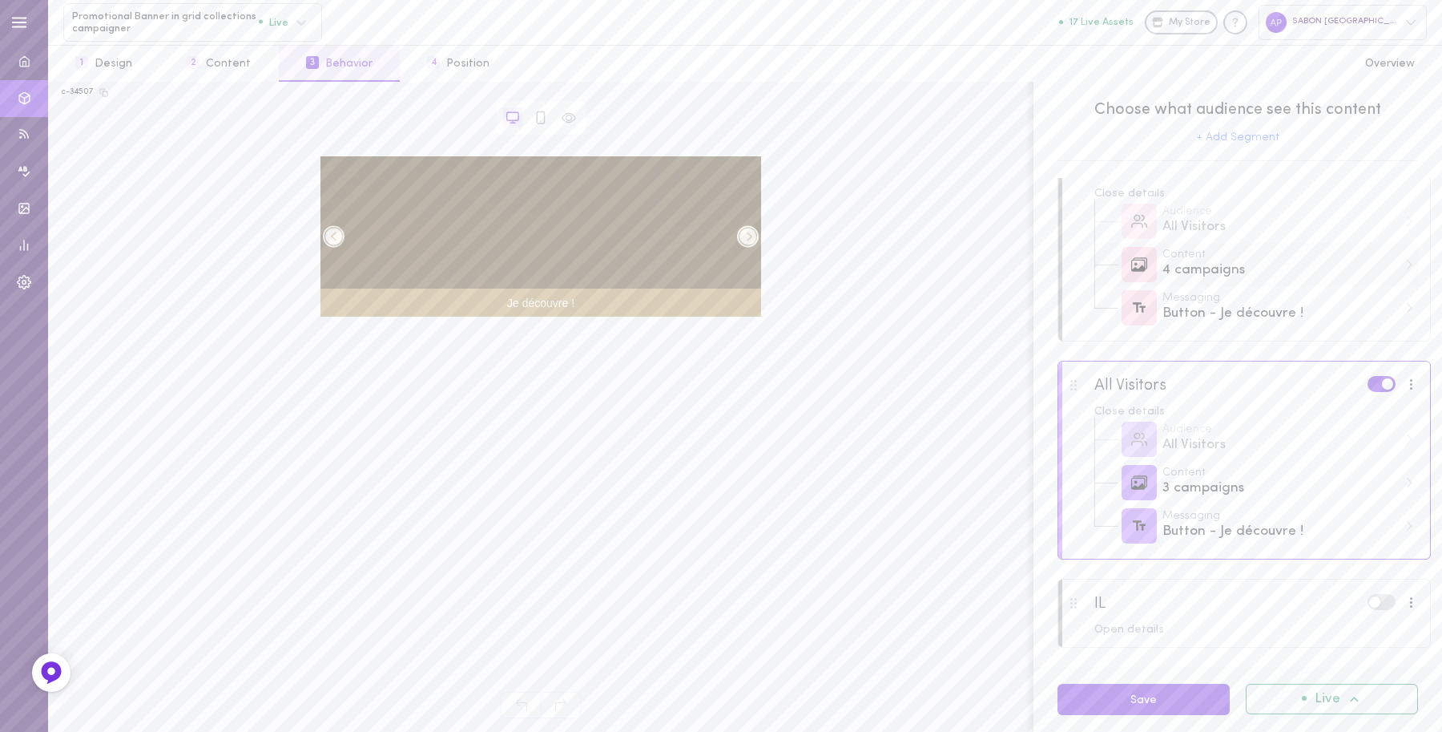
scroll to position [154, 0]
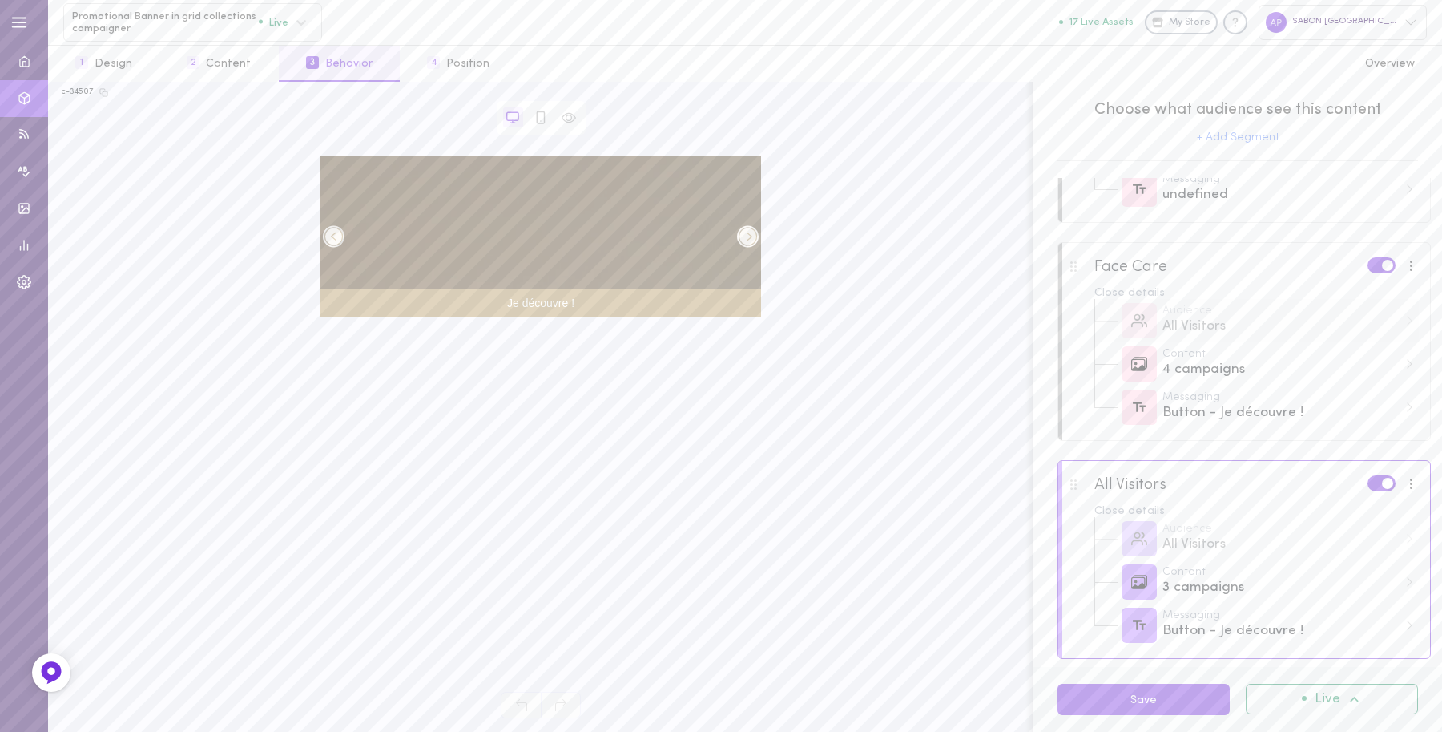
click at [1242, 335] on div "All Visitors" at bounding box center [1281, 327] width 236 height 20
click at [1248, 421] on div "Button - Je découvre !" at bounding box center [1281, 413] width 236 height 20
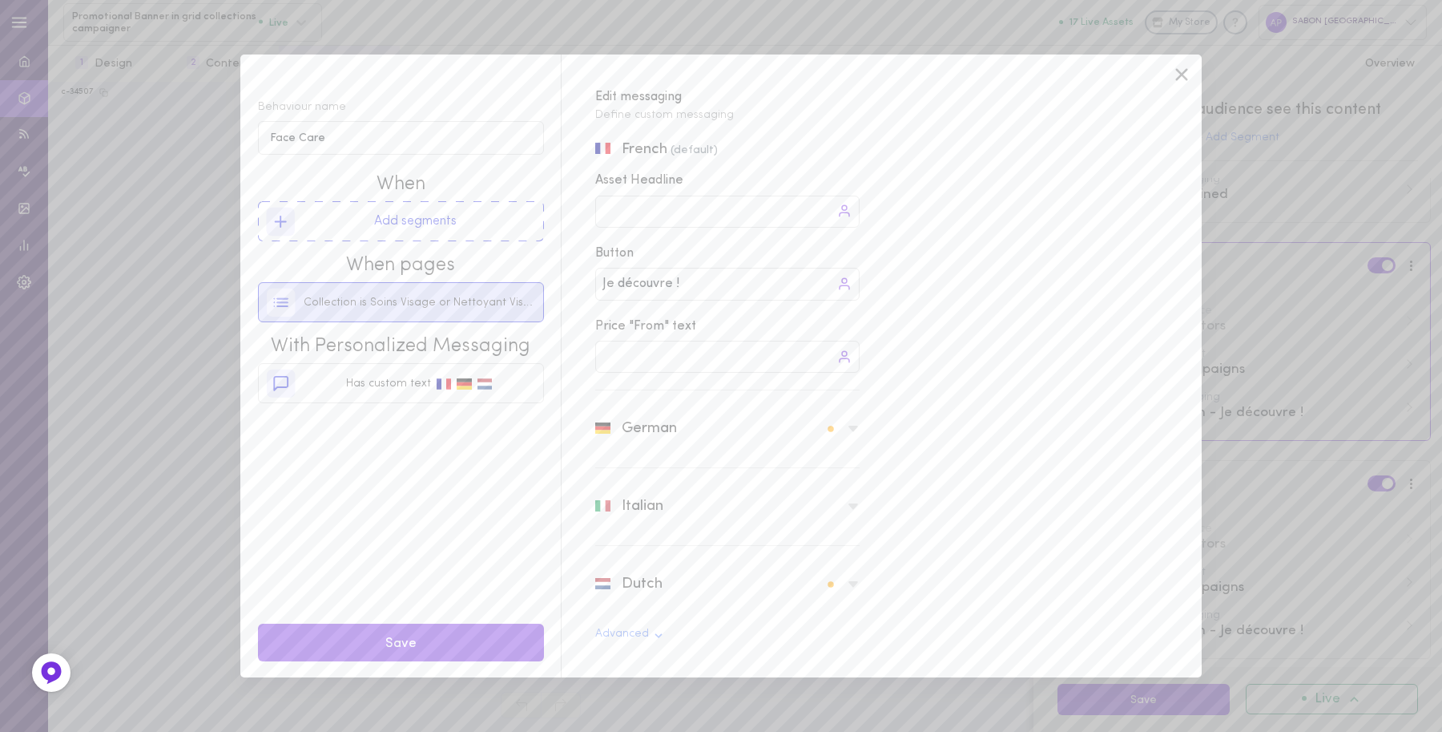
click at [389, 299] on span "Collection is Soins Visage or Nettoyant Visage or Hydratant Visage or Masque Vi…" at bounding box center [420, 303] width 232 height 16
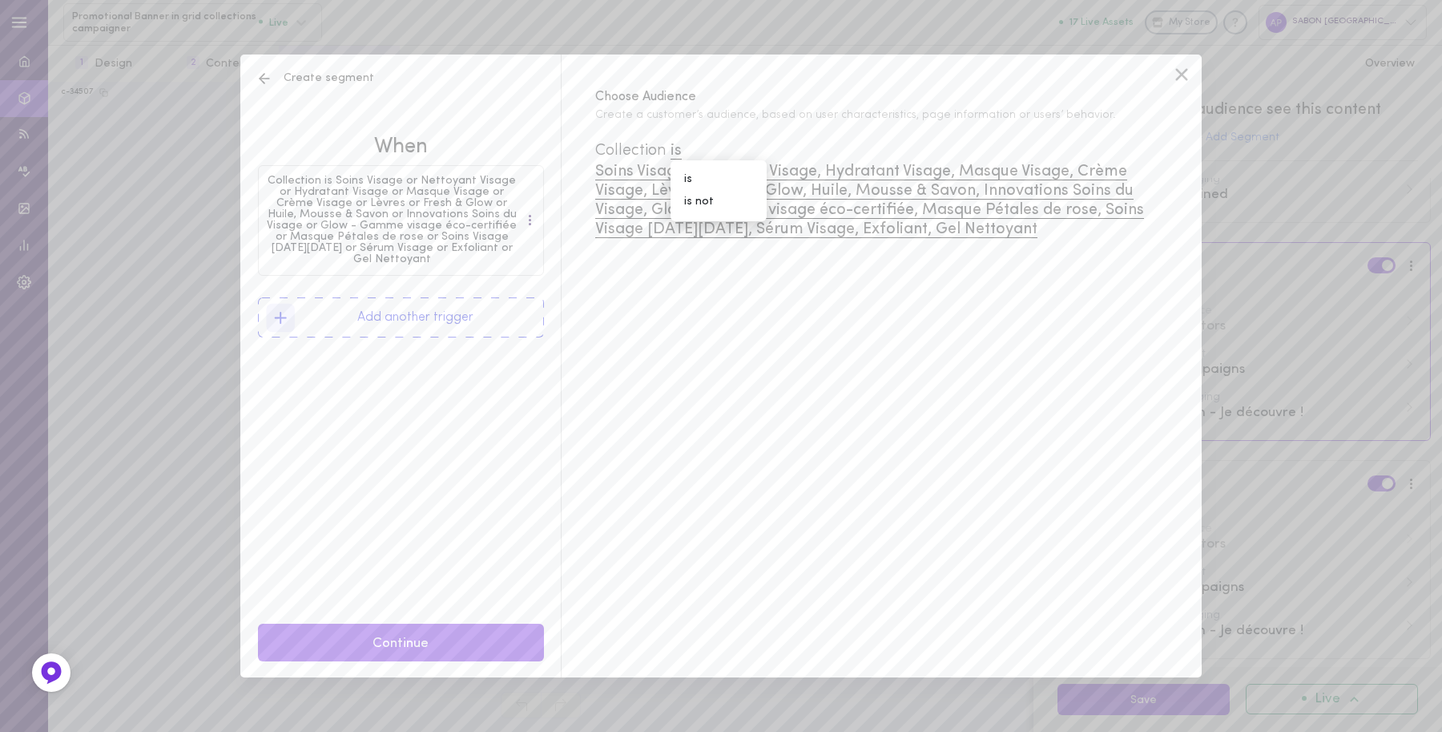
click at [1176, 64] on icon at bounding box center [1182, 75] width 24 height 24
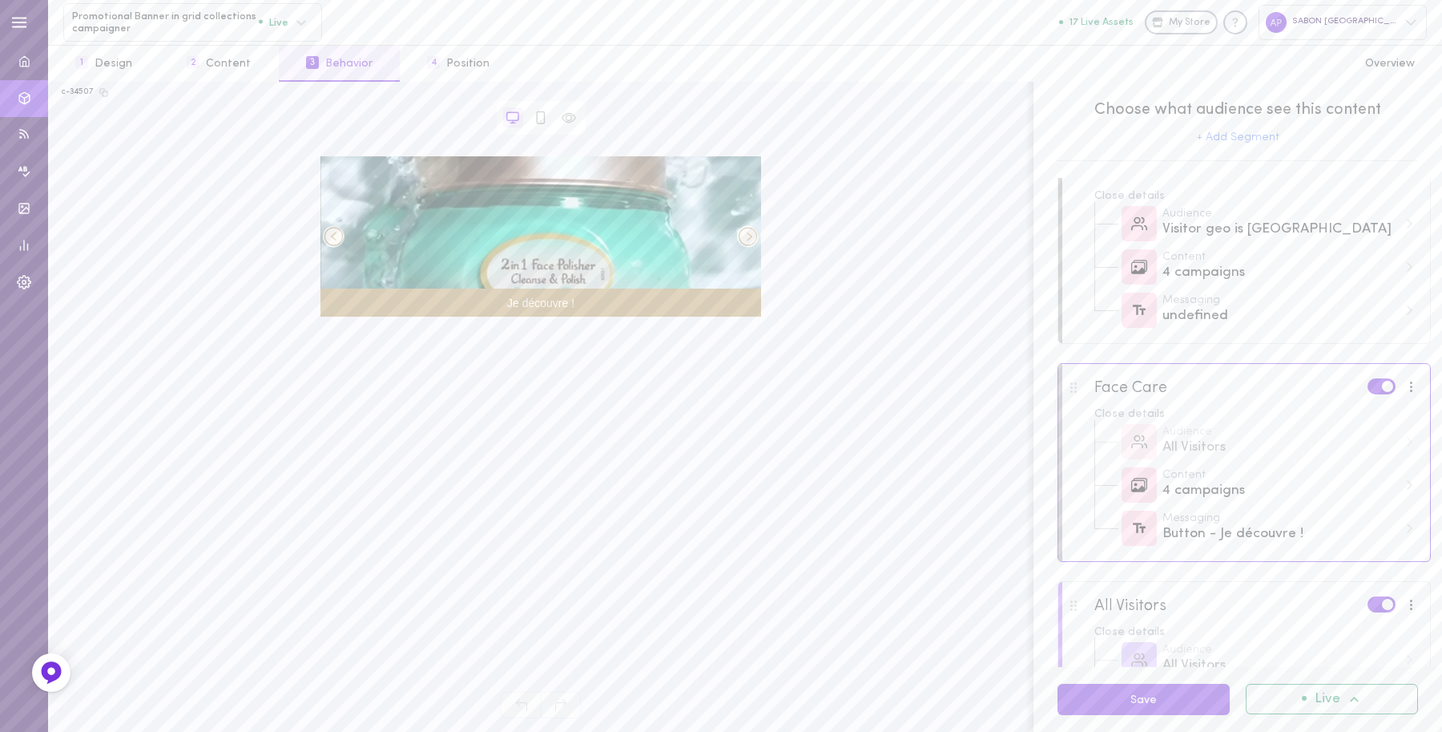
scroll to position [0, 0]
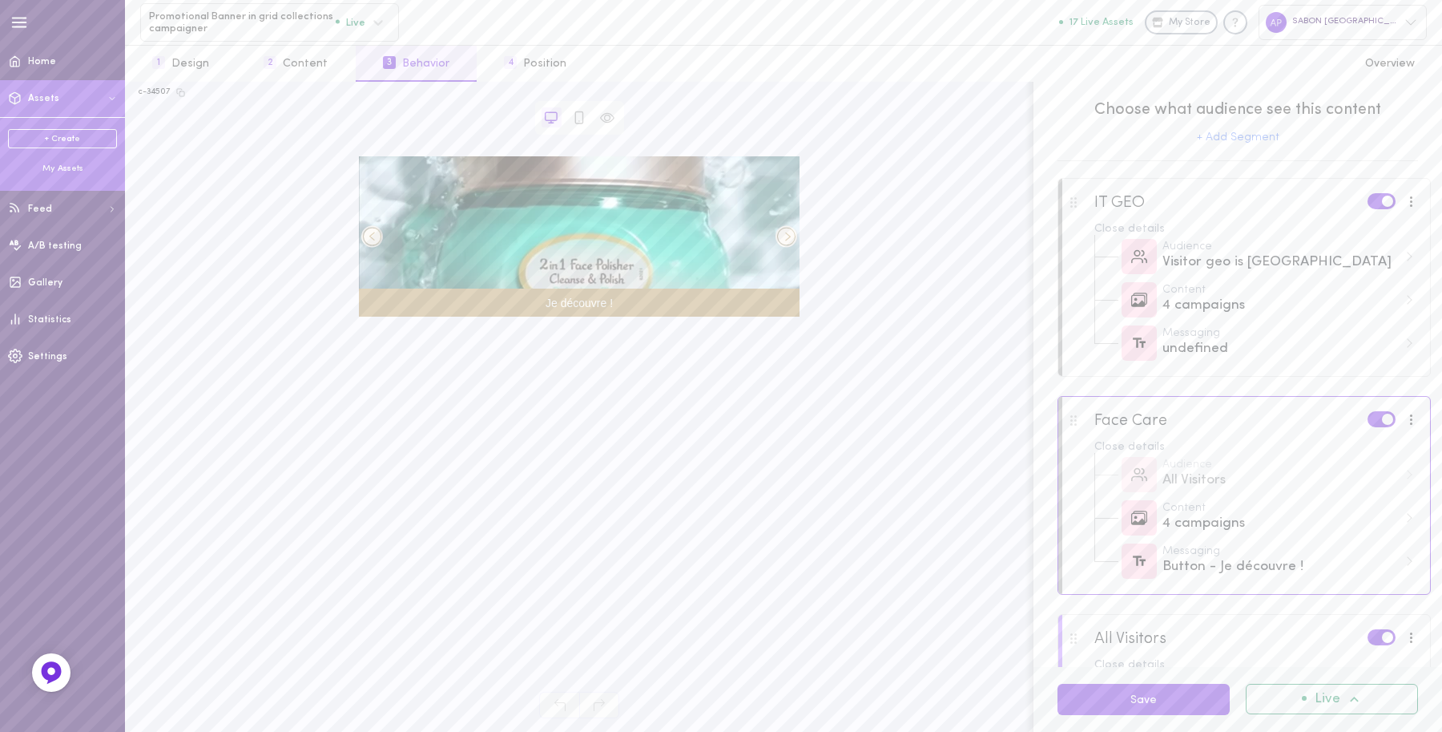
click at [64, 171] on div "My Assets" at bounding box center [62, 169] width 109 height 12
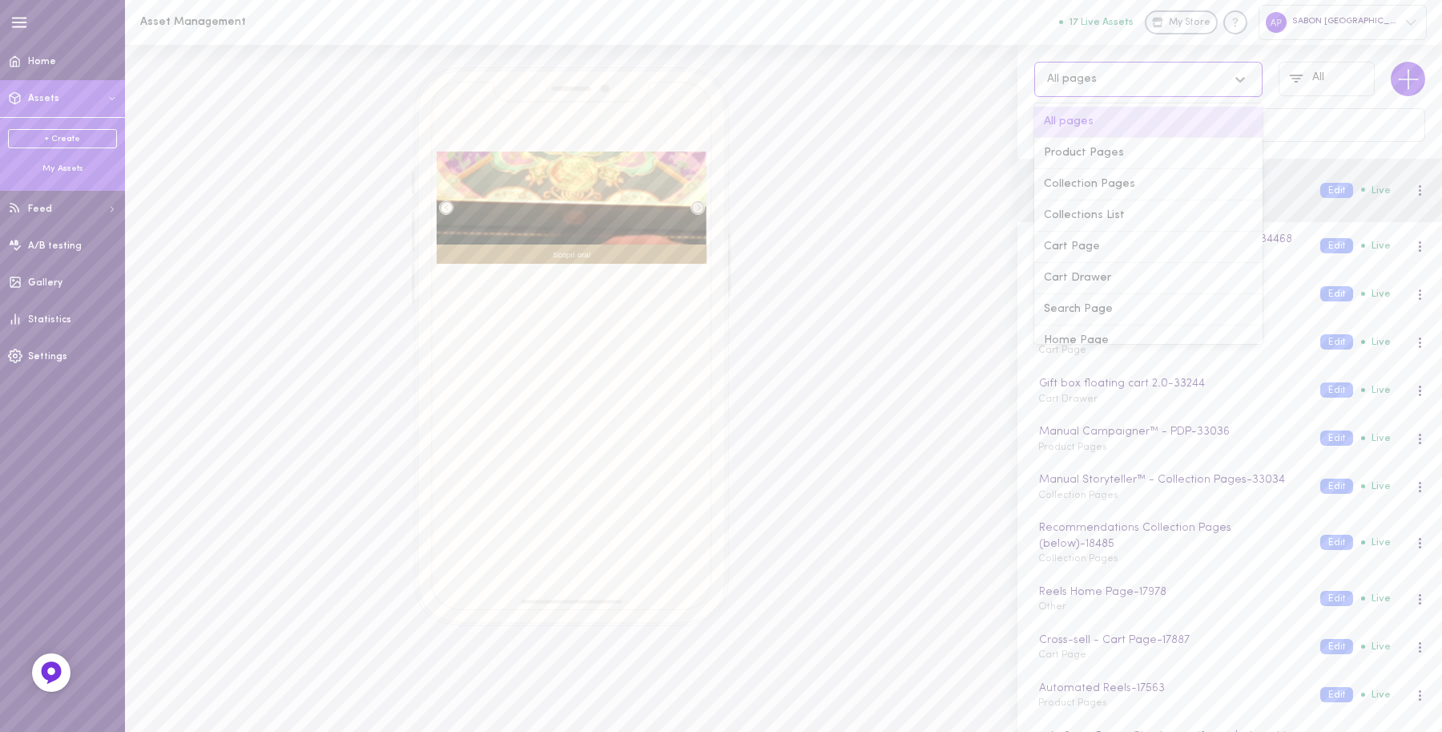
click at [1135, 75] on div "All pages" at bounding box center [1133, 78] width 188 height 15
click at [1108, 181] on div "Collection Pages" at bounding box center [1148, 184] width 228 height 31
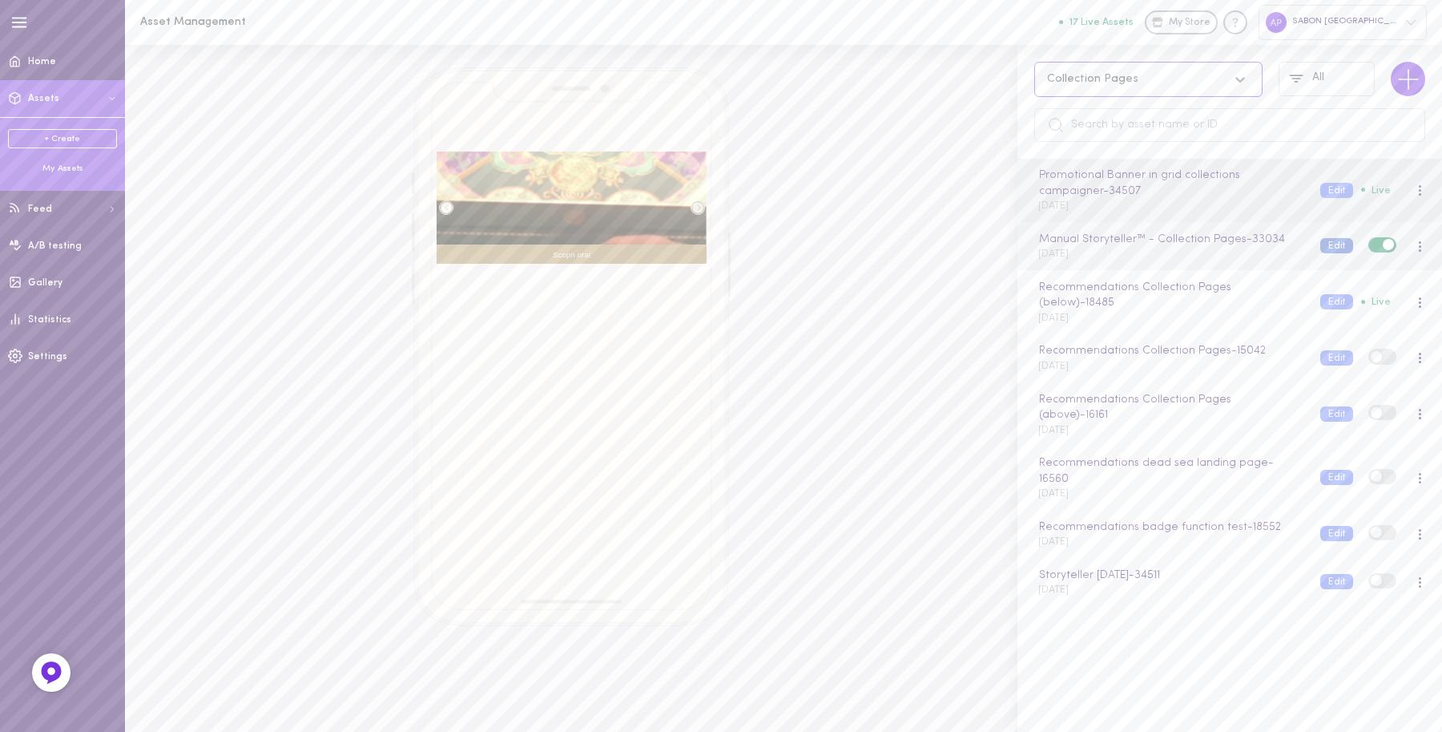
click at [1324, 245] on button "Edit" at bounding box center [1337, 245] width 33 height 15
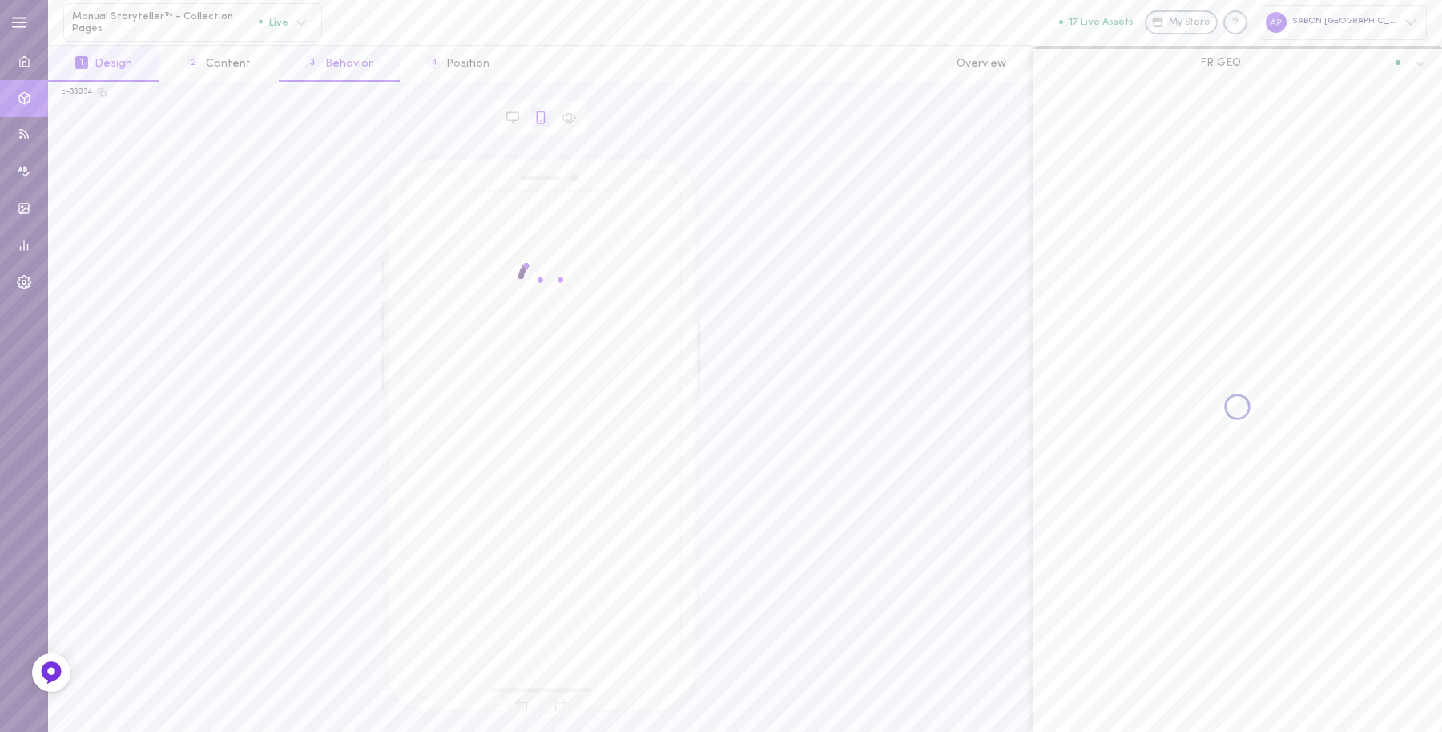
click at [308, 67] on span "3" at bounding box center [312, 62] width 13 height 13
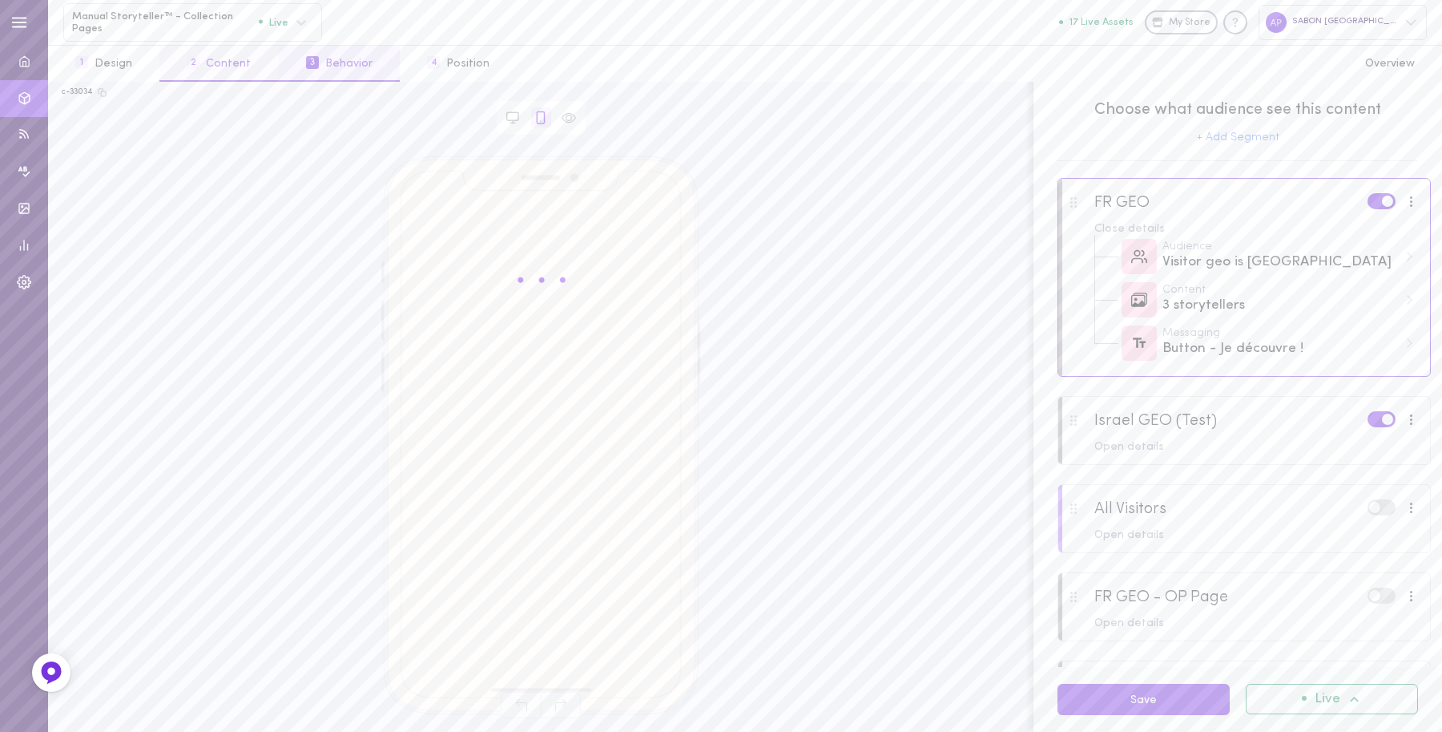
click at [246, 74] on button "2 Content" at bounding box center [218, 64] width 119 height 36
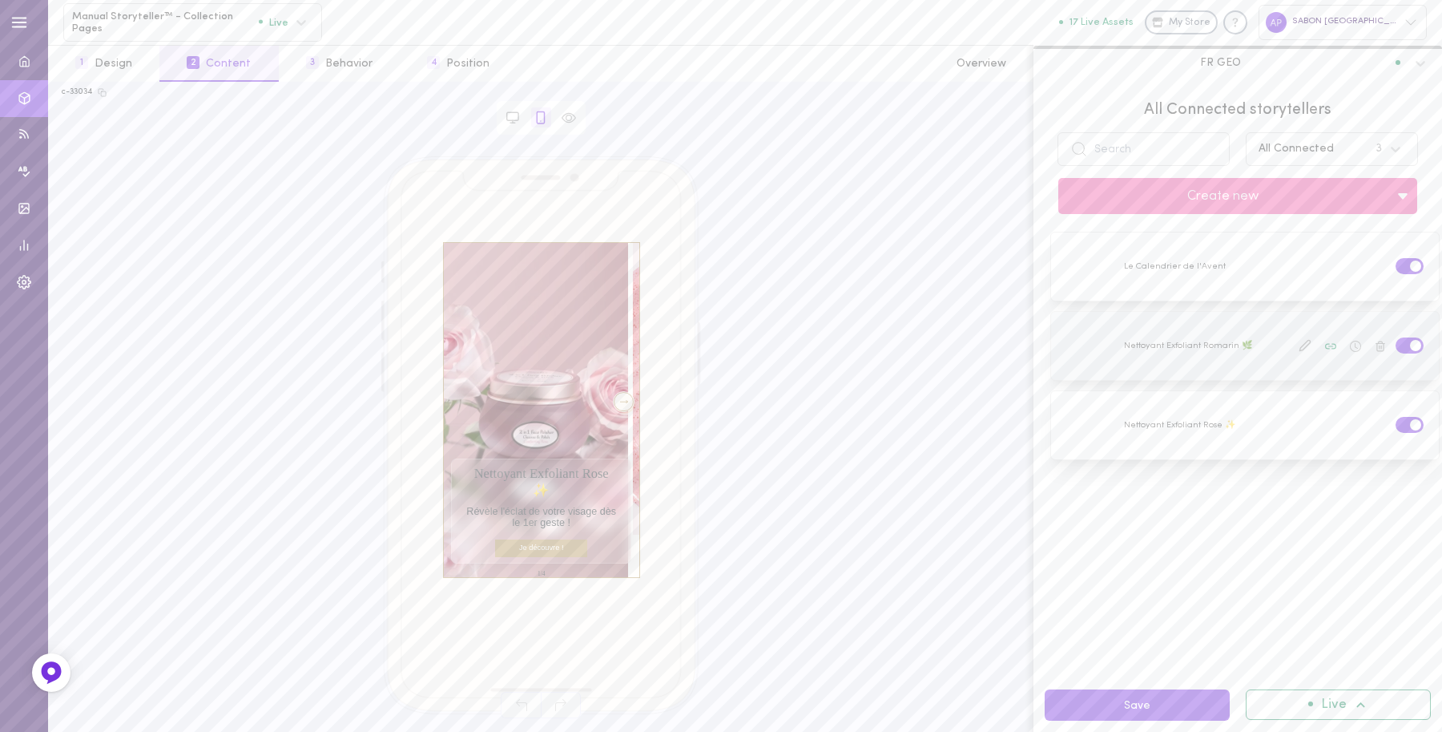
click at [1396, 345] on label at bounding box center [1410, 344] width 28 height 15
click at [0, 0] on input "checkbox" at bounding box center [0, 0] width 0 height 0
click at [1410, 421] on span at bounding box center [1415, 424] width 11 height 11
click at [0, 0] on input "checkbox" at bounding box center [0, 0] width 0 height 0
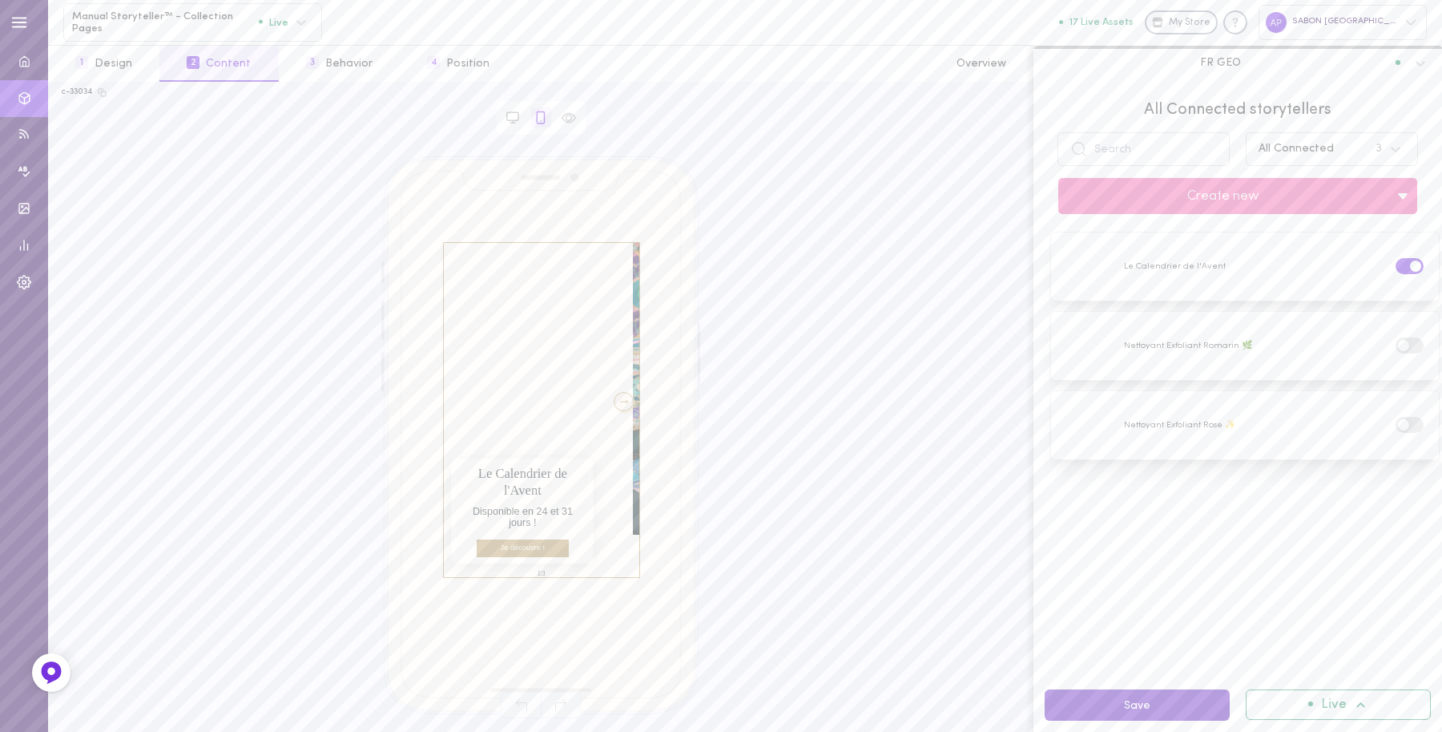
click at [1143, 715] on button "Save" at bounding box center [1137, 704] width 185 height 31
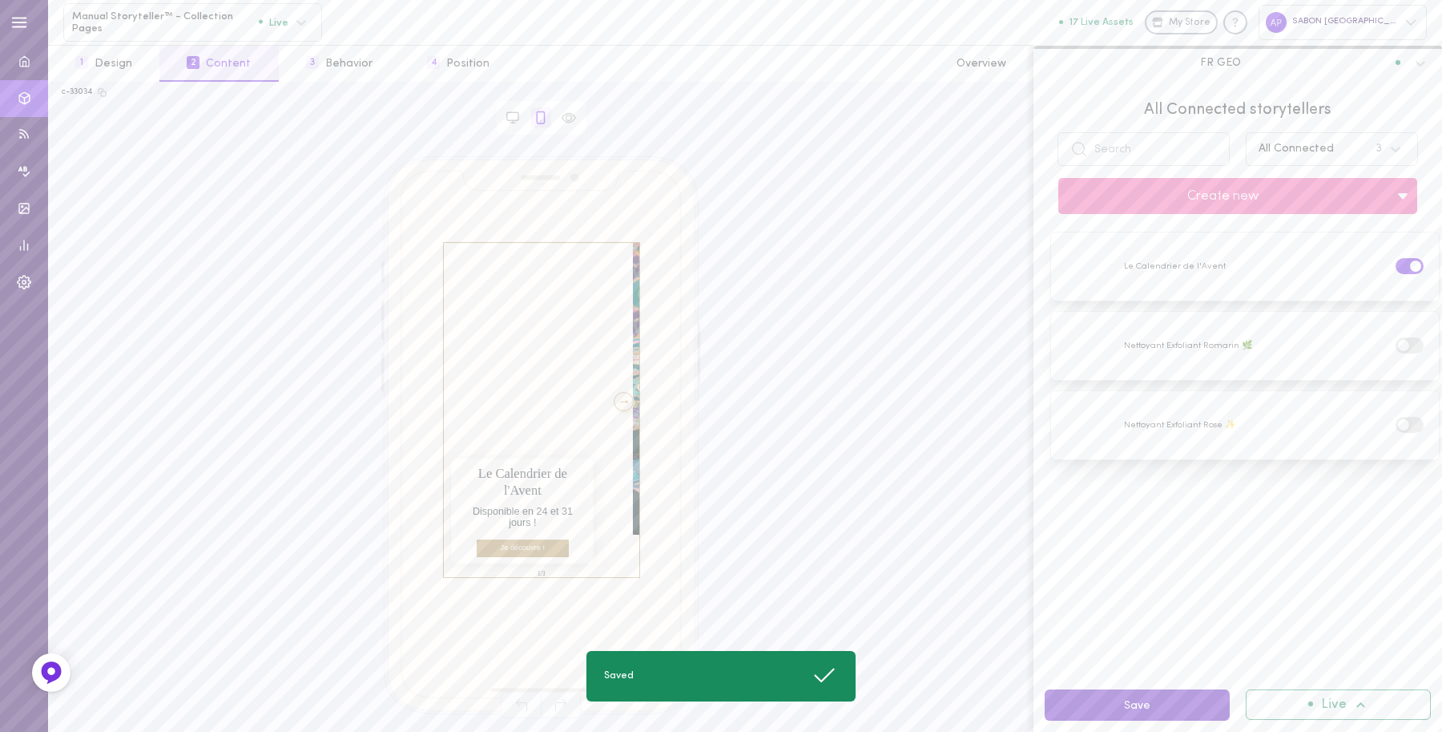
click at [1064, 704] on button "Save" at bounding box center [1137, 704] width 185 height 31
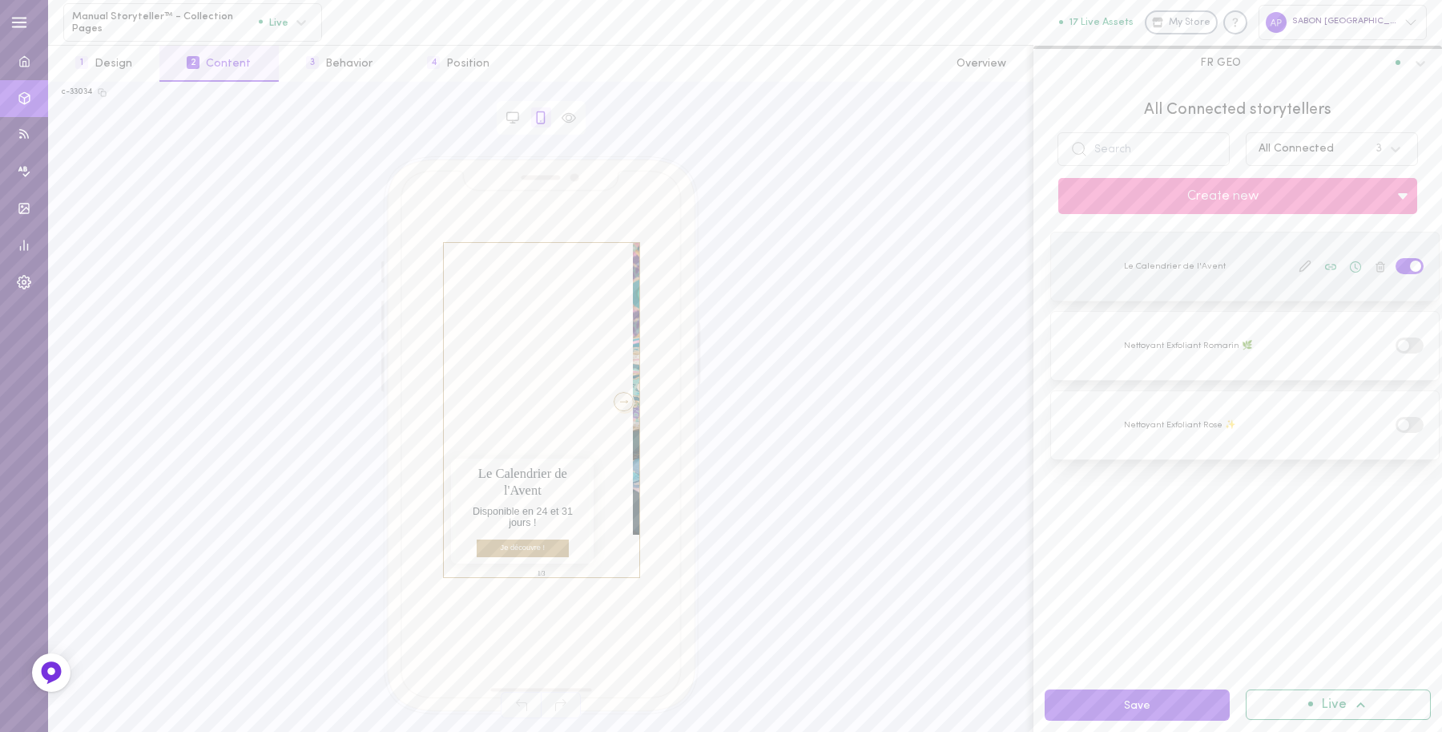
click at [1300, 268] on icon at bounding box center [1305, 266] width 10 height 10
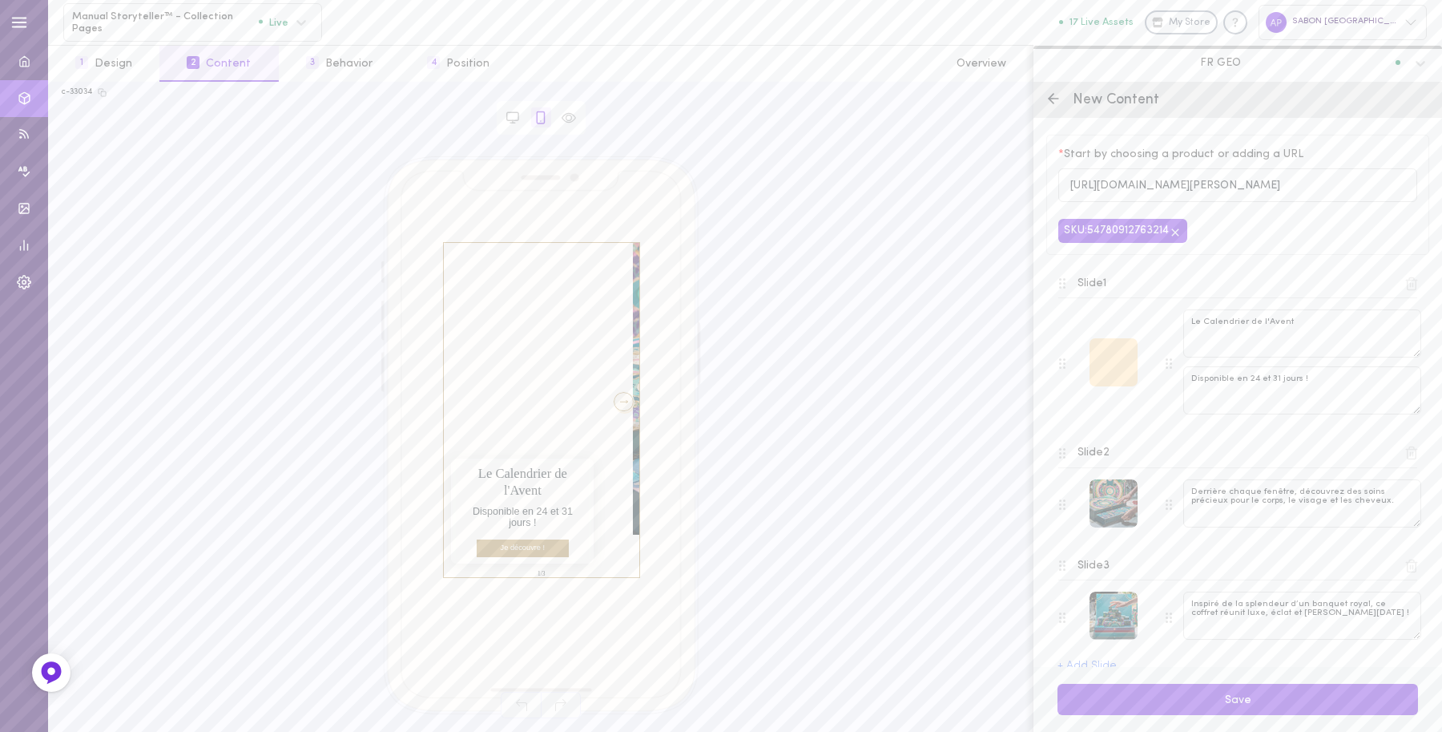
click at [1100, 353] on div at bounding box center [1114, 362] width 48 height 48
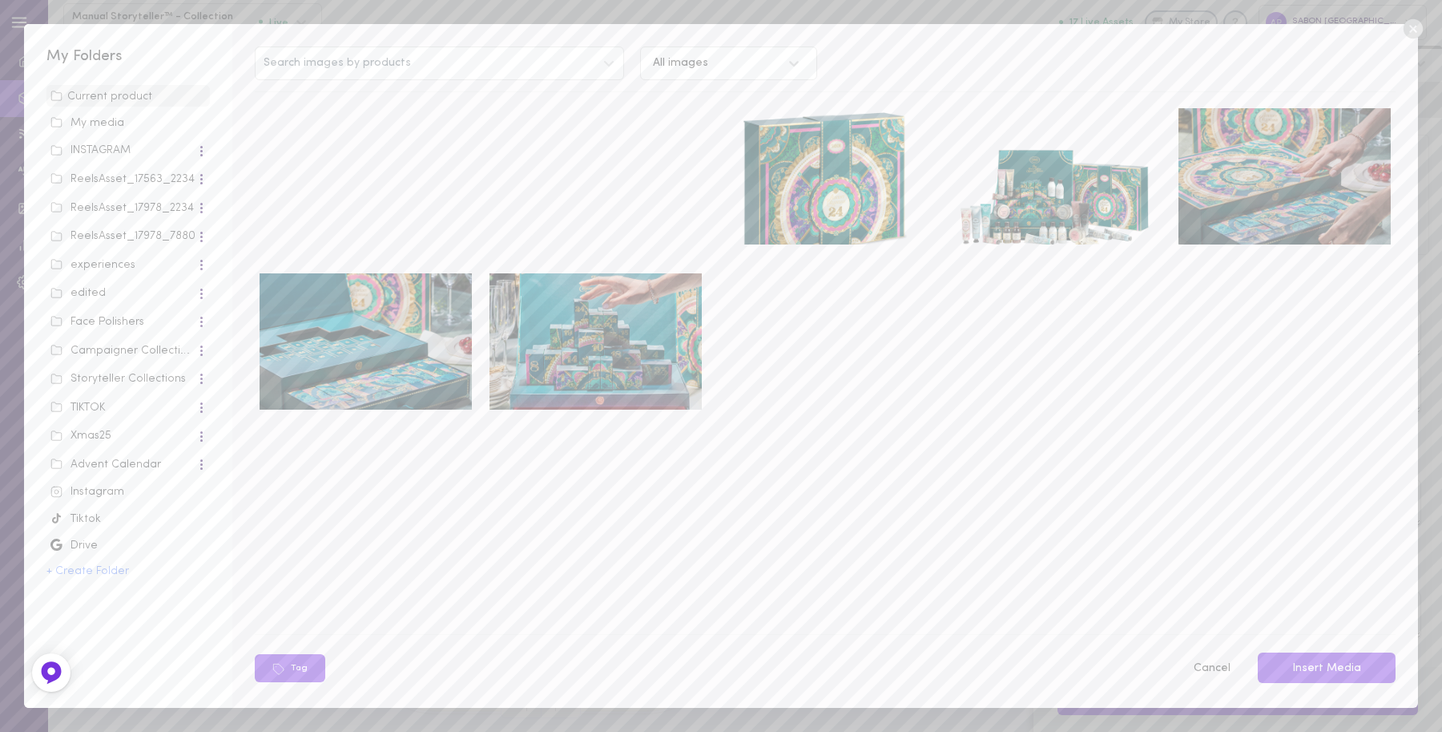
click at [1091, 48] on div "Search images by products All images" at bounding box center [825, 63] width 1156 height 34
click at [1415, 26] on icon at bounding box center [1413, 29] width 24 height 24
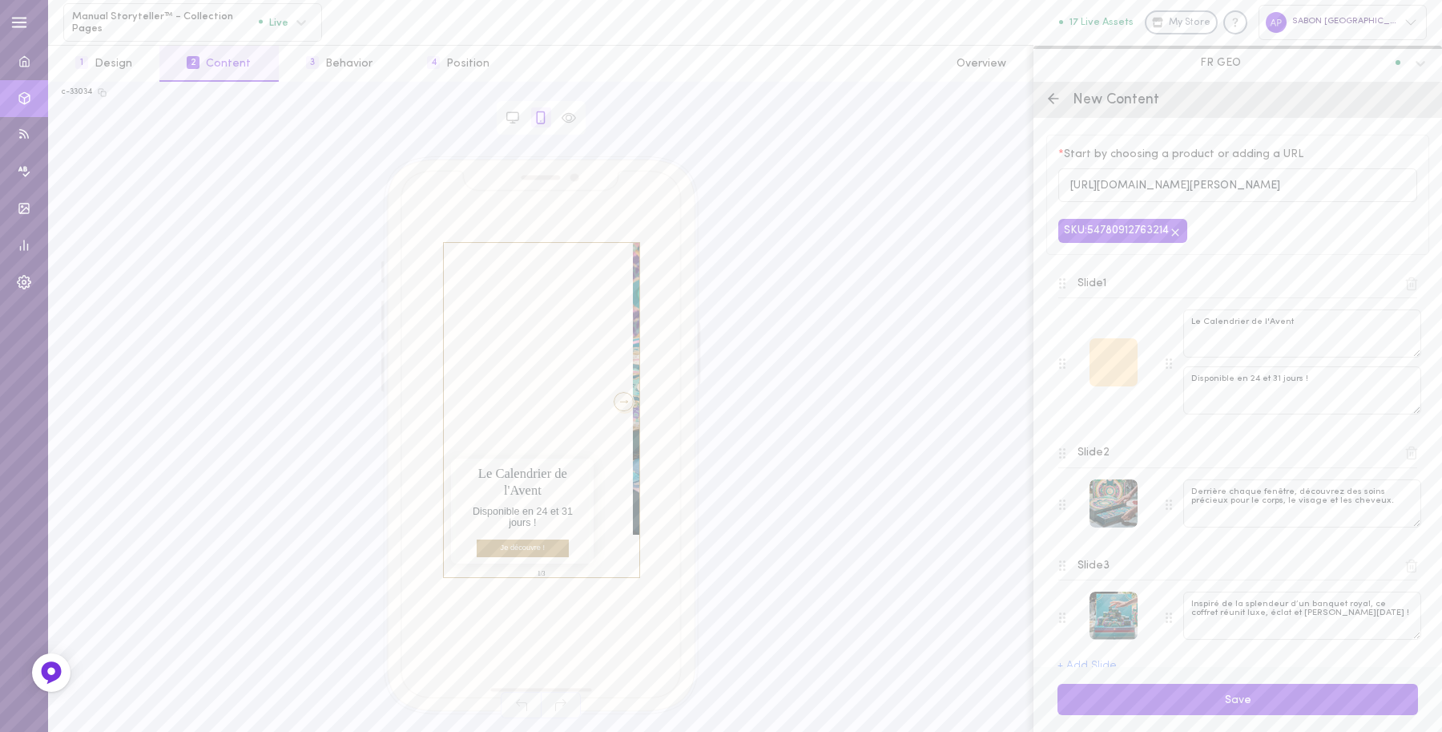
scroll to position [24, 0]
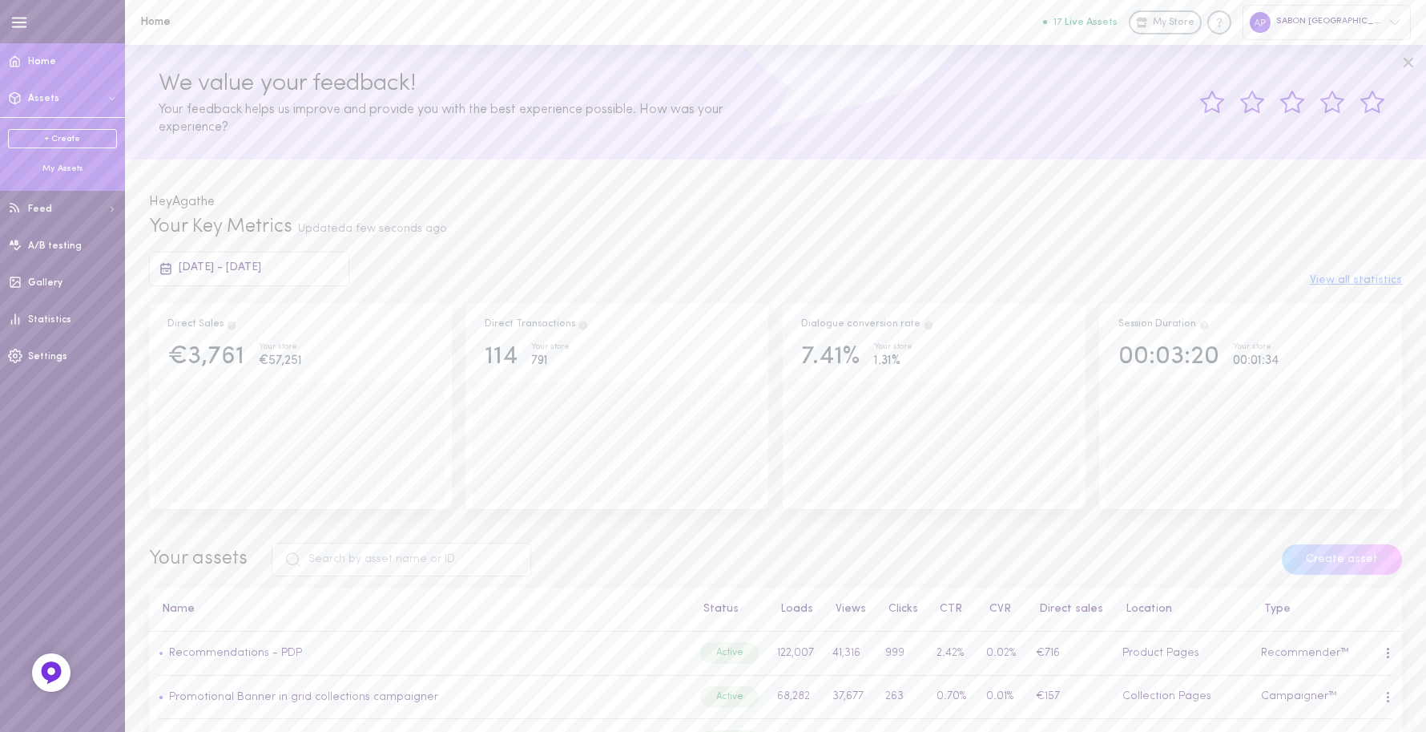
click at [62, 168] on div "My Assets" at bounding box center [62, 169] width 109 height 12
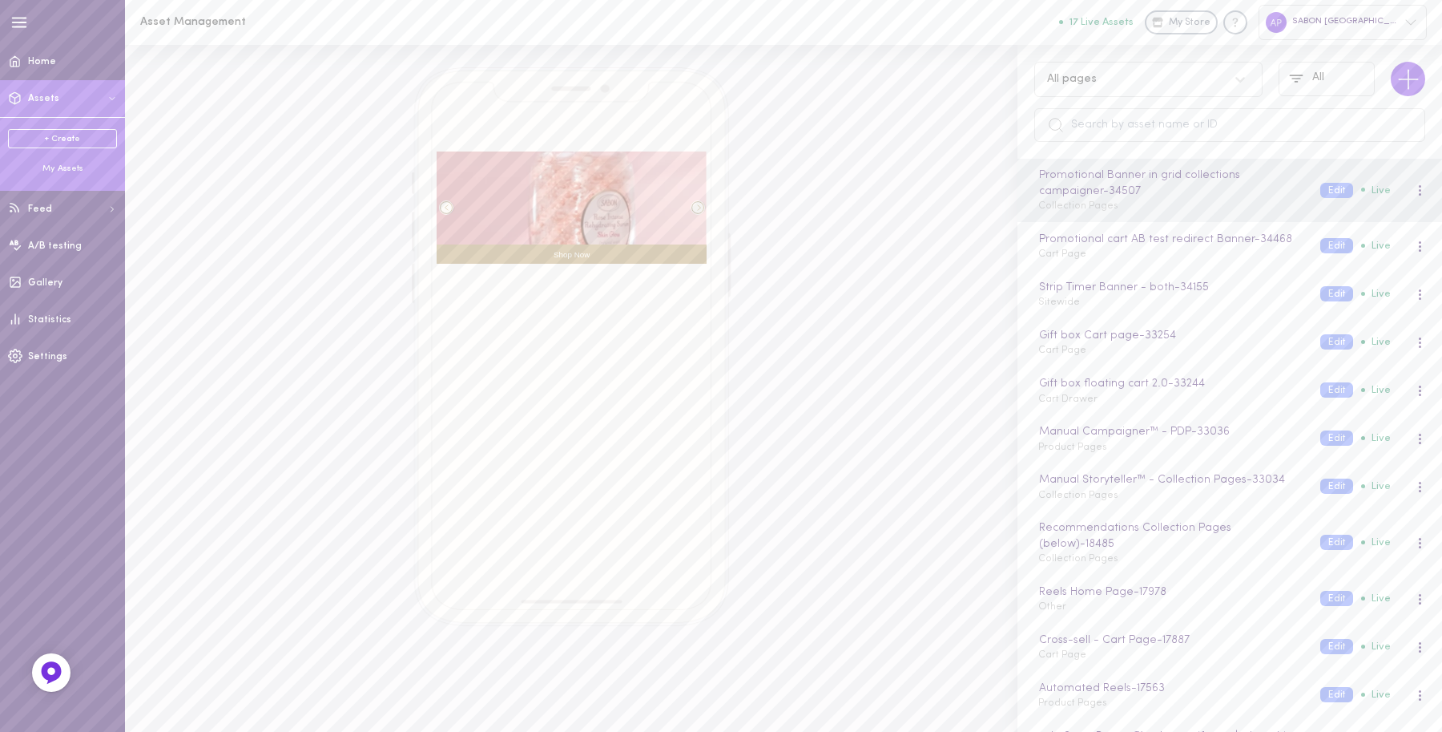
click at [1180, 88] on div "All pages" at bounding box center [1148, 79] width 228 height 35
click at [1130, 181] on div "Collection Pages" at bounding box center [1148, 184] width 228 height 31
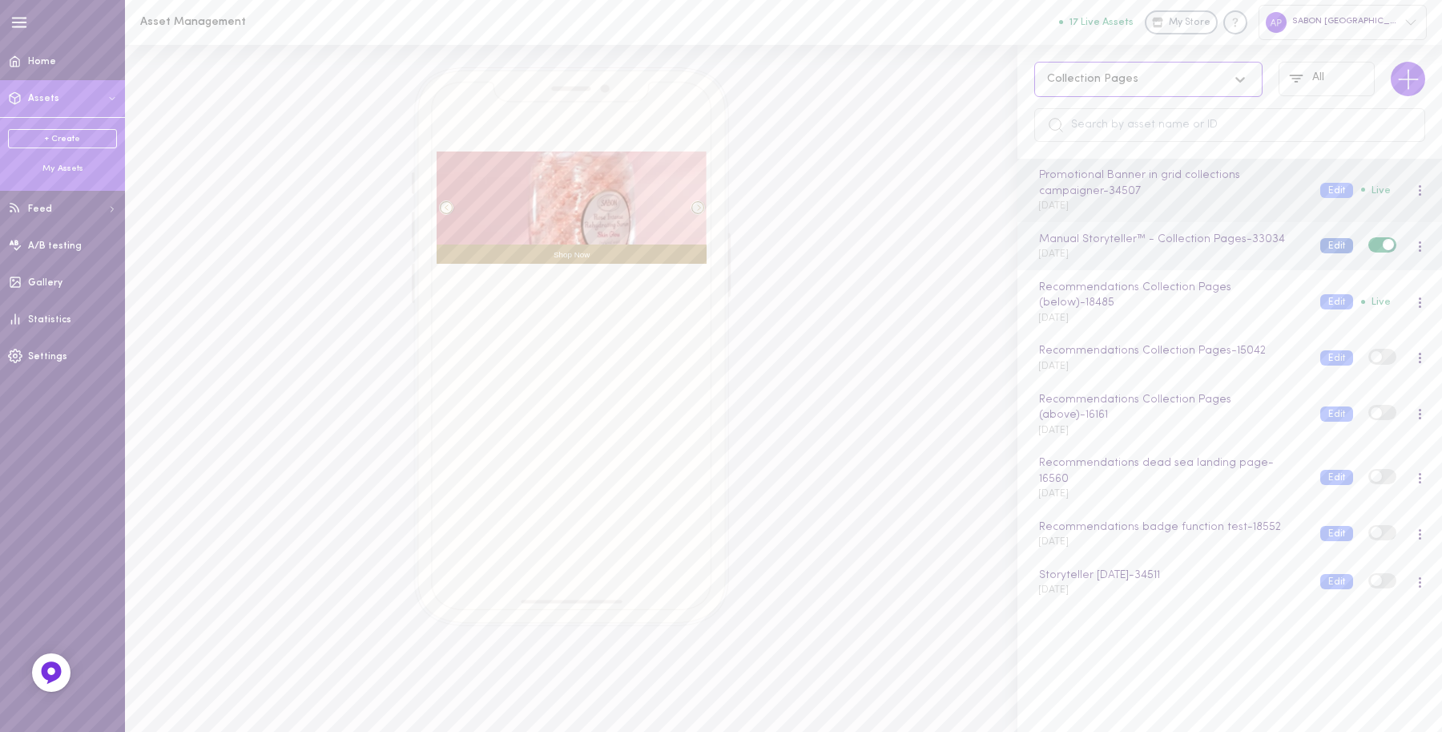
click at [1322, 247] on button "Edit" at bounding box center [1337, 245] width 33 height 15
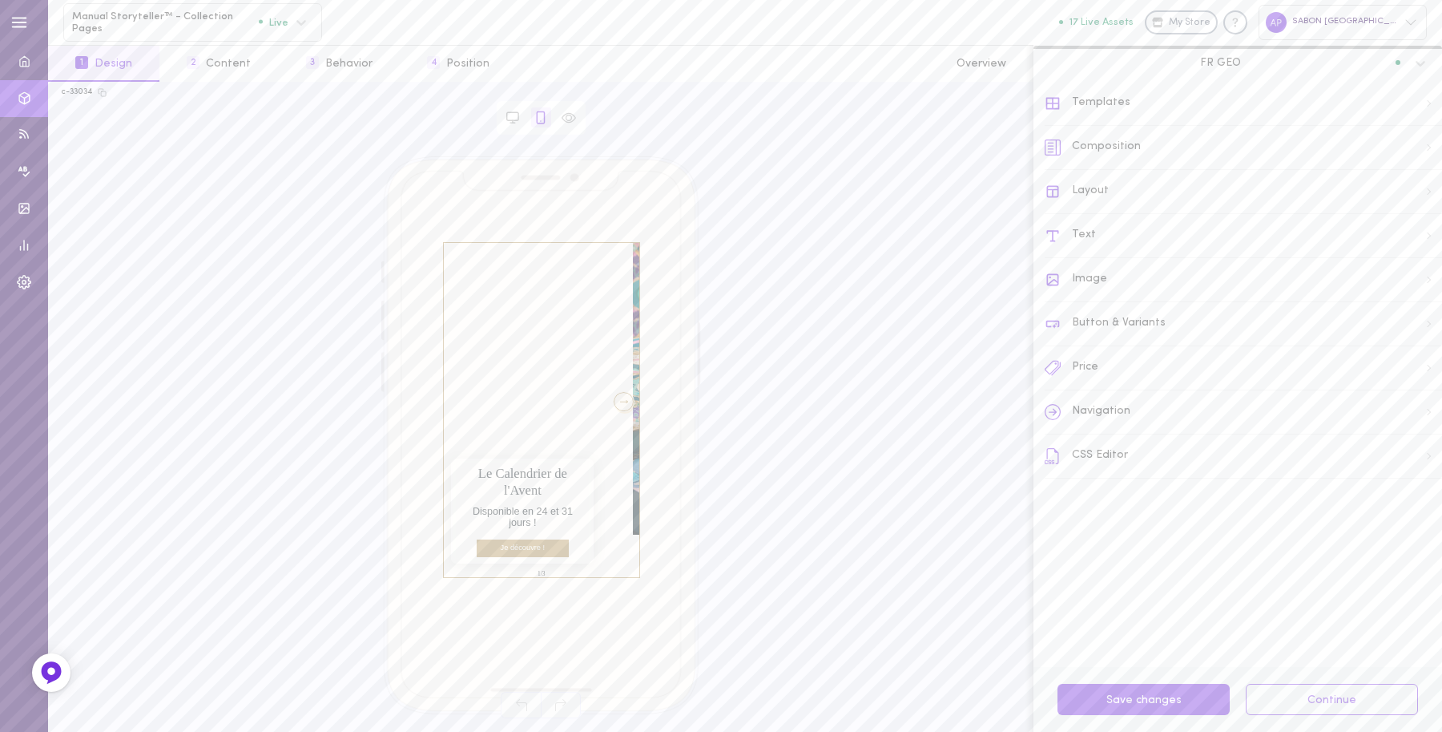
click at [1120, 417] on div "Navigation" at bounding box center [1243, 412] width 397 height 44
click at [1052, 103] on icon at bounding box center [1053, 103] width 16 height 16
click at [1118, 108] on div "Templates" at bounding box center [1243, 104] width 397 height 44
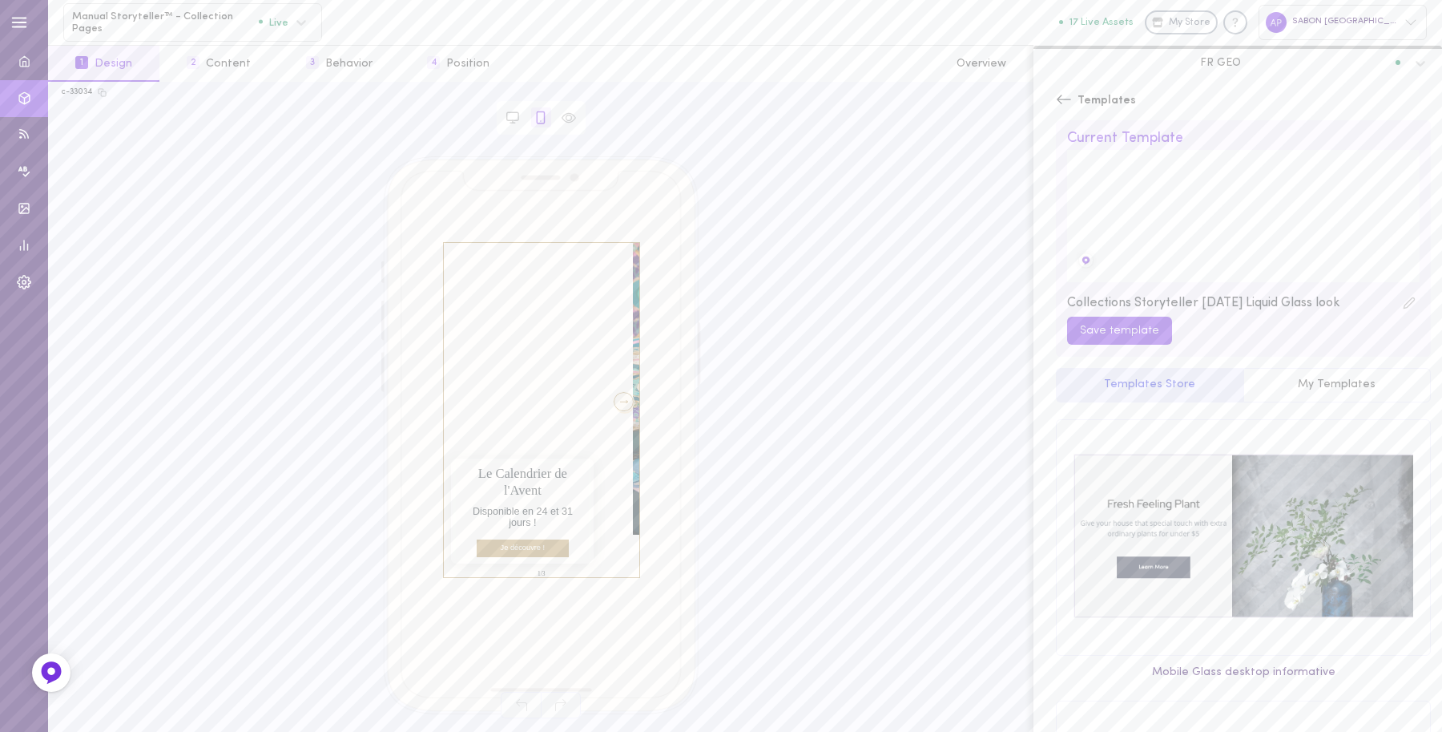
click at [1067, 101] on icon at bounding box center [1064, 99] width 16 height 16
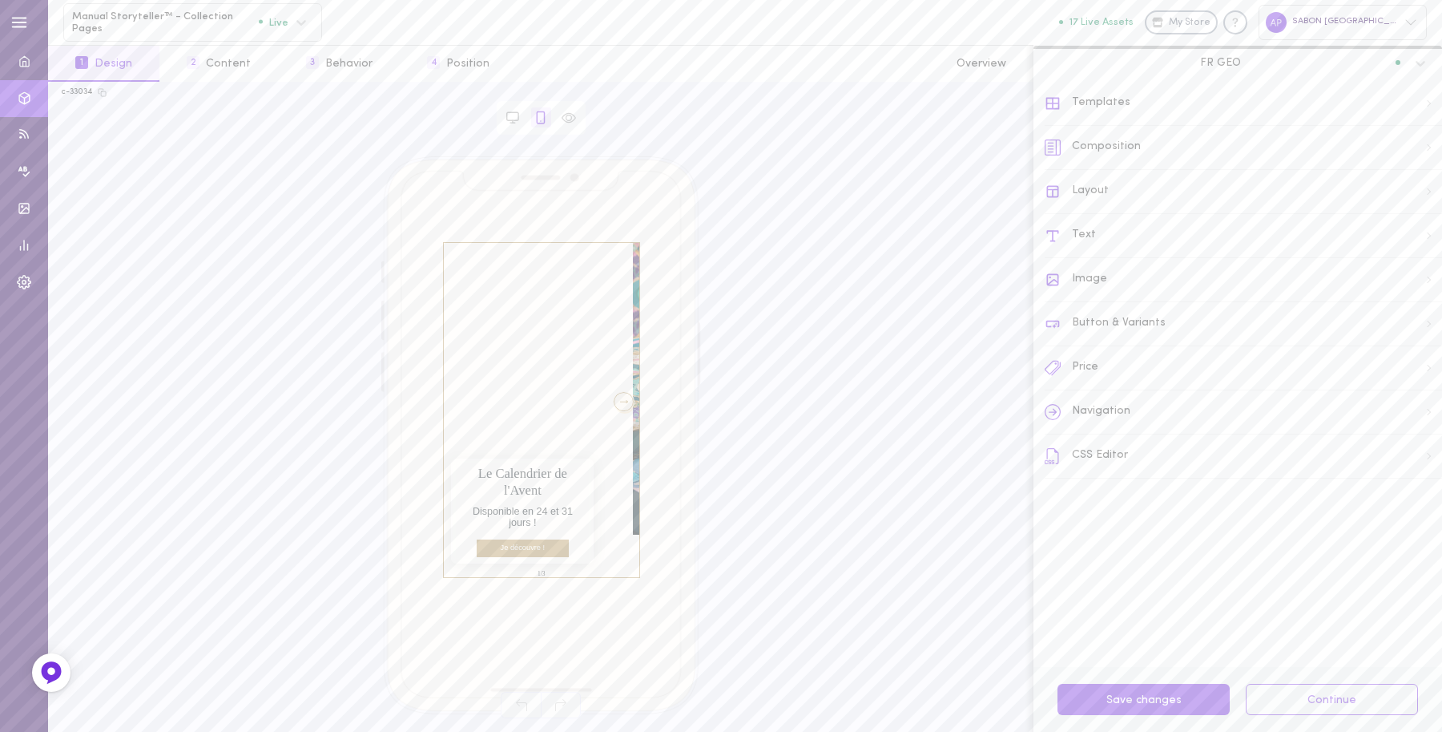
click at [1114, 150] on div "Composition" at bounding box center [1243, 148] width 397 height 44
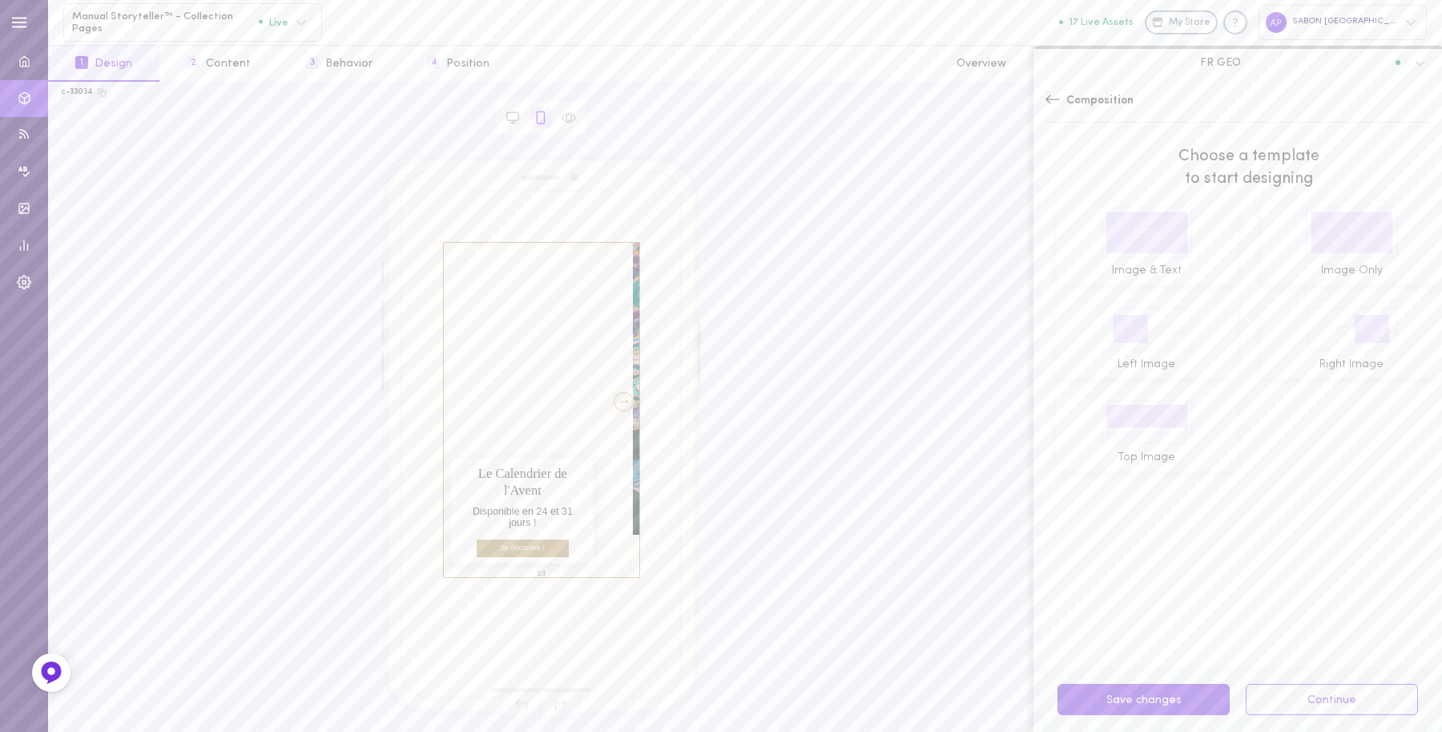
click at [1043, 100] on div "Composition" at bounding box center [1238, 108] width 409 height 52
click at [1050, 107] on icon at bounding box center [1053, 99] width 16 height 16
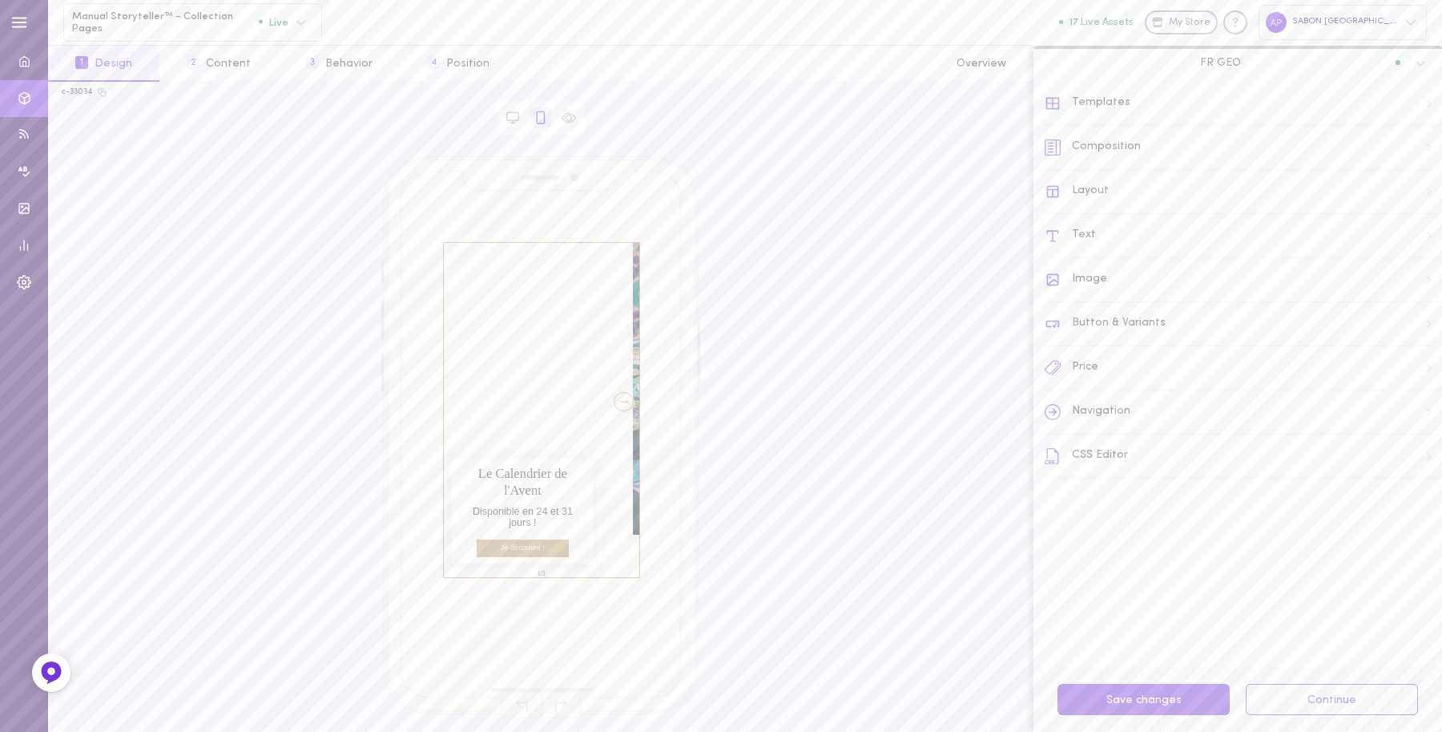
click at [1102, 191] on div "Layout" at bounding box center [1243, 192] width 397 height 44
click at [1402, 550] on label at bounding box center [1416, 550] width 28 height 15
click at [0, 0] on input "checkbox" at bounding box center [0, 0] width 0 height 0
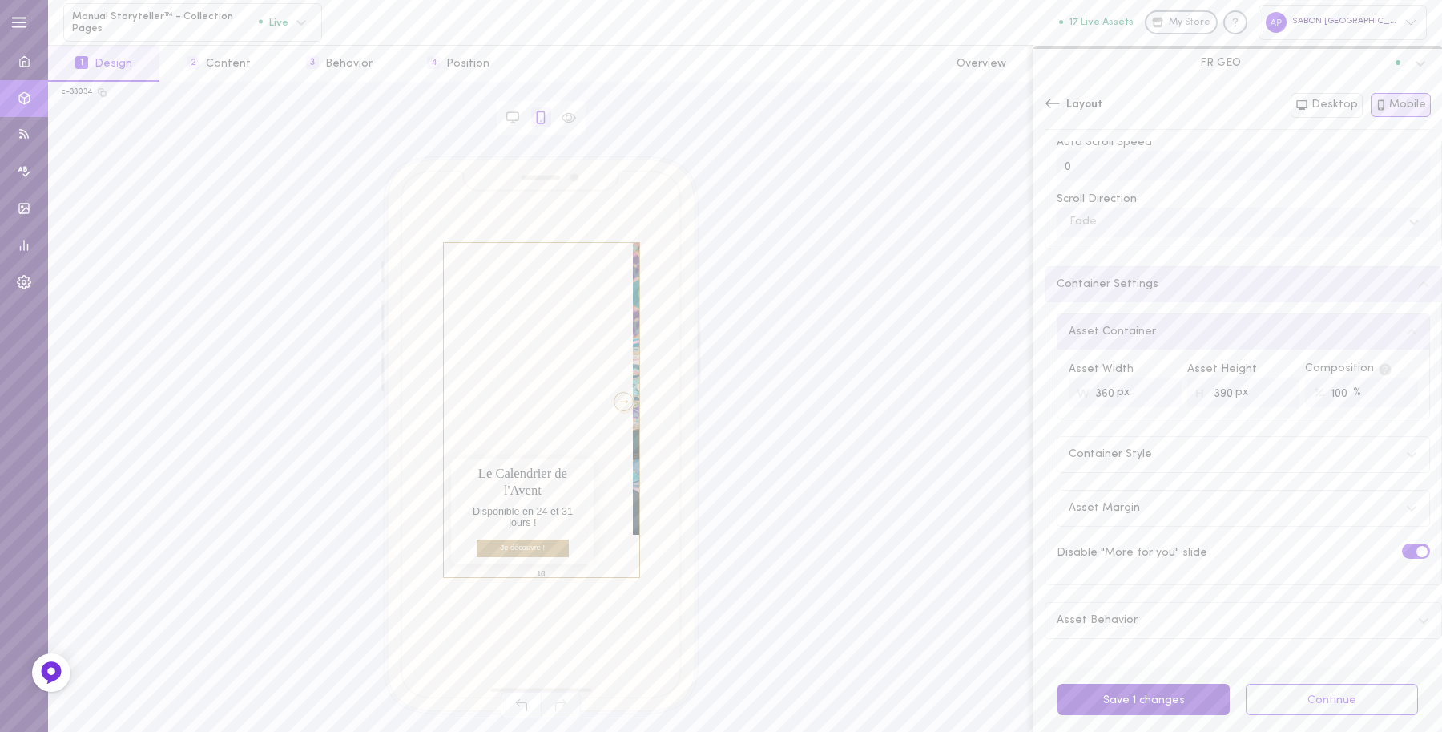
click at [1158, 702] on button "Save 1 changes" at bounding box center [1144, 698] width 172 height 31
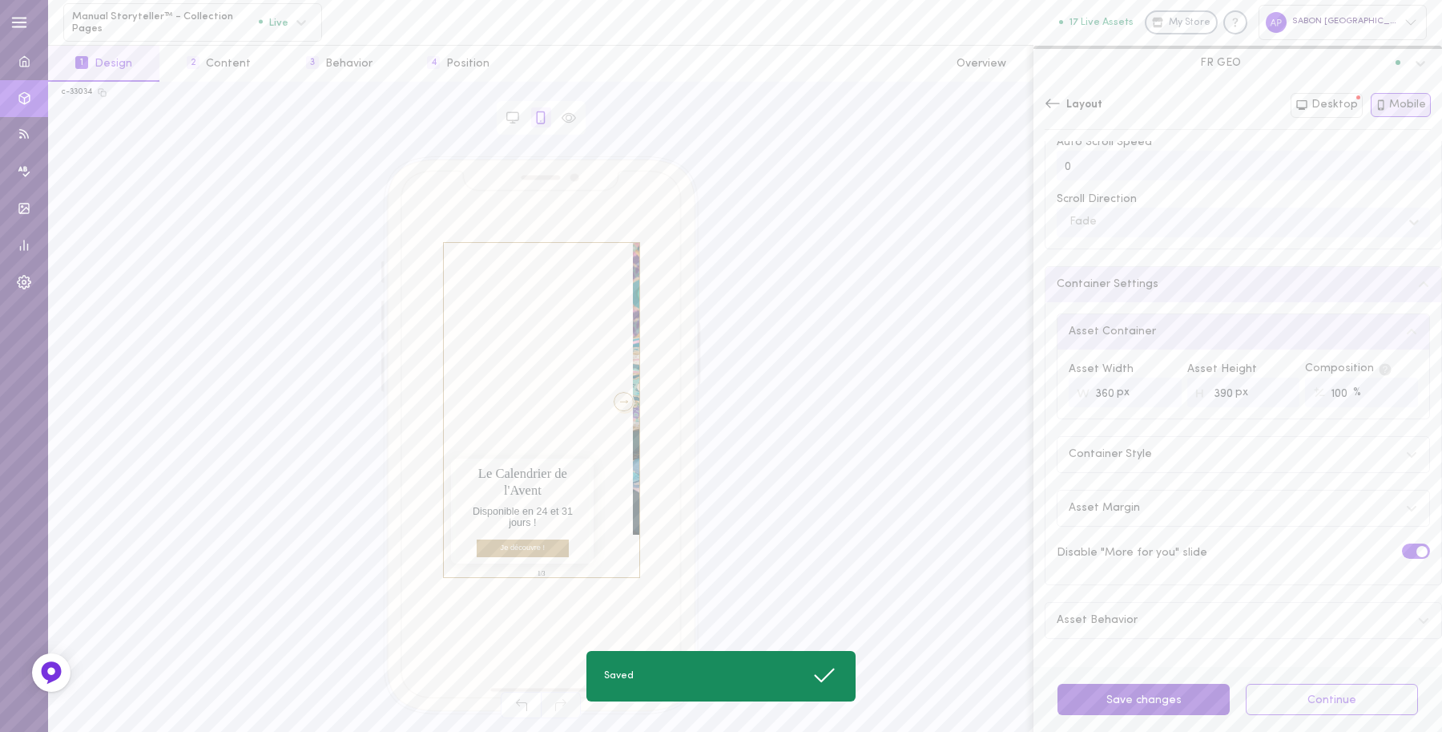
click at [1136, 704] on button "Save changes" at bounding box center [1144, 698] width 172 height 31
click at [509, 117] on icon at bounding box center [513, 118] width 14 height 14
type input "686"
type input "565"
type input "50"
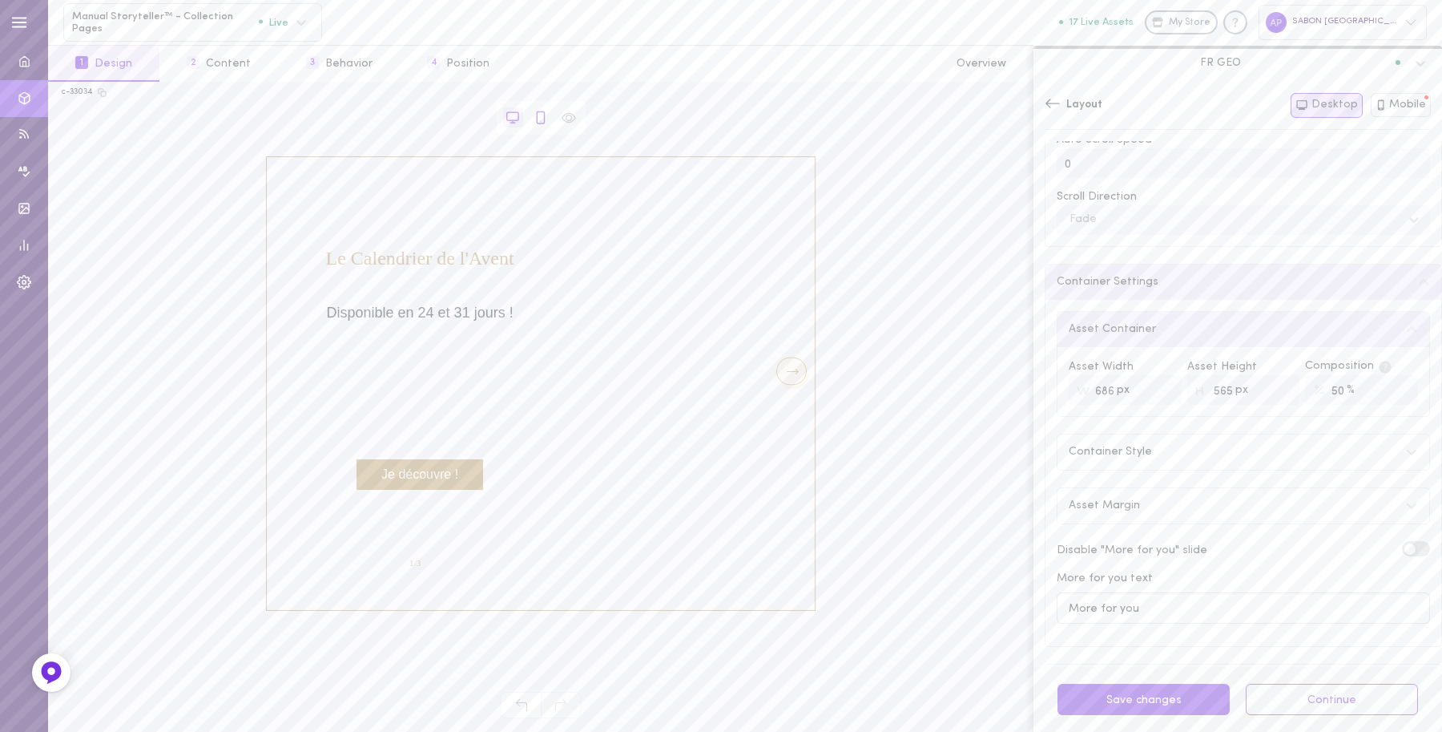
click at [535, 121] on icon at bounding box center [541, 118] width 14 height 14
type input "360"
type input "390"
type input "100"
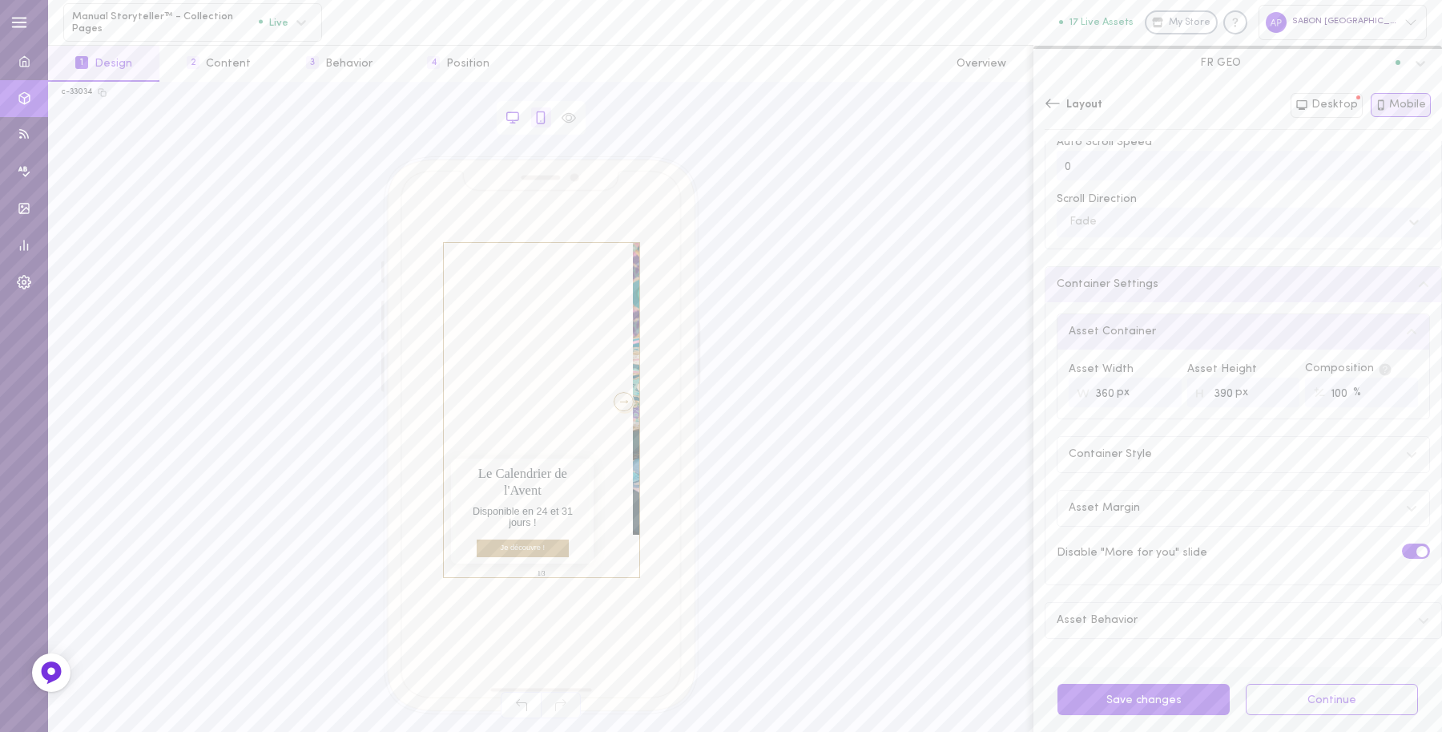
click at [517, 120] on icon at bounding box center [512, 116] width 11 height 8
type input "686"
type input "565"
type input "50"
